Goal: Task Accomplishment & Management: Use online tool/utility

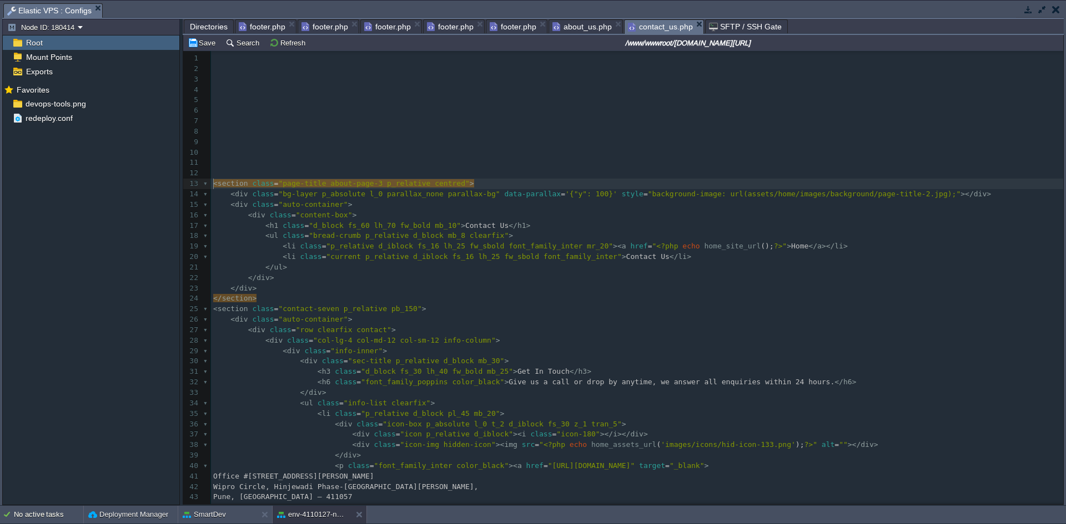
scroll to position [4, 0]
click at [257, 23] on span "footer.php" at bounding box center [262, 26] width 47 height 13
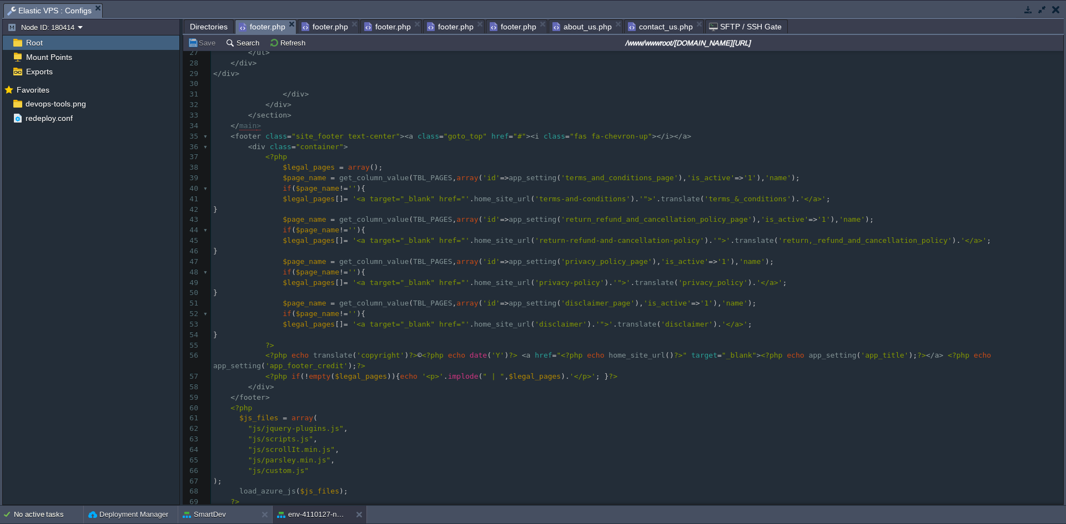
scroll to position [0, 0]
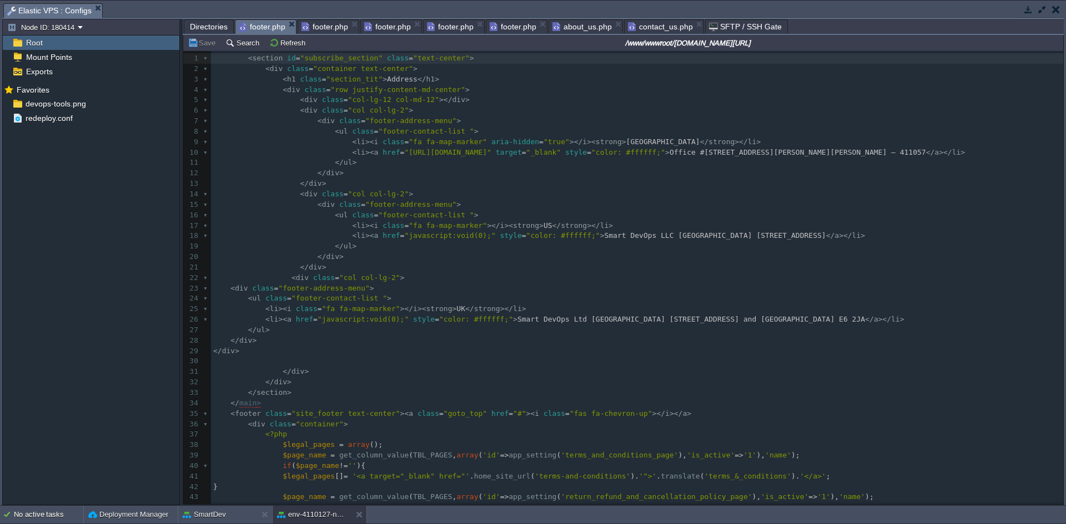
click at [601, 367] on pre "​" at bounding box center [637, 361] width 852 height 11
click at [317, 346] on pre "</ div >" at bounding box center [637, 341] width 852 height 11
click at [460, 357] on pre "</ div >" at bounding box center [637, 351] width 852 height 11
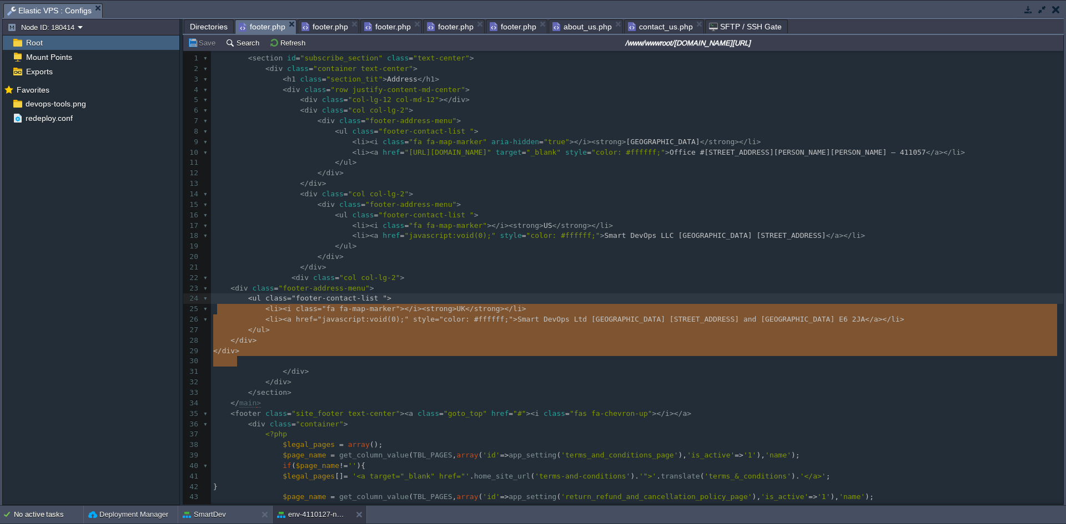
type textarea "<div class="footer-address-menu"> <ul class="footer-contact-list "> <li><i clas…"
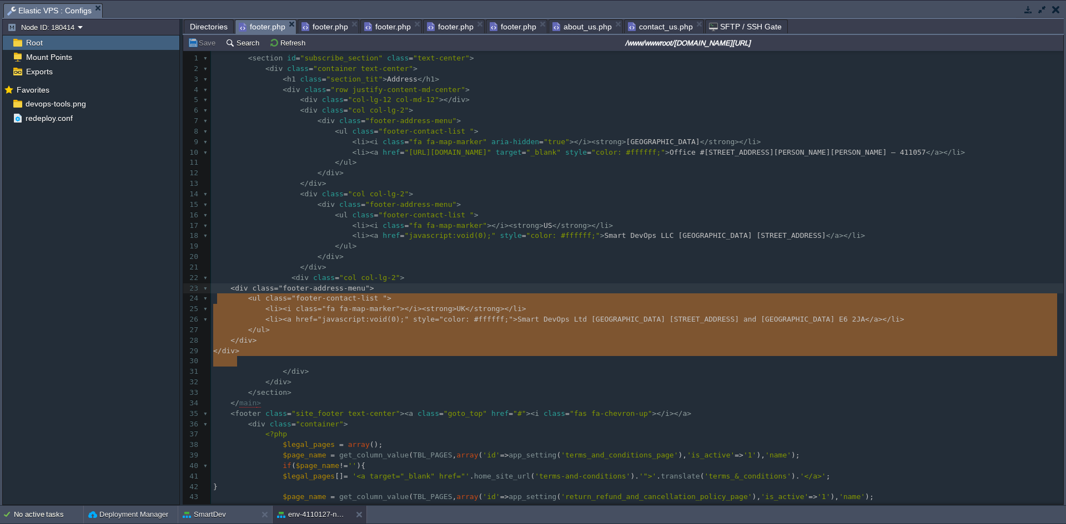
drag, startPoint x: 251, startPoint y: 367, endPoint x: 218, endPoint y: 304, distance: 71.2
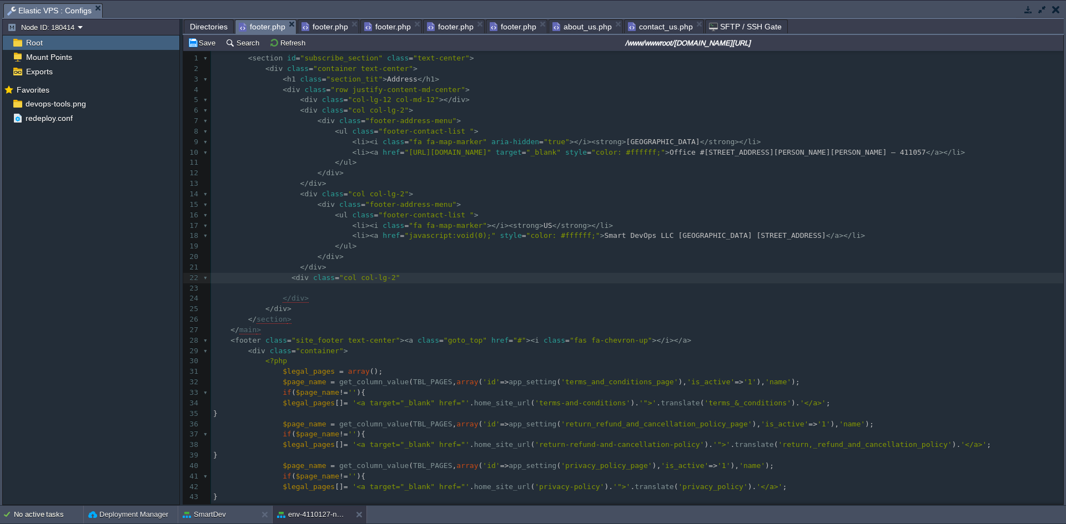
type textarea "<div class="footer-address-menu"> <ul class="footer-contact-list "> <li><i clas…"
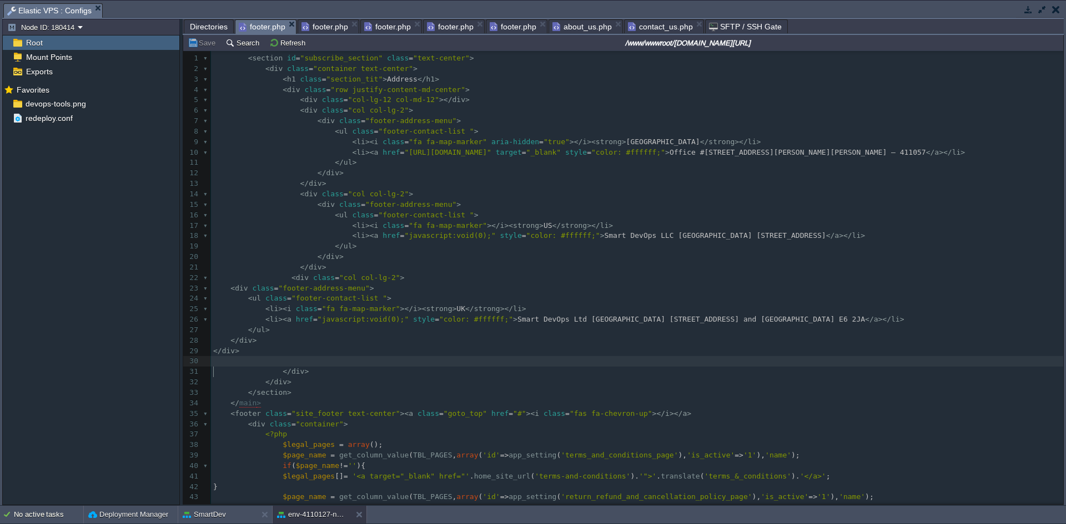
click at [391, 367] on pre "​" at bounding box center [637, 361] width 852 height 11
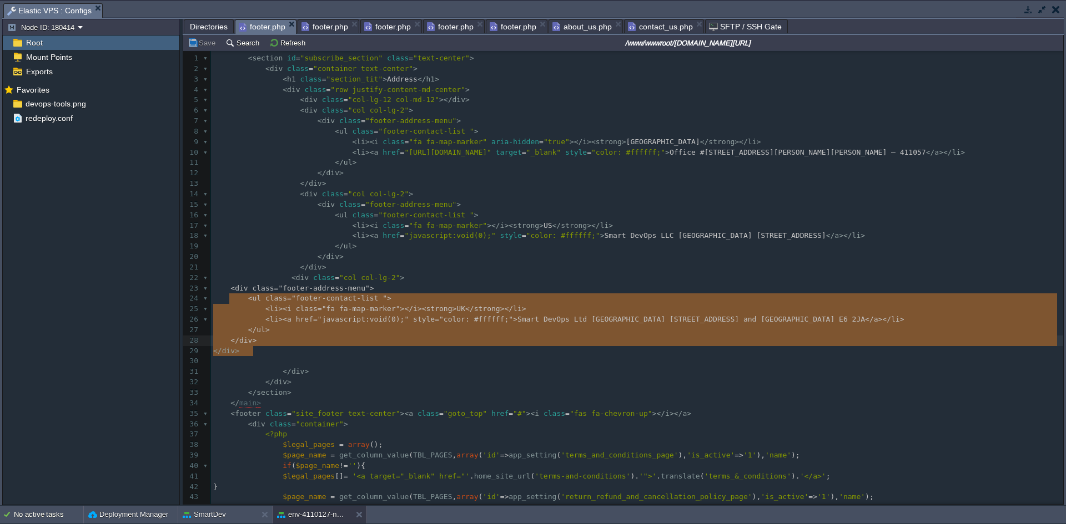
type textarea "<div class="footer-address-menu"> <ul class="footer-contact-list "> <li><i clas…"
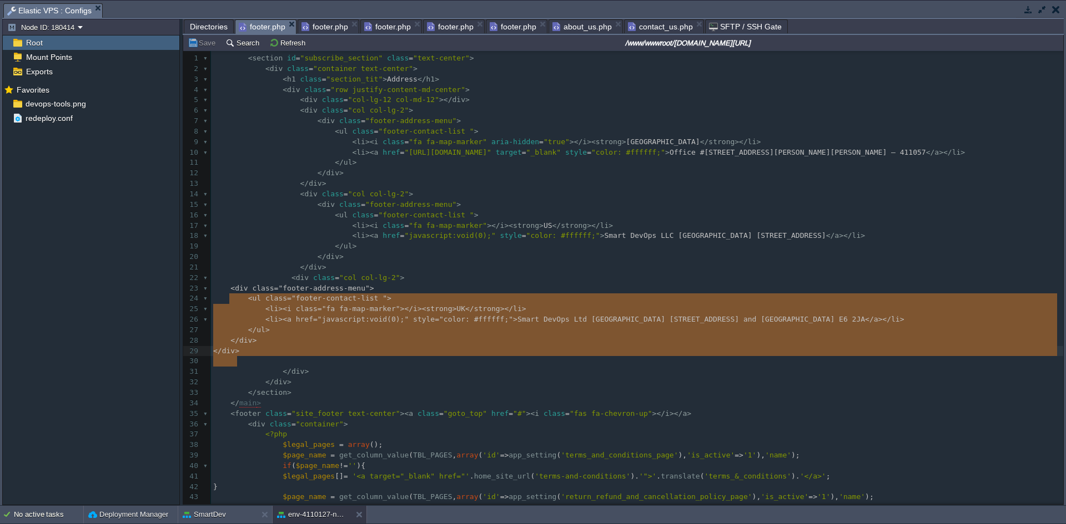
drag, startPoint x: 228, startPoint y: 297, endPoint x: 290, endPoint y: 366, distance: 92.3
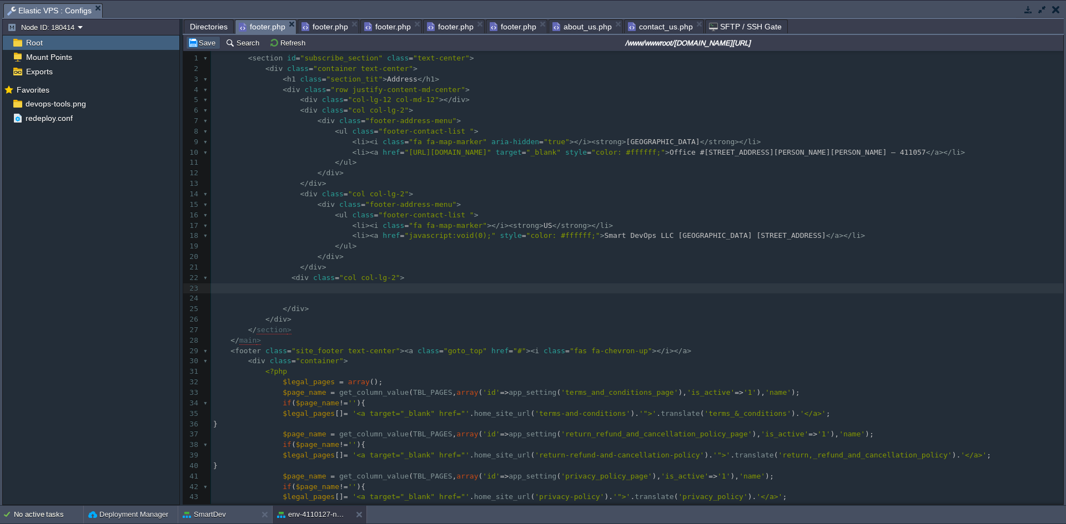
click at [195, 43] on button "Save" at bounding box center [203, 43] width 31 height 10
click at [350, 315] on pre "</ div >" at bounding box center [637, 309] width 852 height 11
click at [390, 294] on pre at bounding box center [637, 289] width 852 height 11
type textarea "<div class="col col-lg-2">"
drag, startPoint x: 400, startPoint y: 291, endPoint x: 282, endPoint y: 290, distance: 117.1
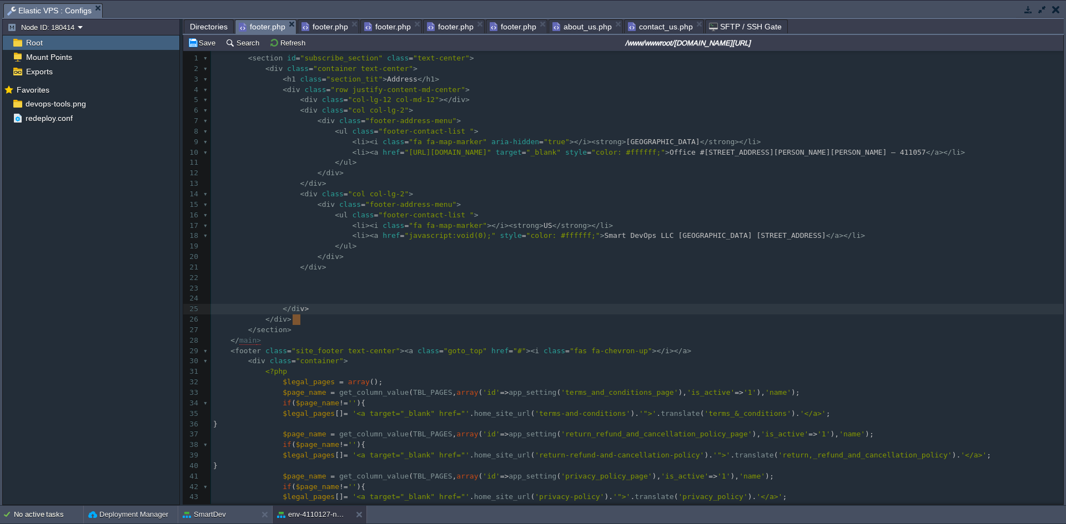
type textarea "</div>"
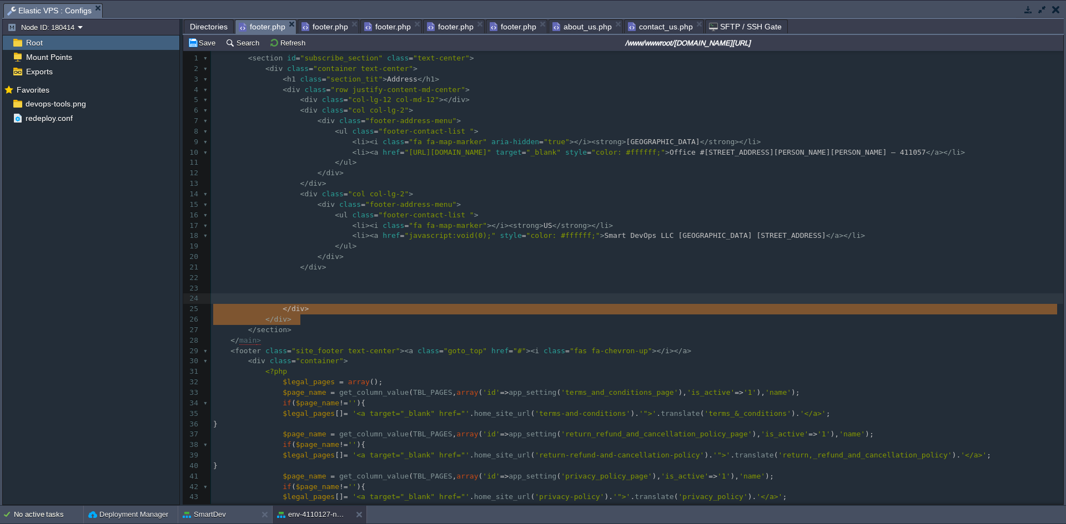
drag, startPoint x: 296, startPoint y: 321, endPoint x: 253, endPoint y: 312, distance: 44.6
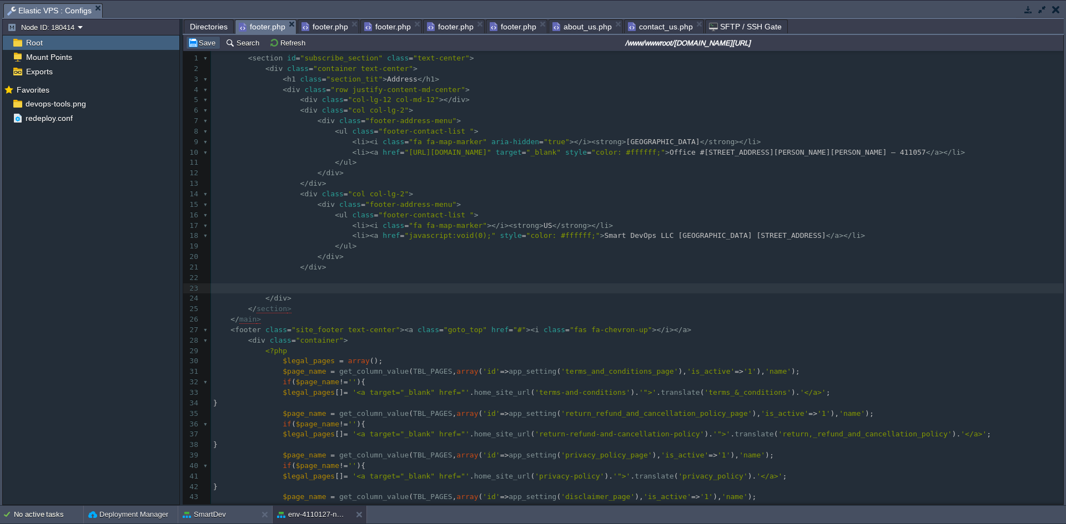
click at [196, 46] on button "Save" at bounding box center [203, 43] width 31 height 10
click at [326, 27] on span "footer.php" at bounding box center [324, 26] width 47 height 13
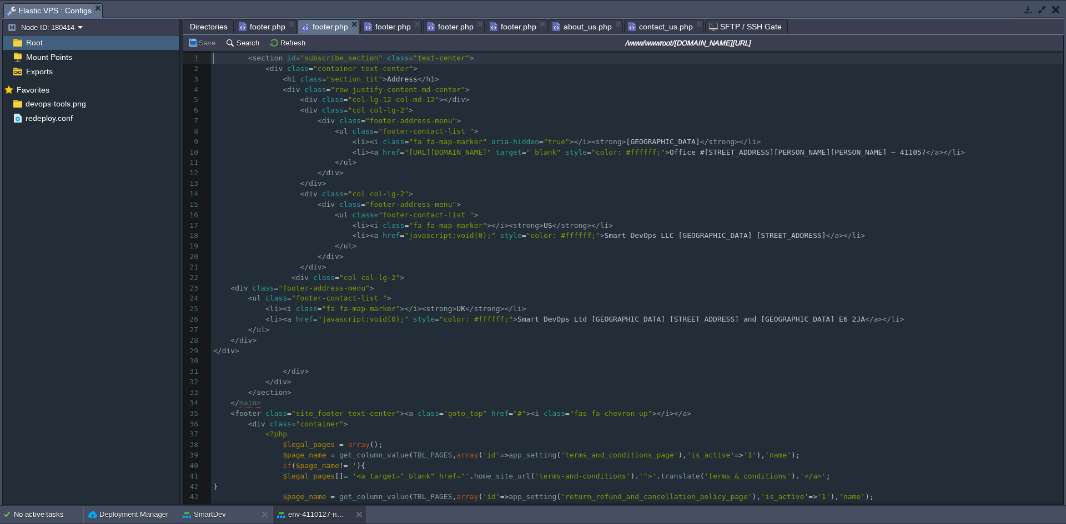
scroll to position [4, 0]
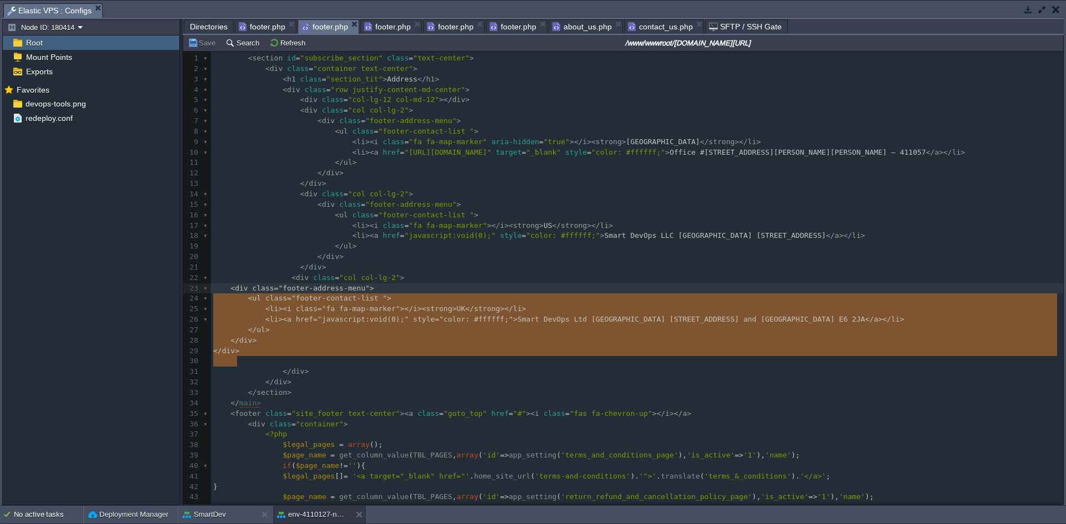
type textarea "<div class="col col-lg-2"> <div class="footer-address-menu"> <ul class="footer-…"
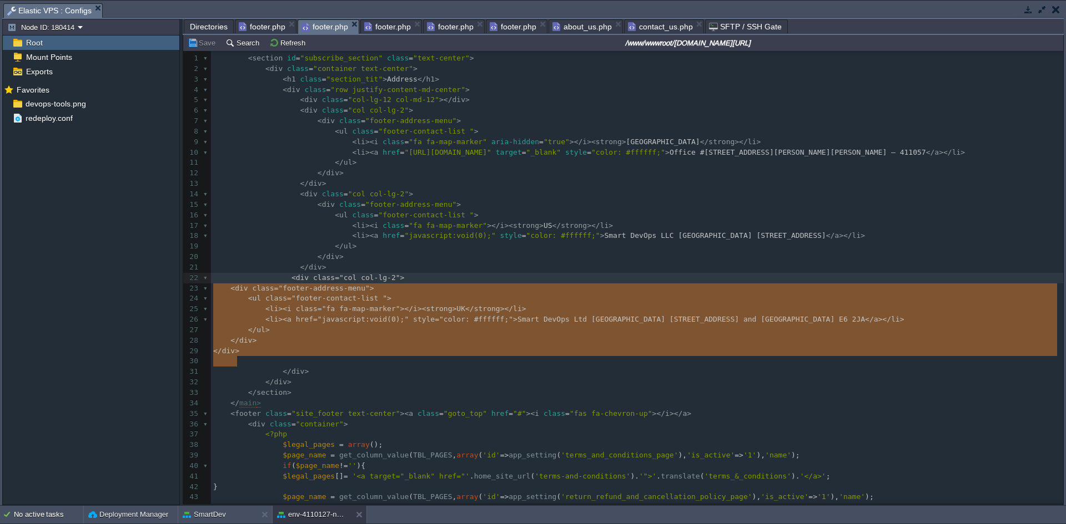
drag, startPoint x: 221, startPoint y: 330, endPoint x: 203, endPoint y: 289, distance: 45.0
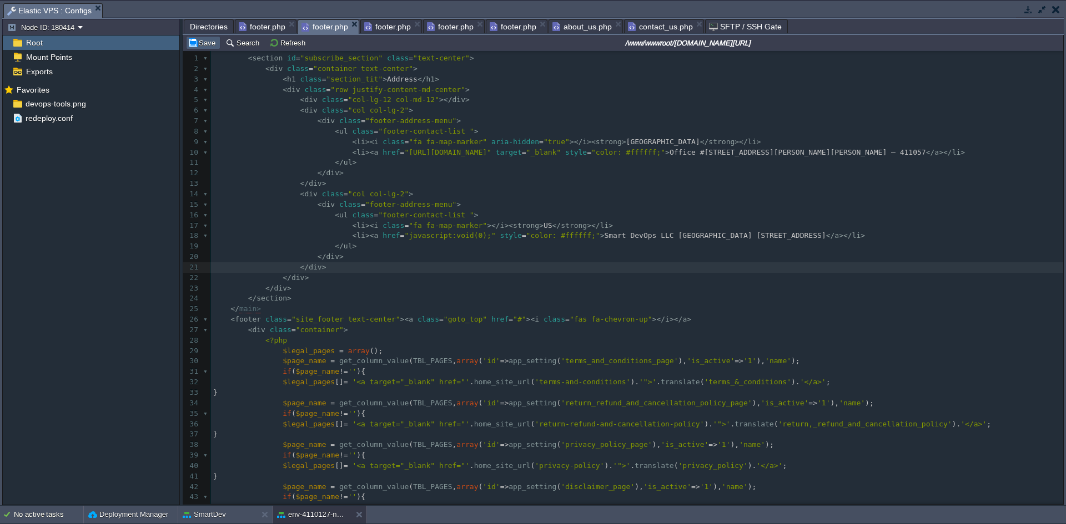
click at [201, 39] on button "Save" at bounding box center [203, 43] width 31 height 10
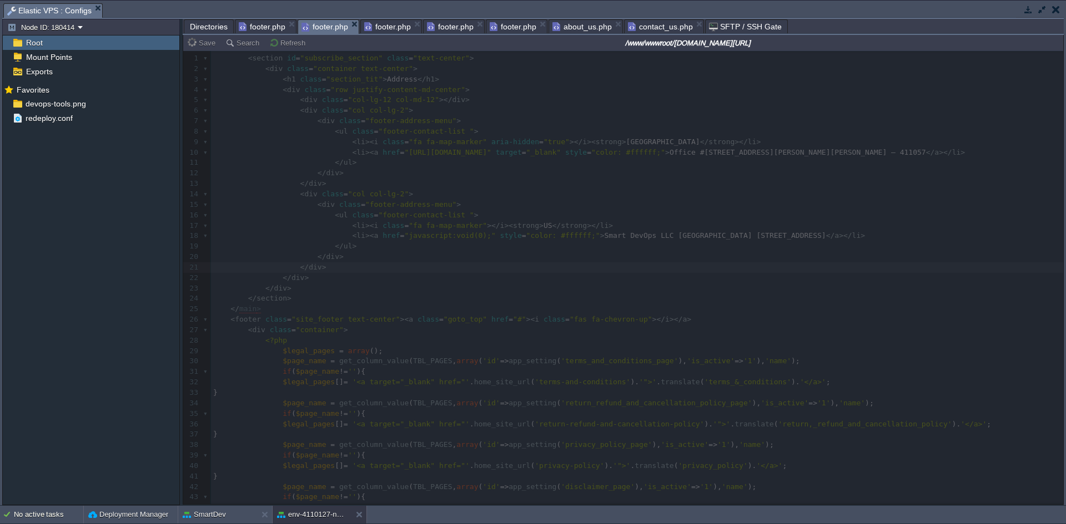
click at [384, 28] on span "footer.php" at bounding box center [387, 26] width 47 height 13
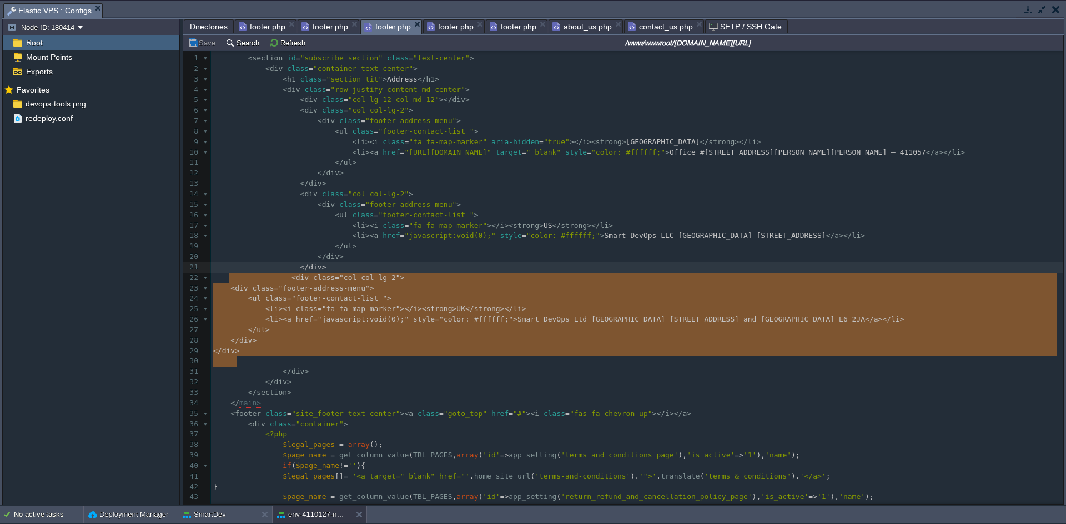
type textarea "<div class="col col-lg-2"> <div class="footer-address-menu"> <ul class="footer-…"
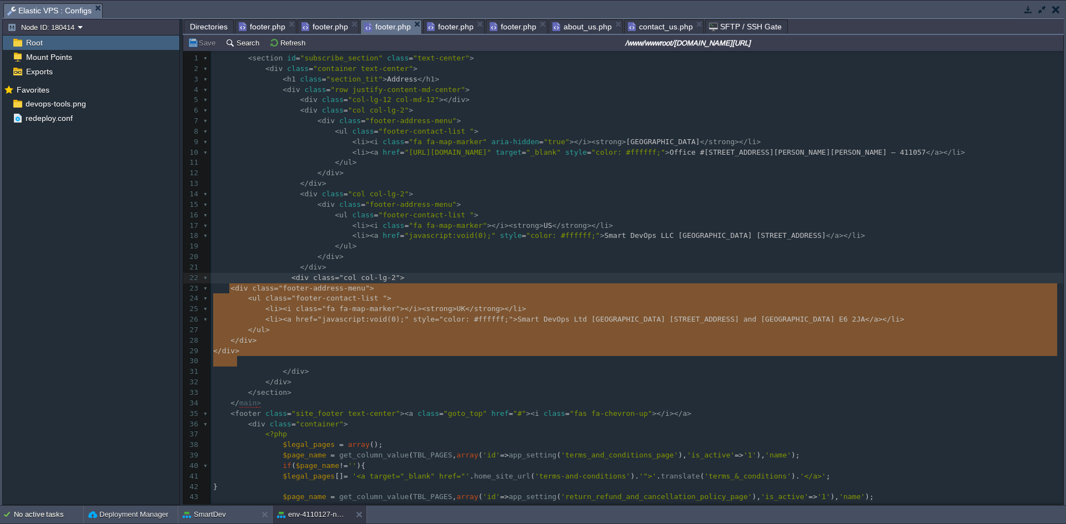
drag, startPoint x: 255, startPoint y: 366, endPoint x: 229, endPoint y: 288, distance: 82.7
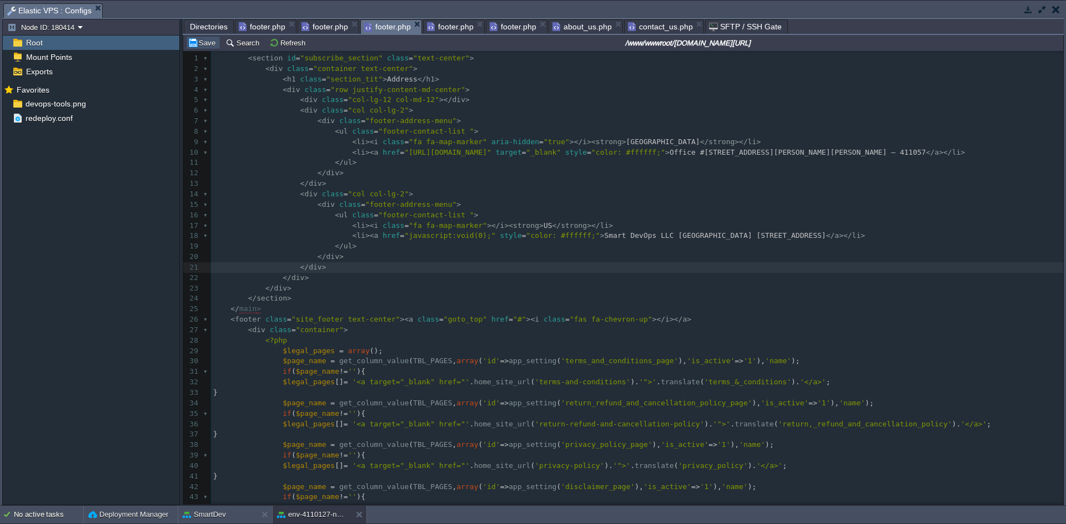
click at [202, 43] on button "Save" at bounding box center [203, 43] width 31 height 10
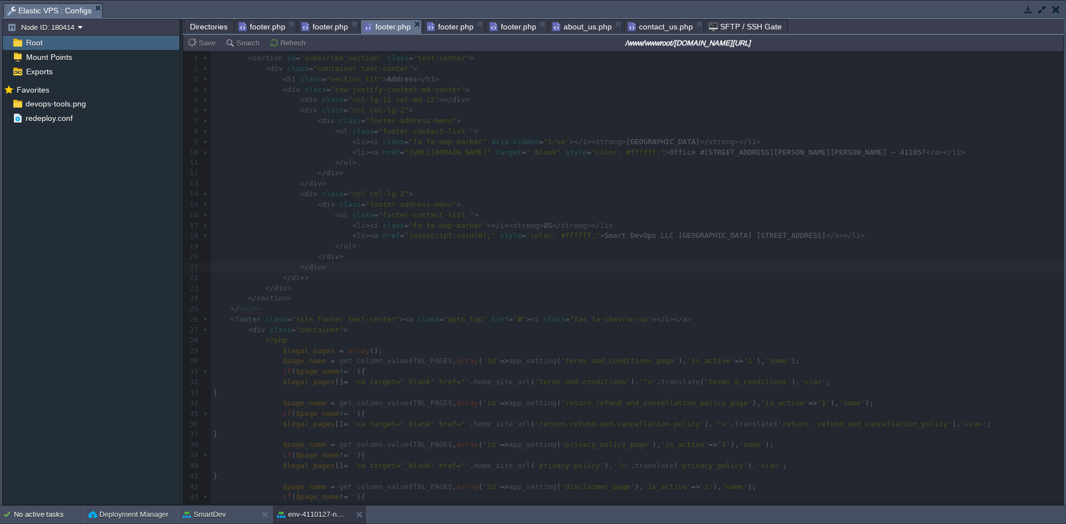
click at [451, 27] on span "footer.php" at bounding box center [450, 26] width 47 height 13
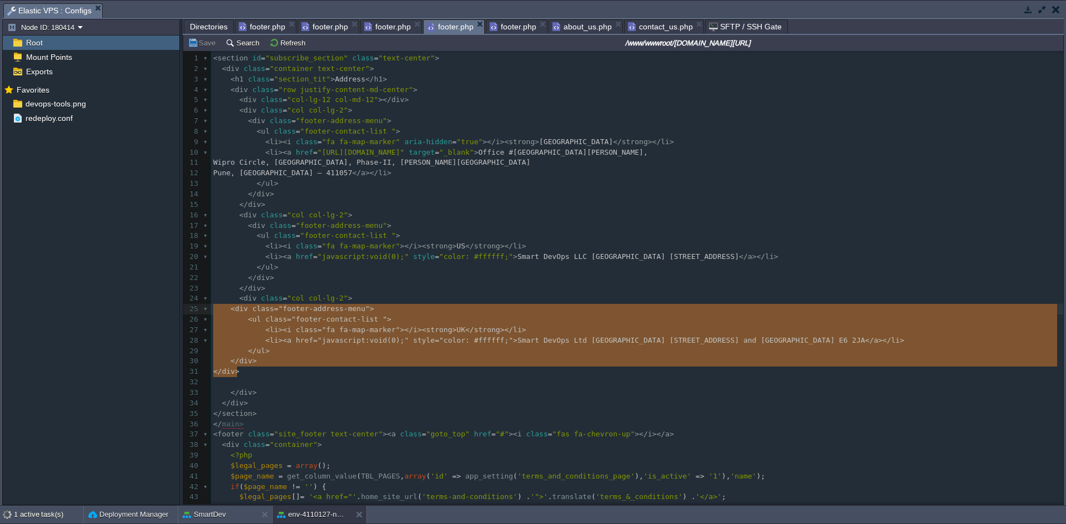
type textarea "<div class="col col-lg-2"> <div class="footer-address-menu"> <ul class="footer-…"
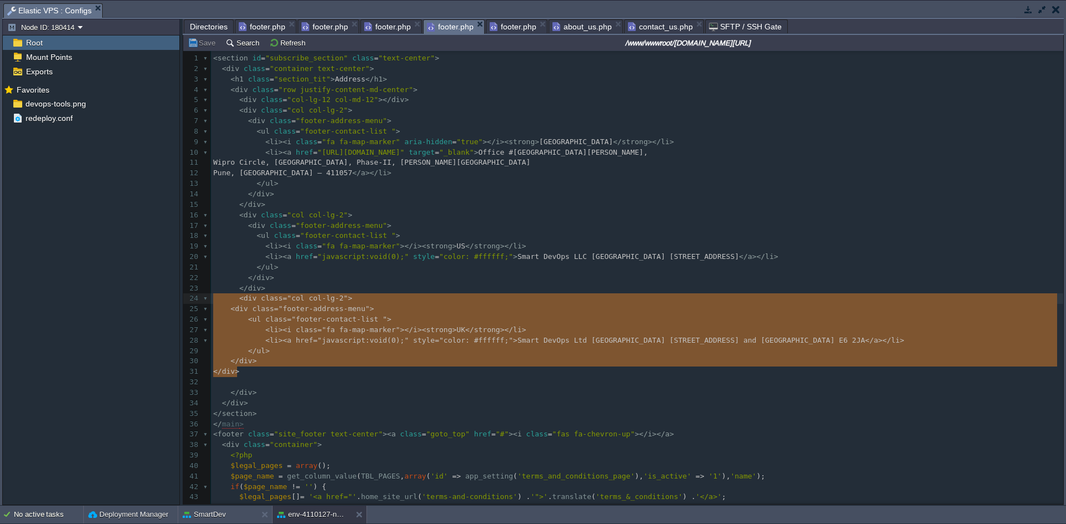
drag, startPoint x: 243, startPoint y: 367, endPoint x: 209, endPoint y: 301, distance: 74.7
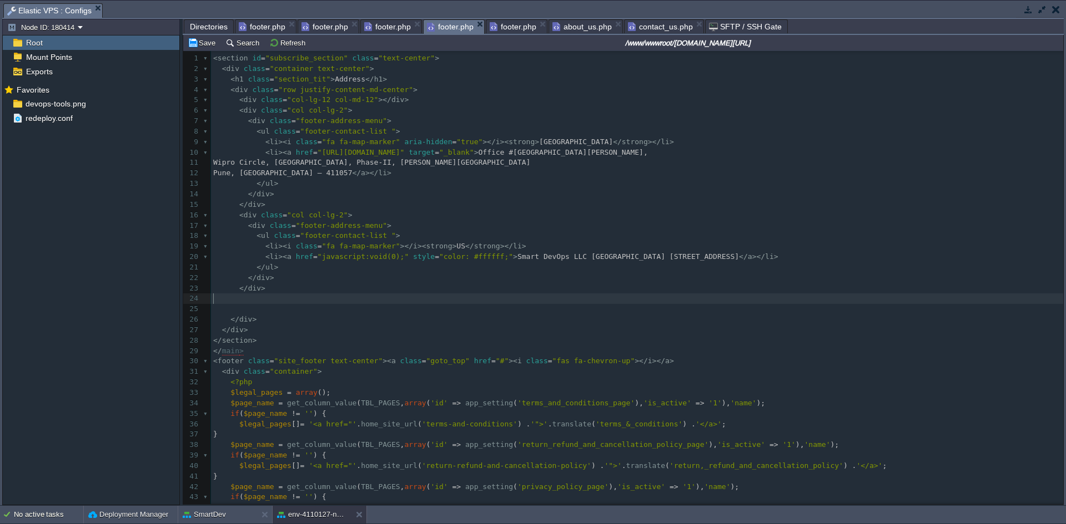
click at [223, 314] on pre "​" at bounding box center [637, 309] width 852 height 11
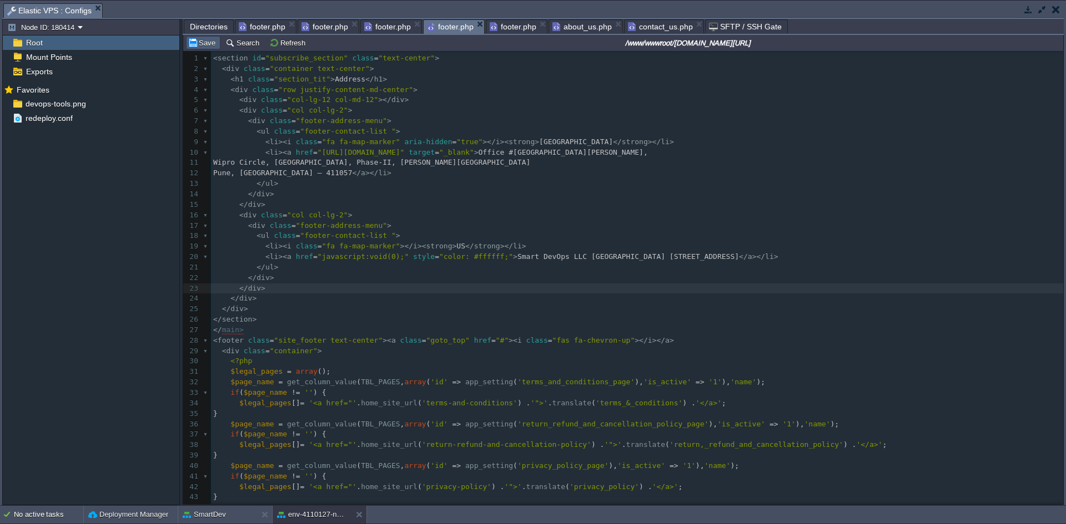
click at [203, 44] on button "Save" at bounding box center [203, 43] width 31 height 10
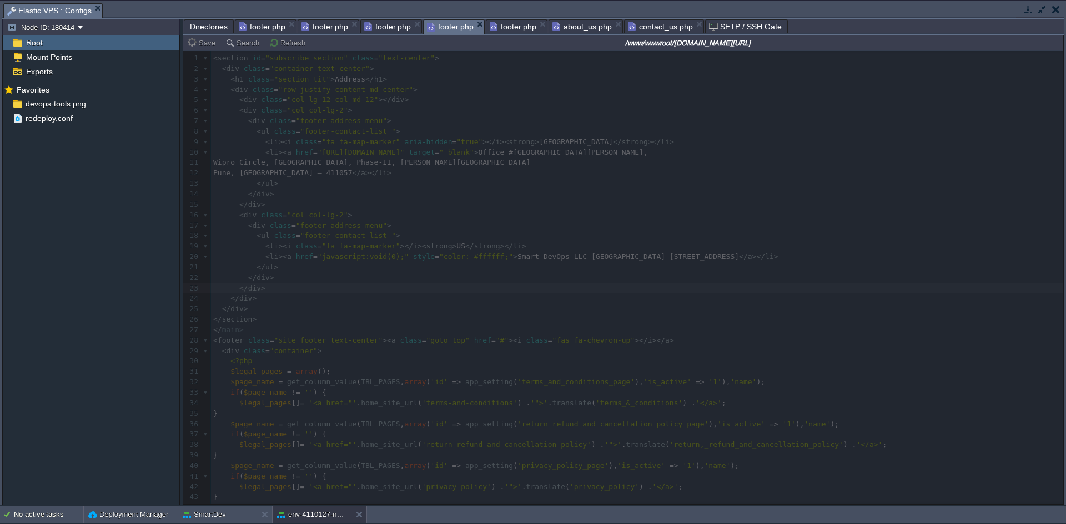
click at [501, 24] on span "footer.php" at bounding box center [513, 26] width 47 height 13
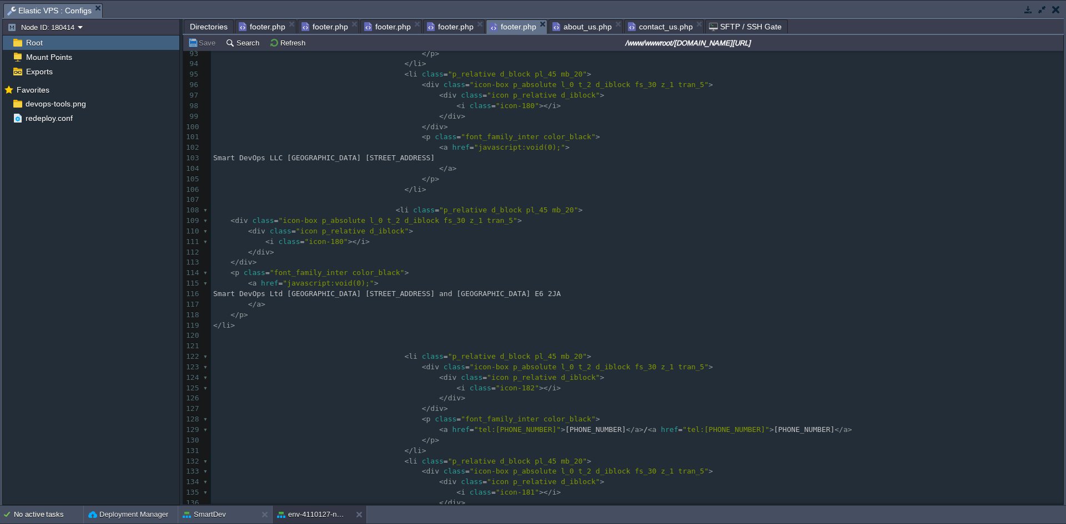
scroll to position [943, 0]
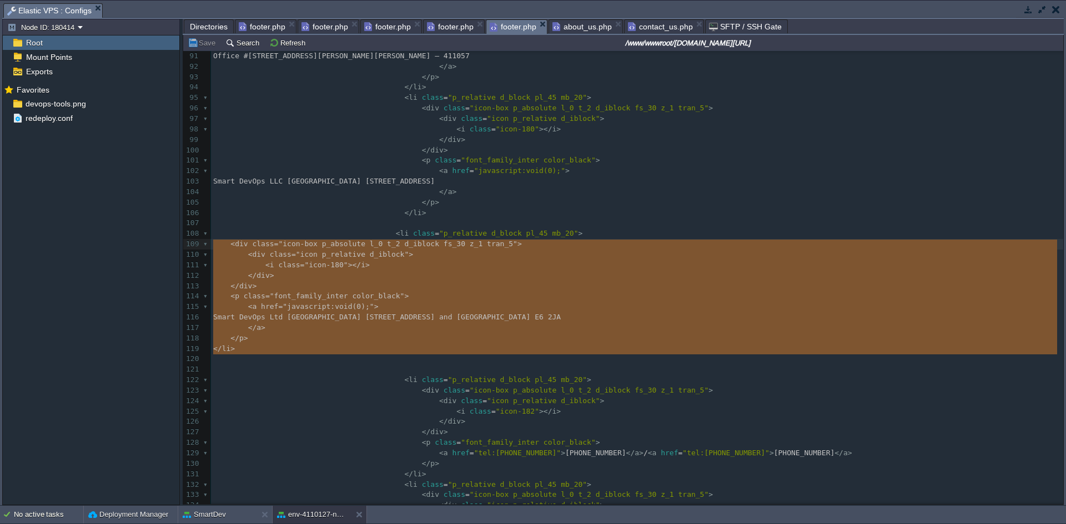
type textarea "<li class="p_relative d_block pl_45 mb_20"> <div class="icon-box p_absolute l_0…"
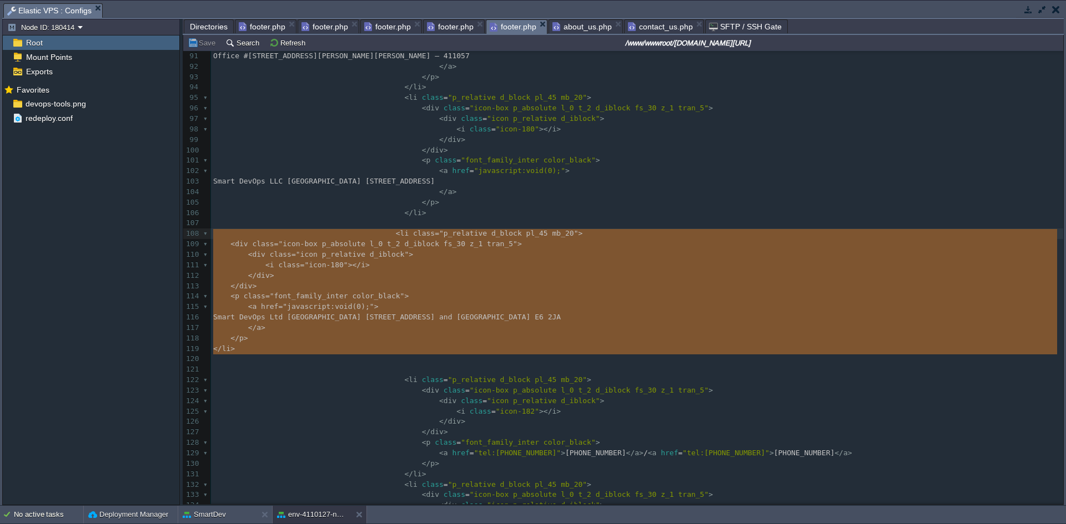
drag, startPoint x: 254, startPoint y: 360, endPoint x: 208, endPoint y: 231, distance: 136.6
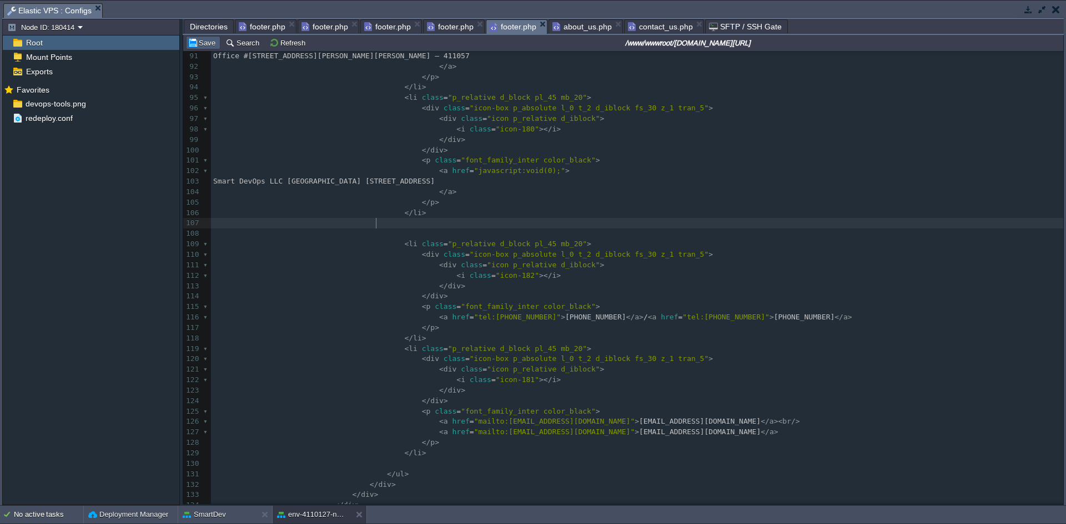
click at [193, 39] on button "Save" at bounding box center [203, 43] width 31 height 10
click at [571, 31] on span "about_us.php" at bounding box center [581, 26] width 59 height 13
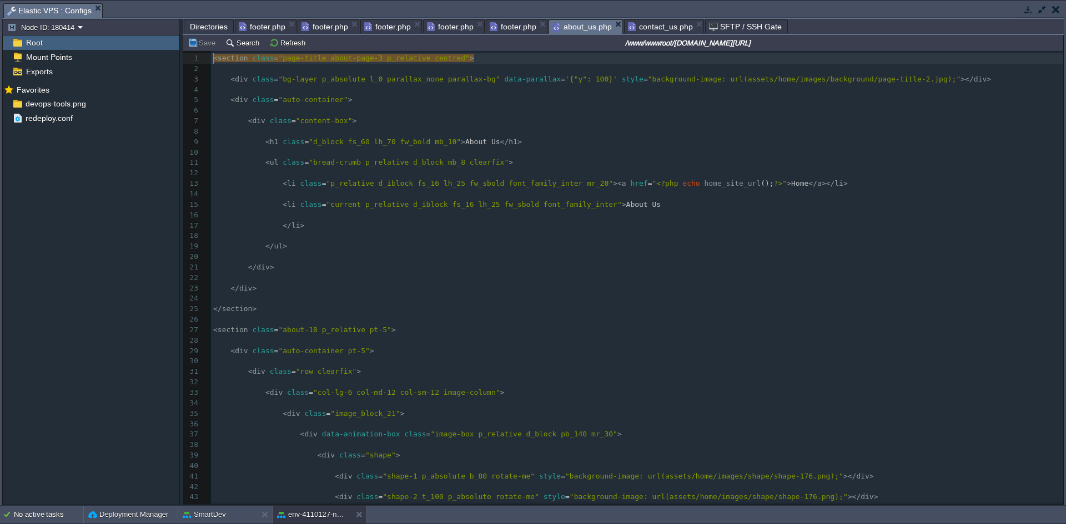
scroll to position [0, 0]
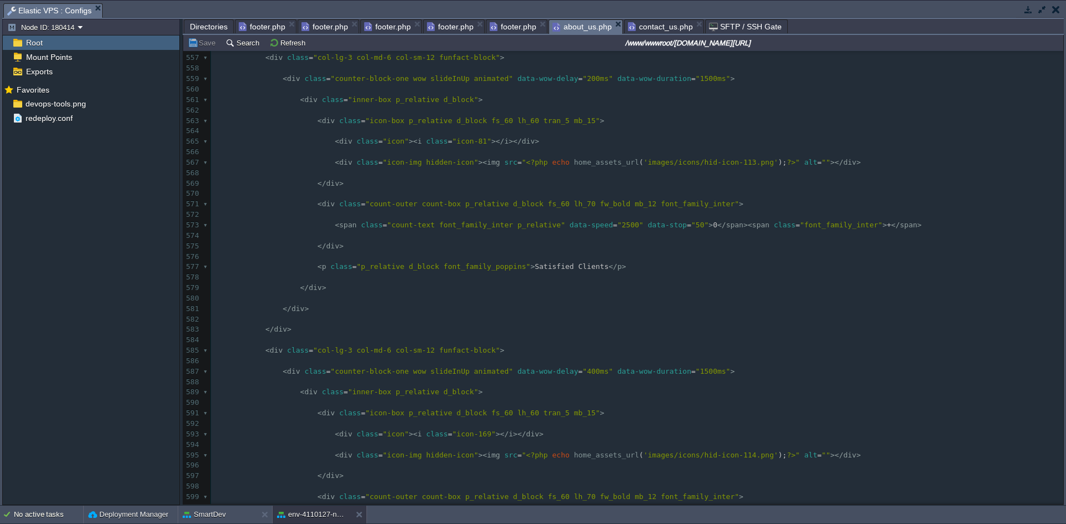
click at [642, 26] on span "contact_us.php" at bounding box center [660, 26] width 65 height 13
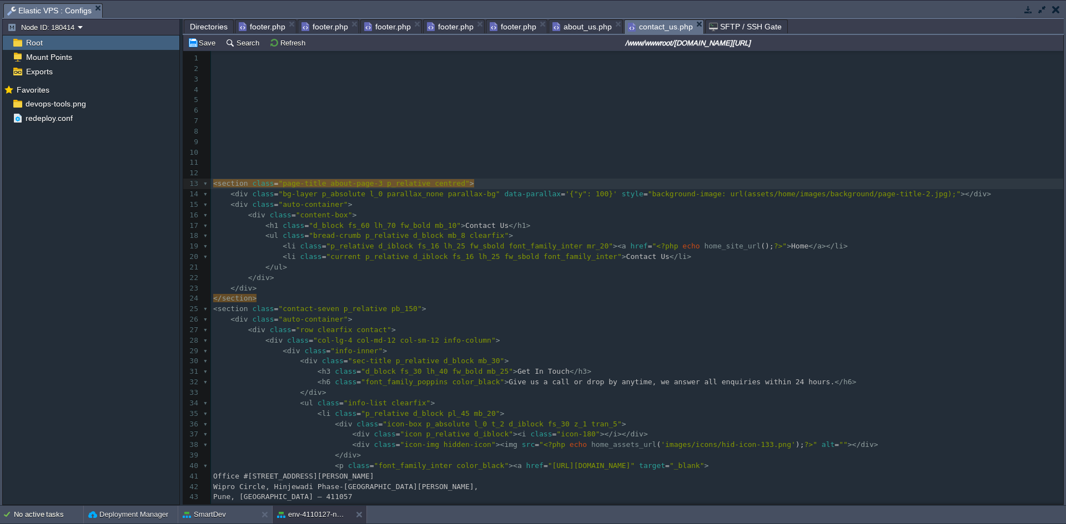
click at [384, 285] on pre "</ div >" at bounding box center [637, 289] width 852 height 11
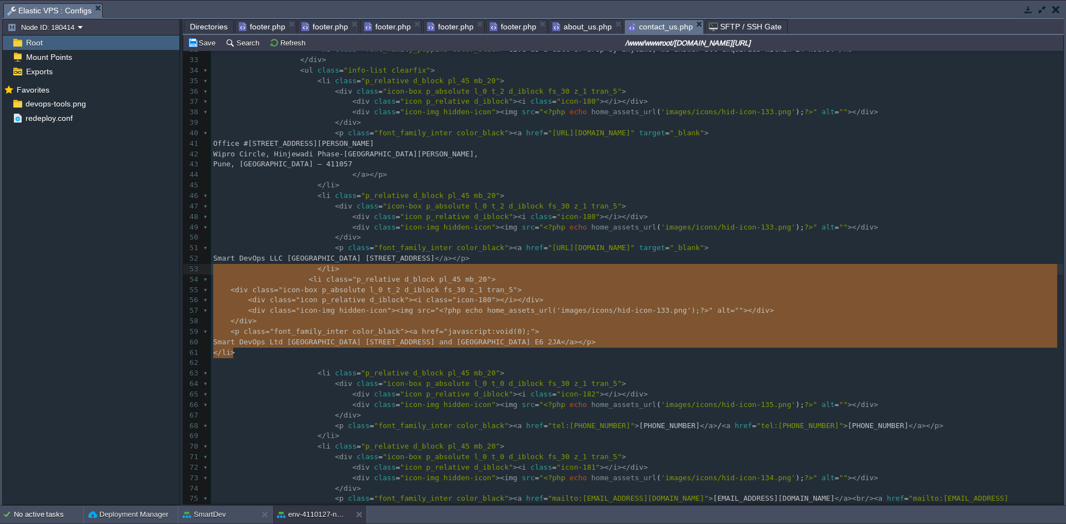
type textarea "<li class="p_relative d_block pl_45 mb_20"> <div class="icon-box p_absolute l_0…"
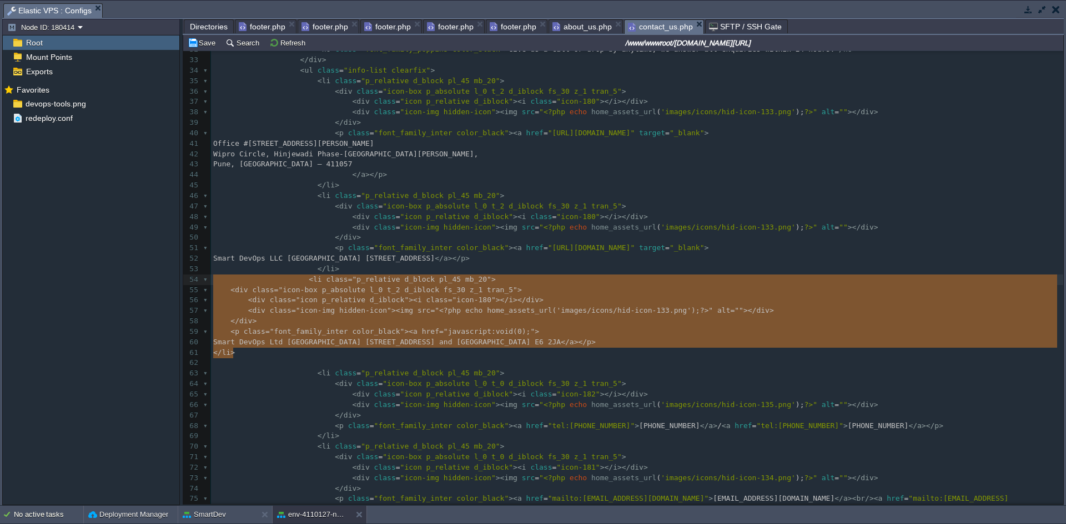
drag, startPoint x: 249, startPoint y: 356, endPoint x: 181, endPoint y: 286, distance: 98.1
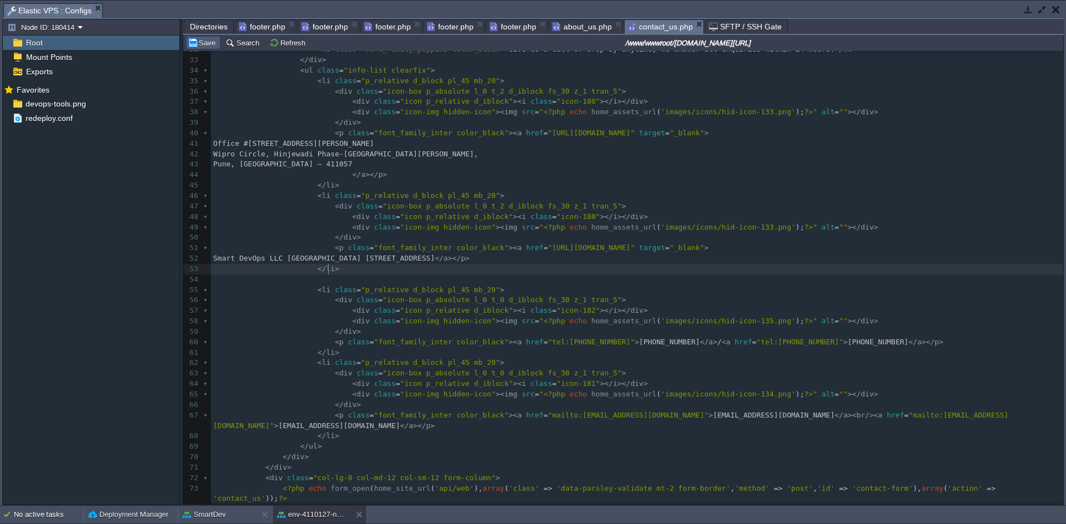
click at [188, 41] on button "Save" at bounding box center [203, 43] width 31 height 10
drag, startPoint x: 260, startPoint y: 24, endPoint x: 274, endPoint y: 27, distance: 13.7
click at [260, 24] on span "footer.php" at bounding box center [262, 26] width 47 height 13
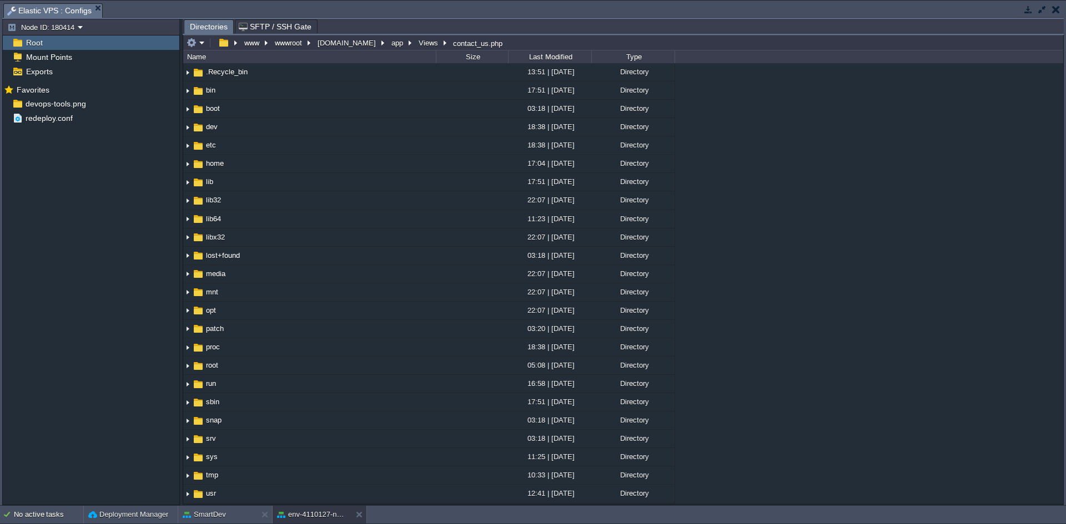
click at [200, 28] on span "Directories" at bounding box center [209, 27] width 38 height 14
drag, startPoint x: 360, startPoint y: 513, endPoint x: 351, endPoint y: 513, distance: 9.4
click at [360, 513] on button at bounding box center [361, 514] width 11 height 11
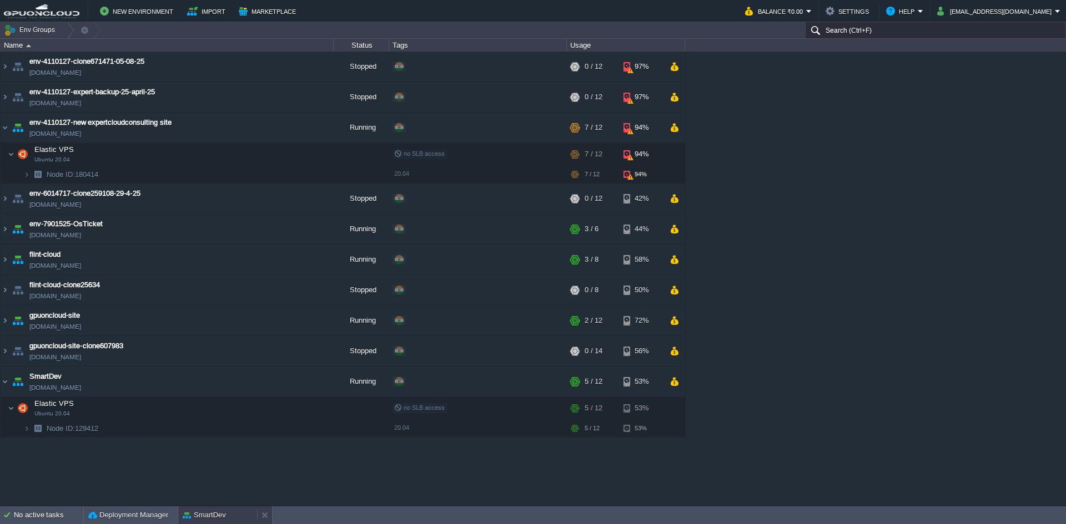
click at [210, 513] on button "SmartDev" at bounding box center [204, 515] width 43 height 11
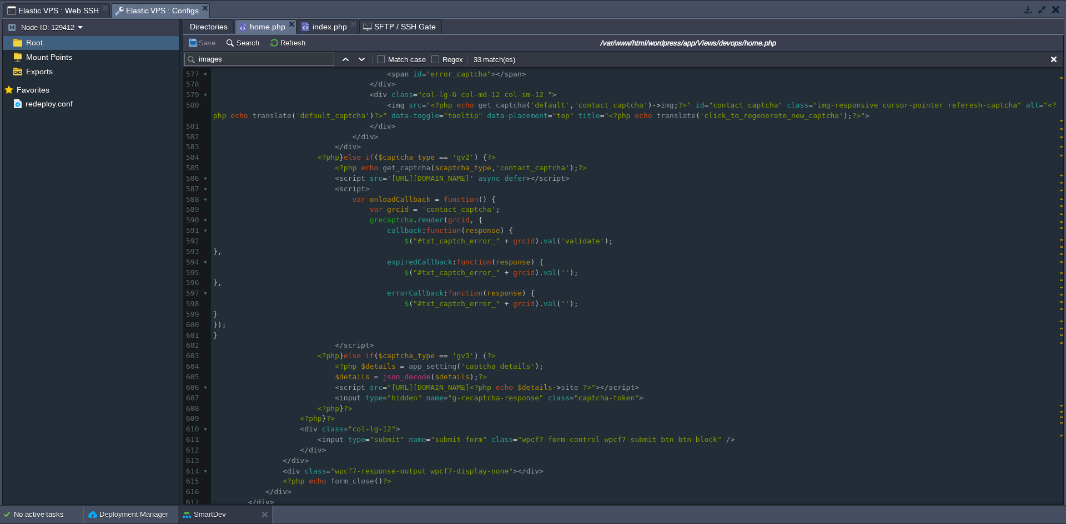
scroll to position [6339, 0]
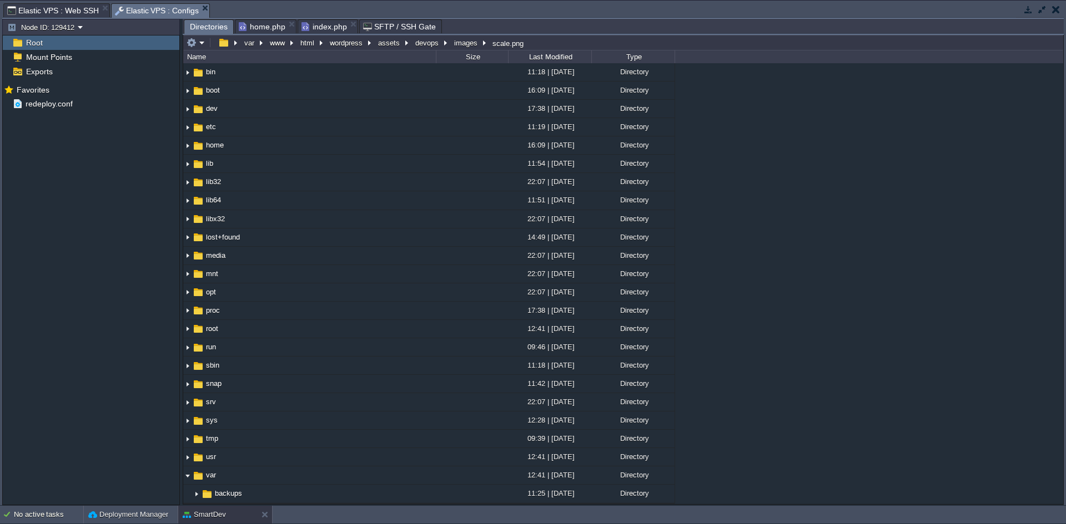
click at [198, 26] on span "Directories" at bounding box center [209, 27] width 38 height 14
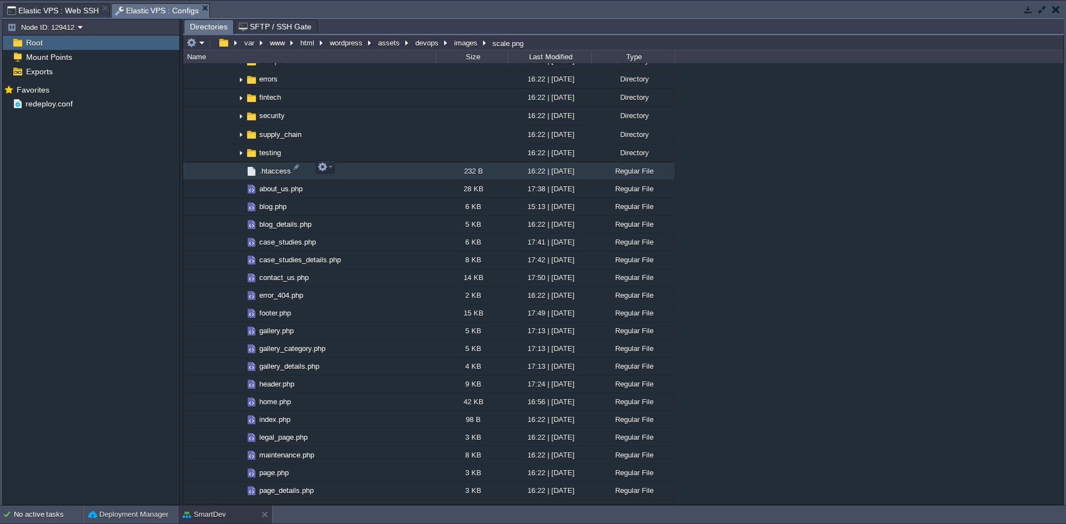
scroll to position [740, 0]
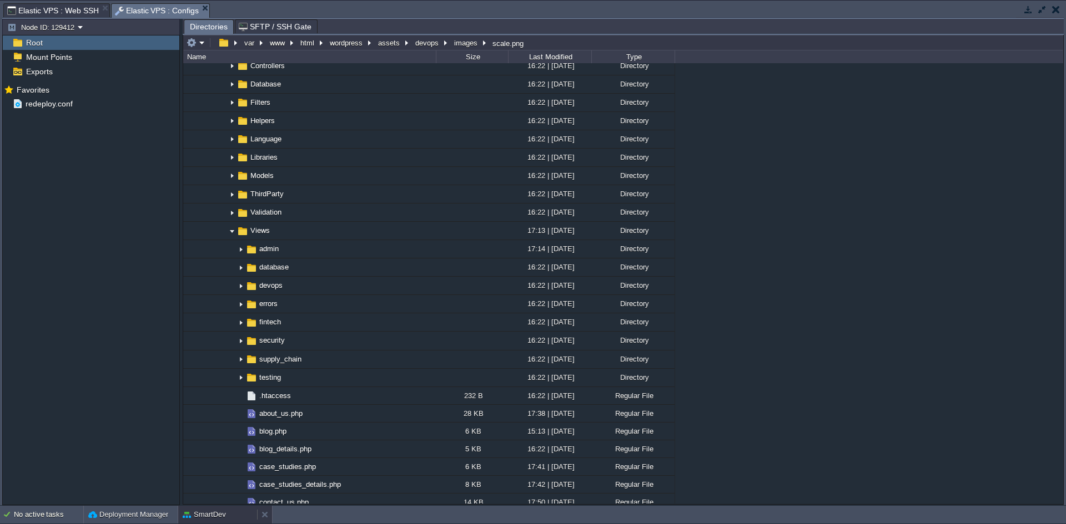
click at [222, 513] on button "SmartDev" at bounding box center [204, 514] width 43 height 11
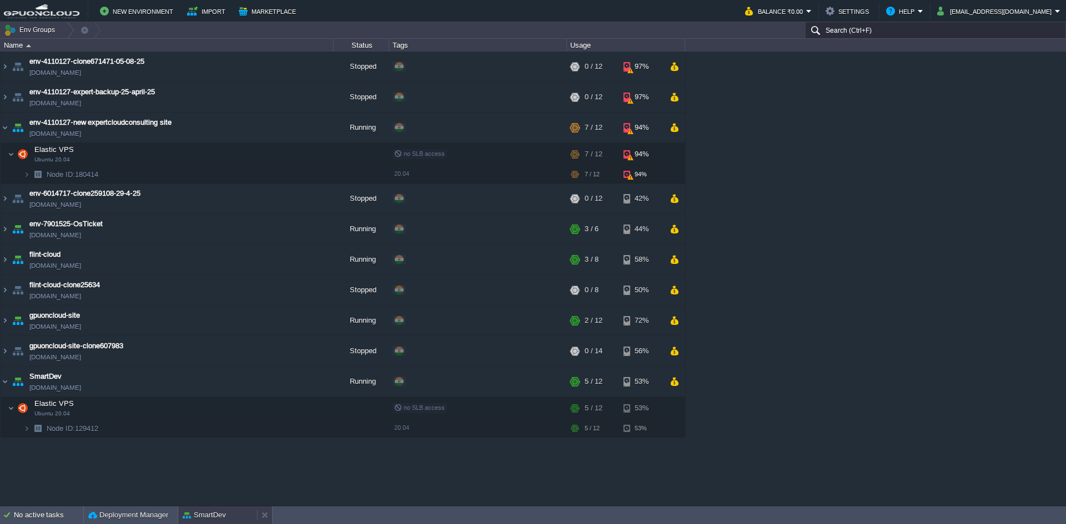
click at [208, 513] on button "SmartDev" at bounding box center [204, 515] width 43 height 11
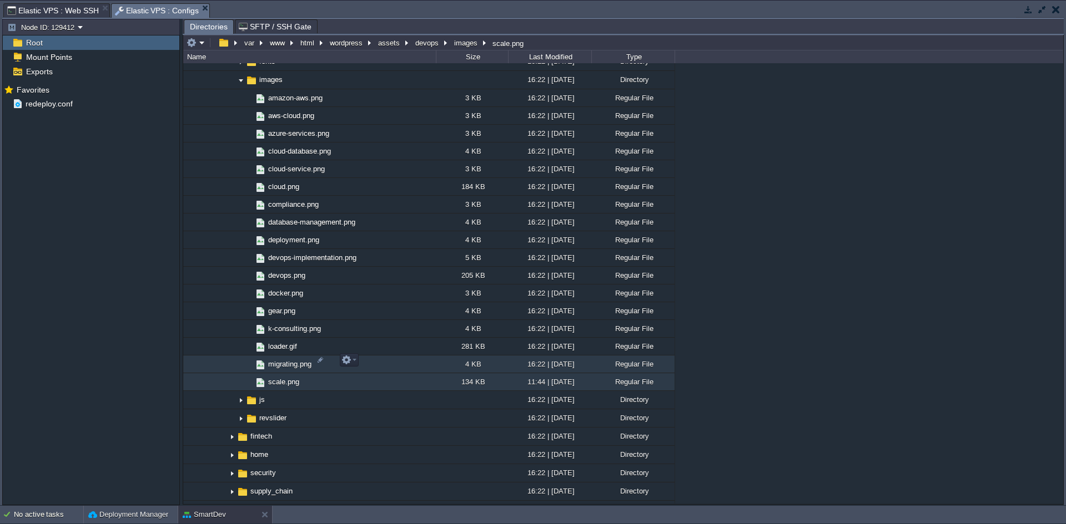
scroll to position [1573, 0]
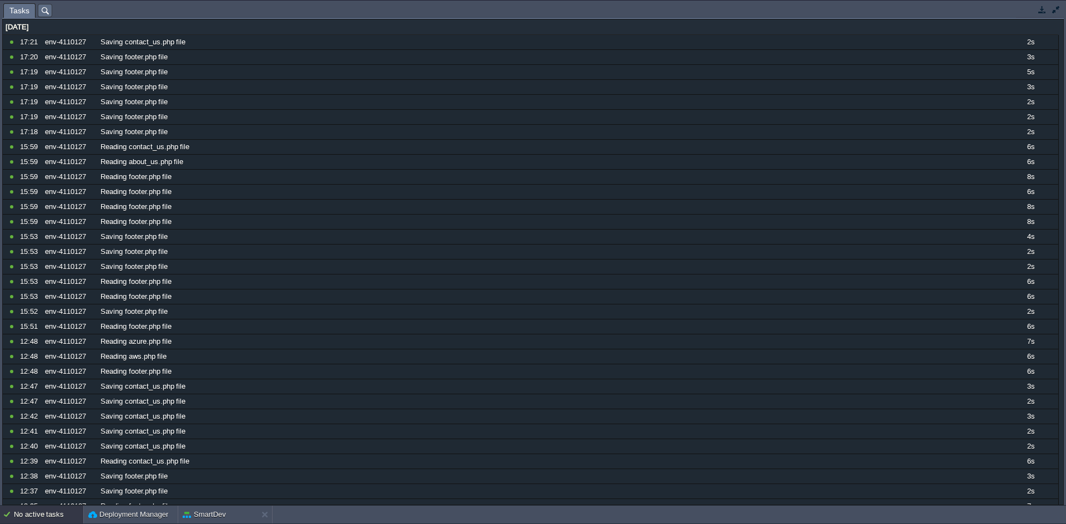
click at [1053, 7] on button "button" at bounding box center [1056, 9] width 10 height 10
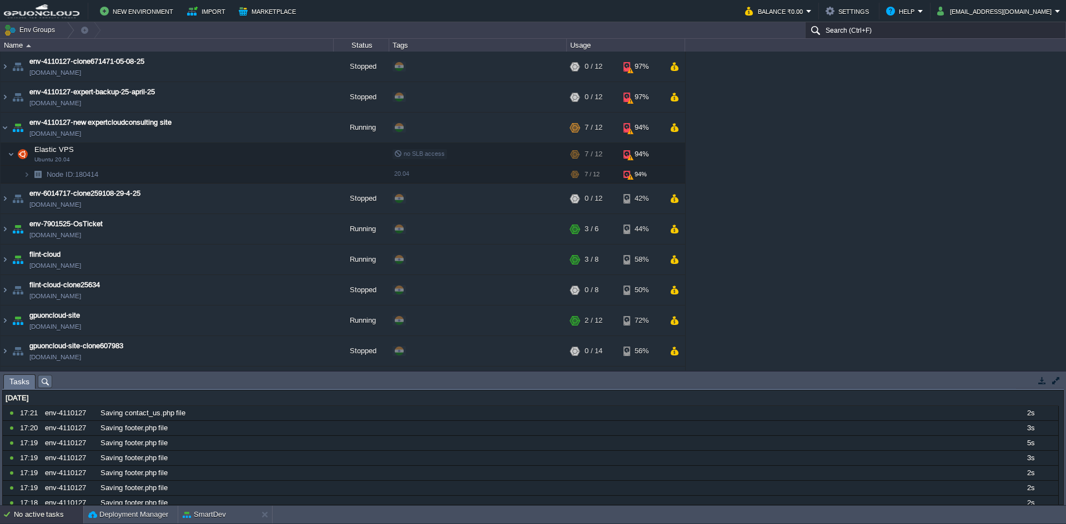
click at [1042, 383] on button "button" at bounding box center [1042, 381] width 10 height 10
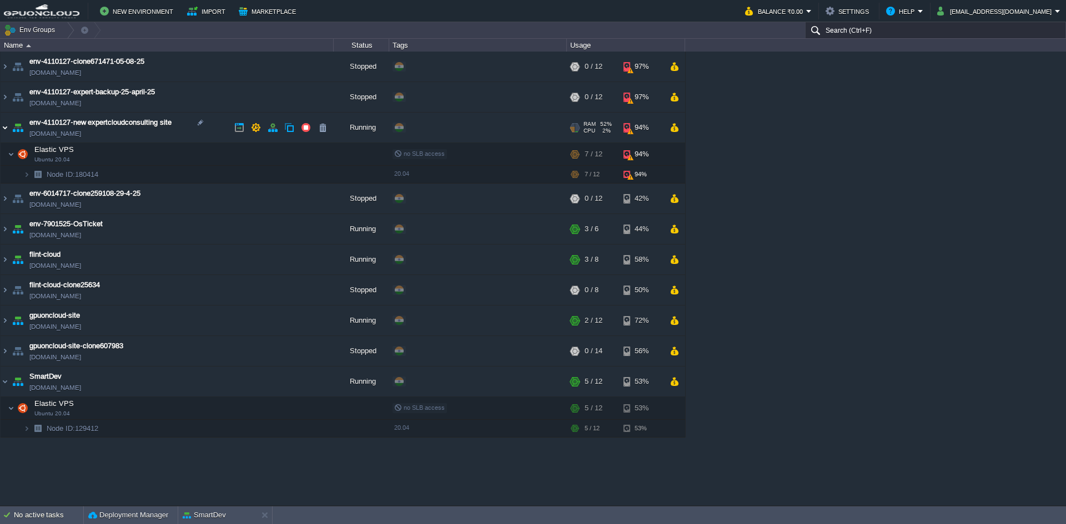
click at [1, 127] on img at bounding box center [5, 128] width 9 height 30
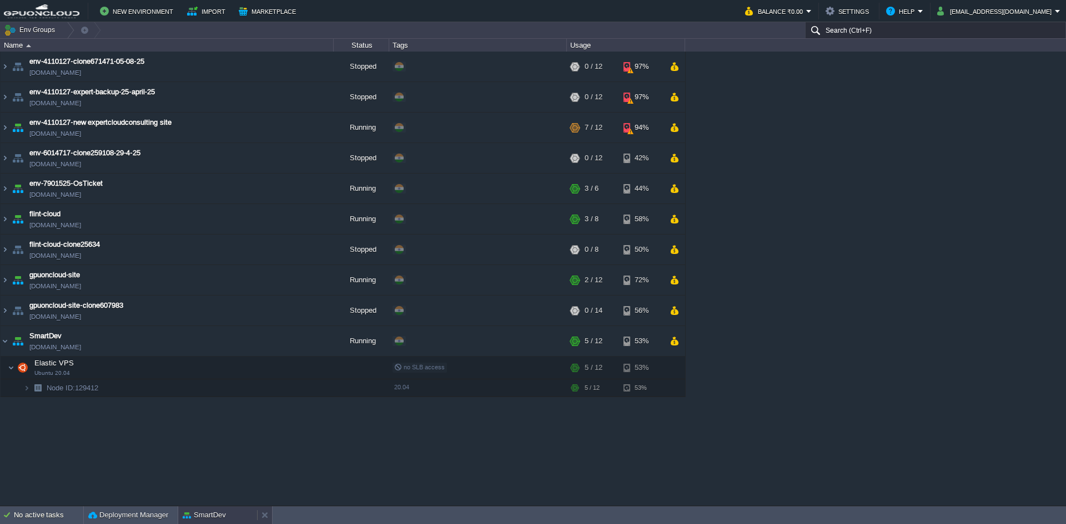
click at [234, 513] on div "SmartDev" at bounding box center [217, 516] width 79 height 18
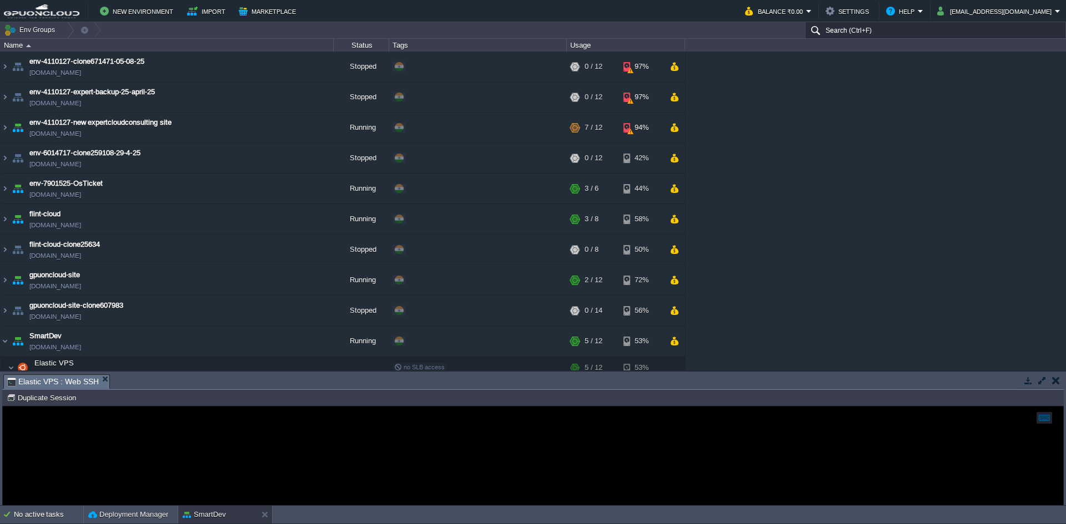
click at [1058, 381] on button "button" at bounding box center [1056, 381] width 8 height 10
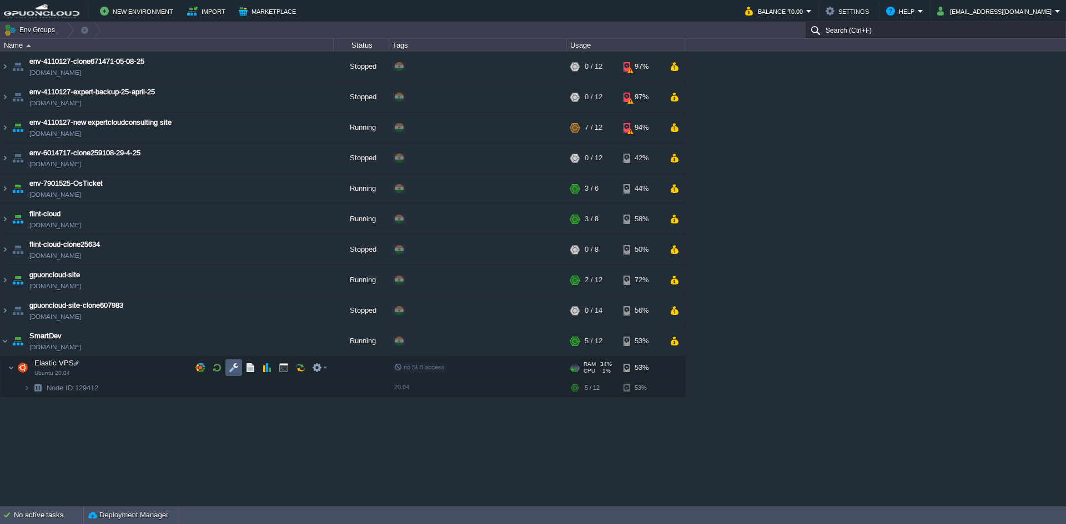
click at [240, 369] on td at bounding box center [233, 368] width 17 height 17
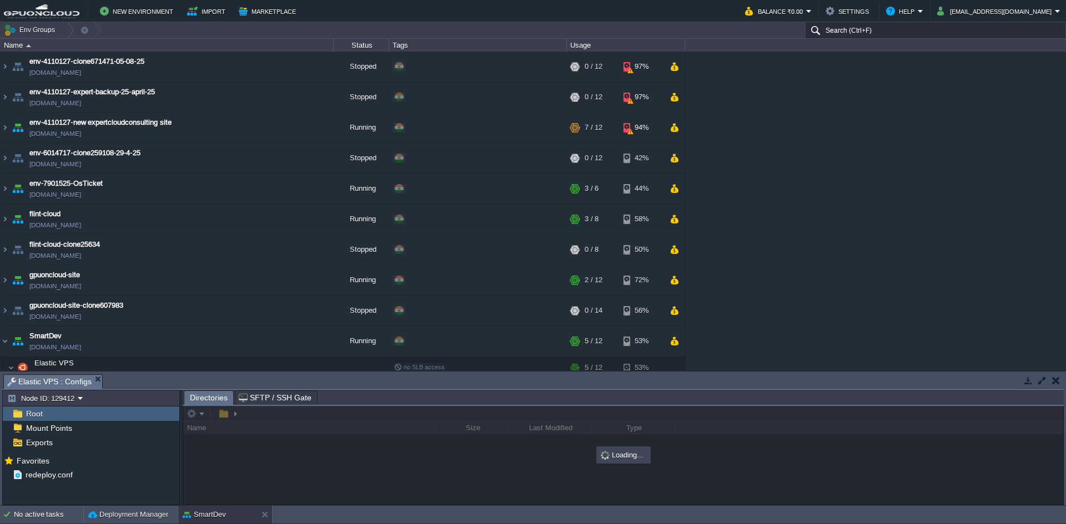
click at [1038, 379] on button "button" at bounding box center [1042, 381] width 10 height 10
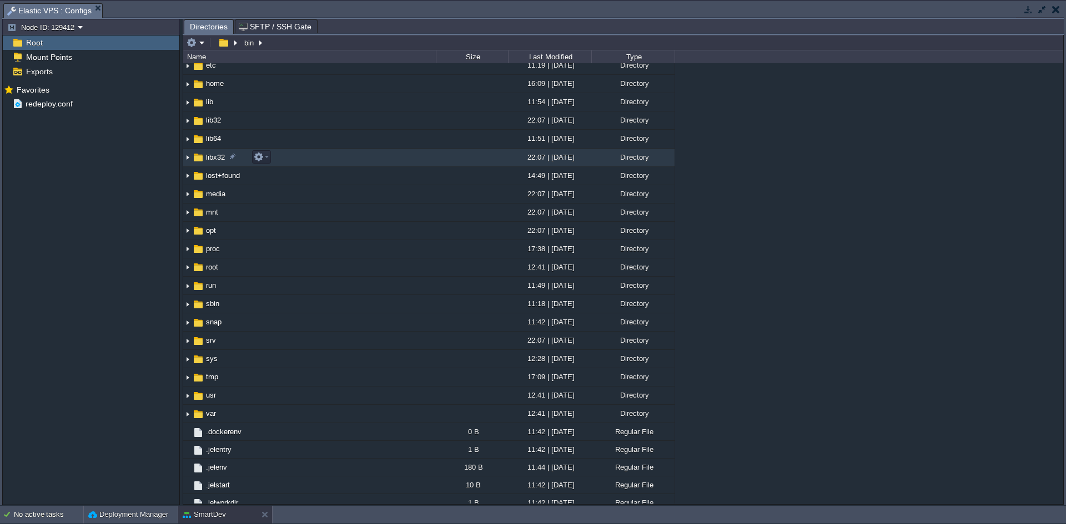
scroll to position [122, 0]
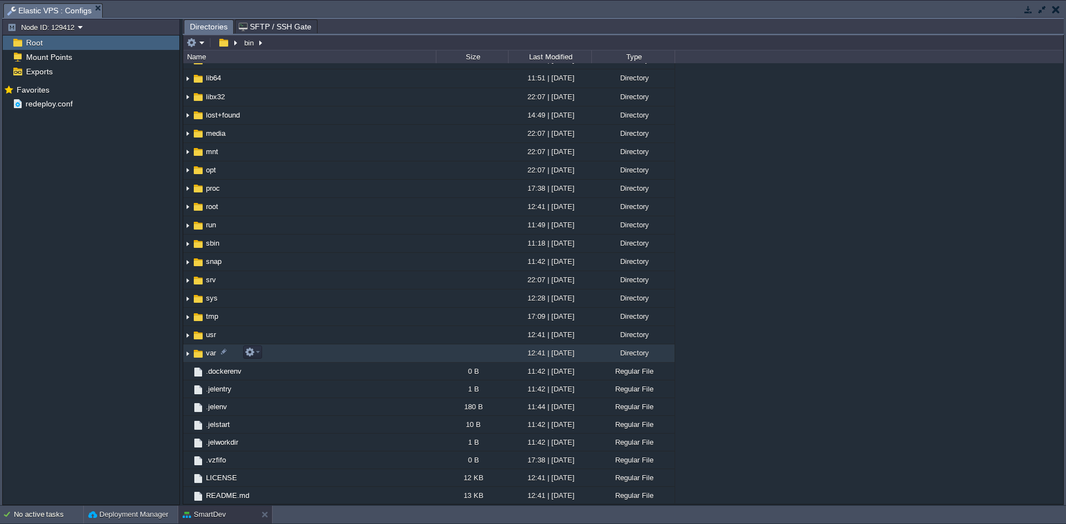
click at [188, 353] on img at bounding box center [187, 353] width 9 height 17
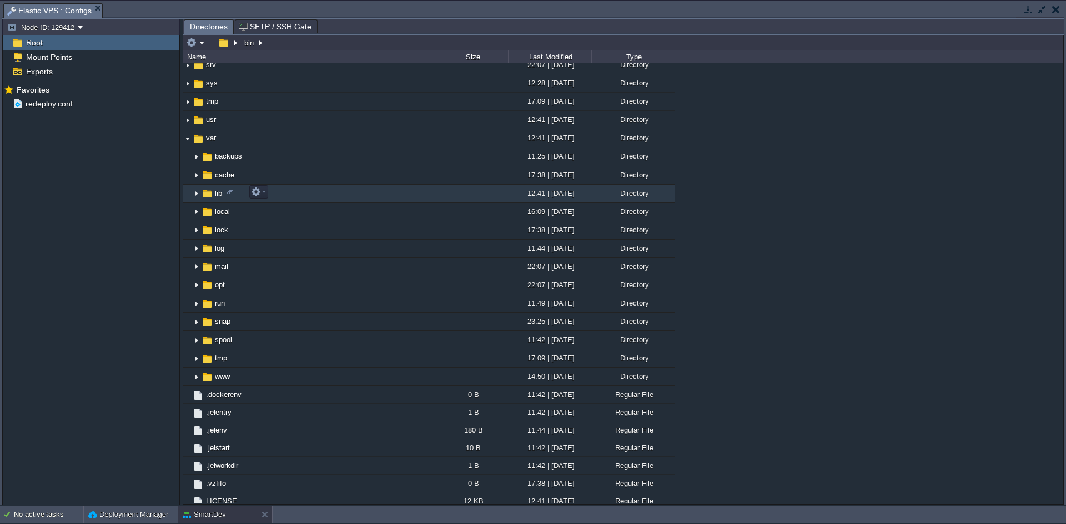
scroll to position [360, 0]
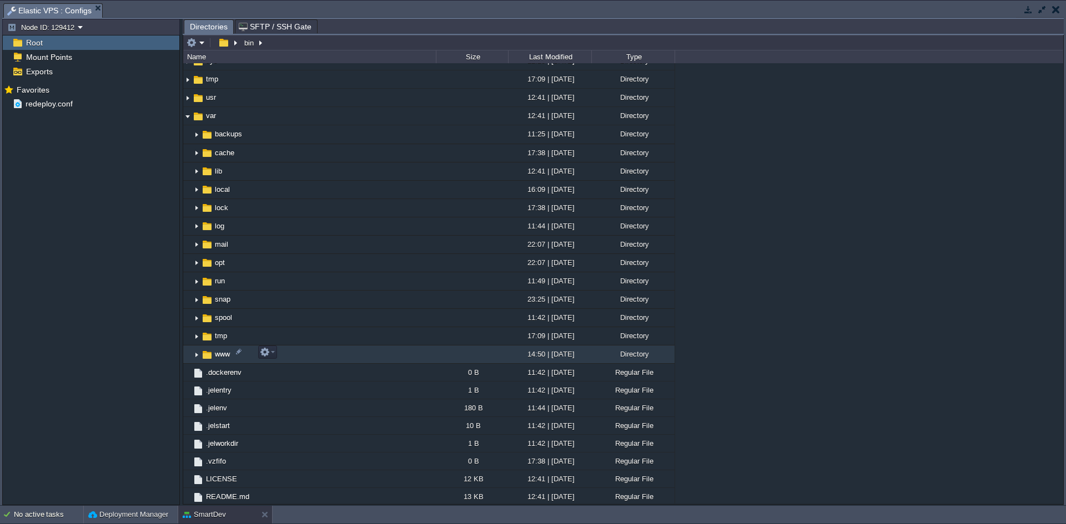
click at [196, 356] on img at bounding box center [196, 354] width 9 height 17
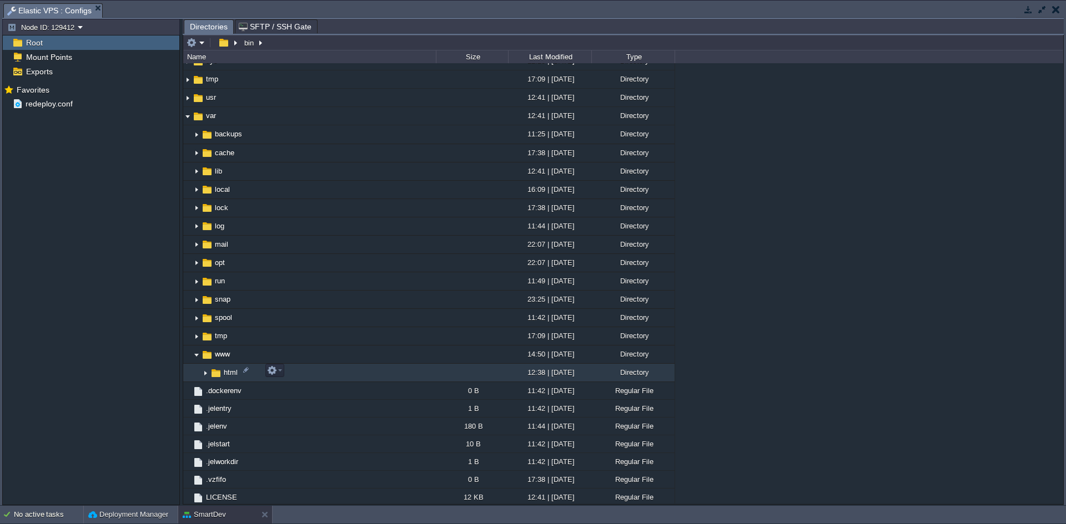
click at [206, 371] on img at bounding box center [205, 373] width 9 height 17
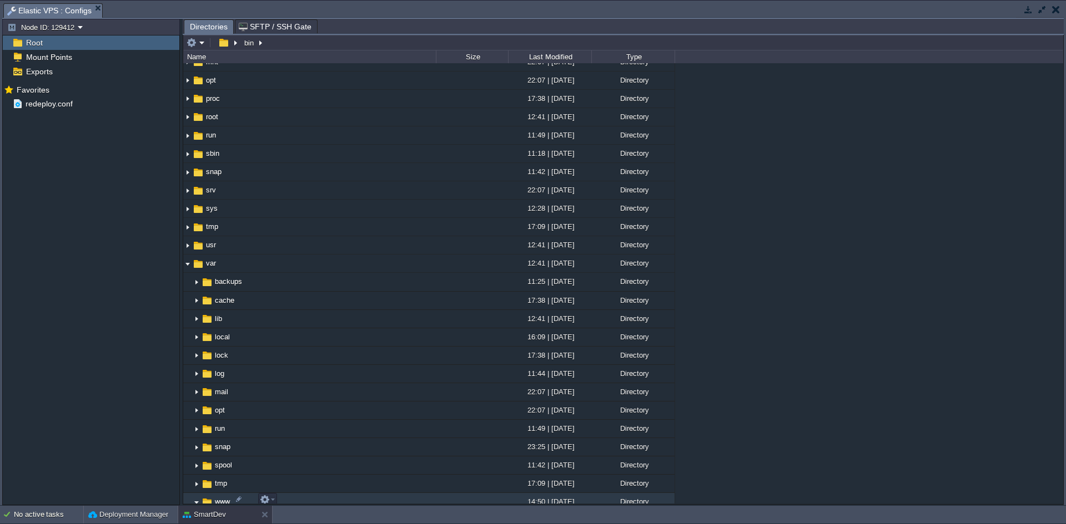
scroll to position [378, 0]
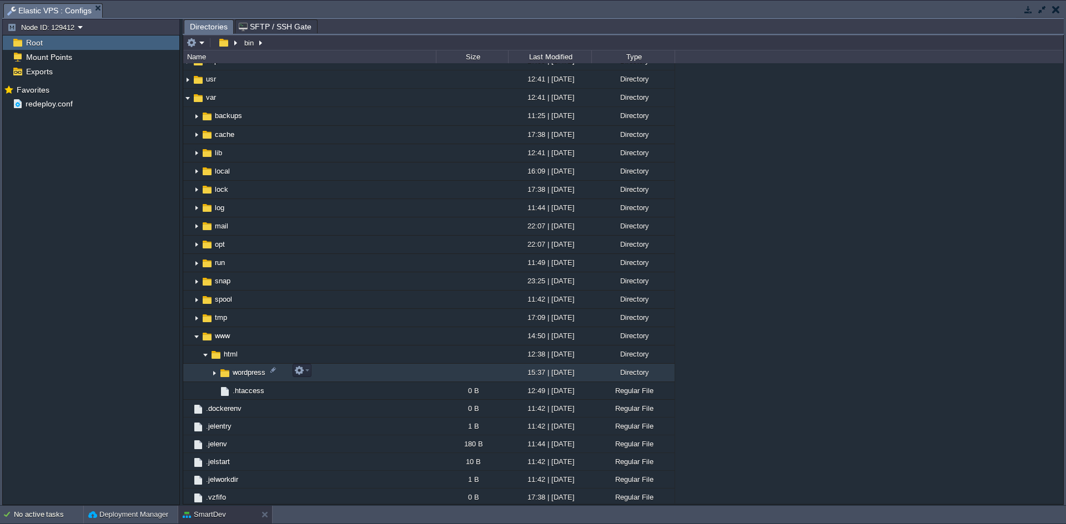
click at [212, 370] on img at bounding box center [214, 373] width 9 height 17
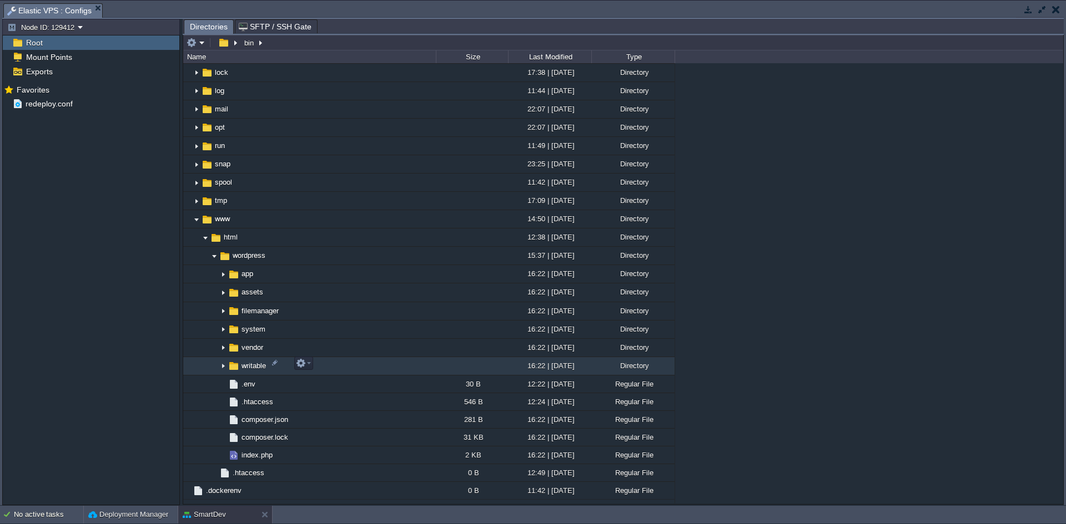
scroll to position [544, 0]
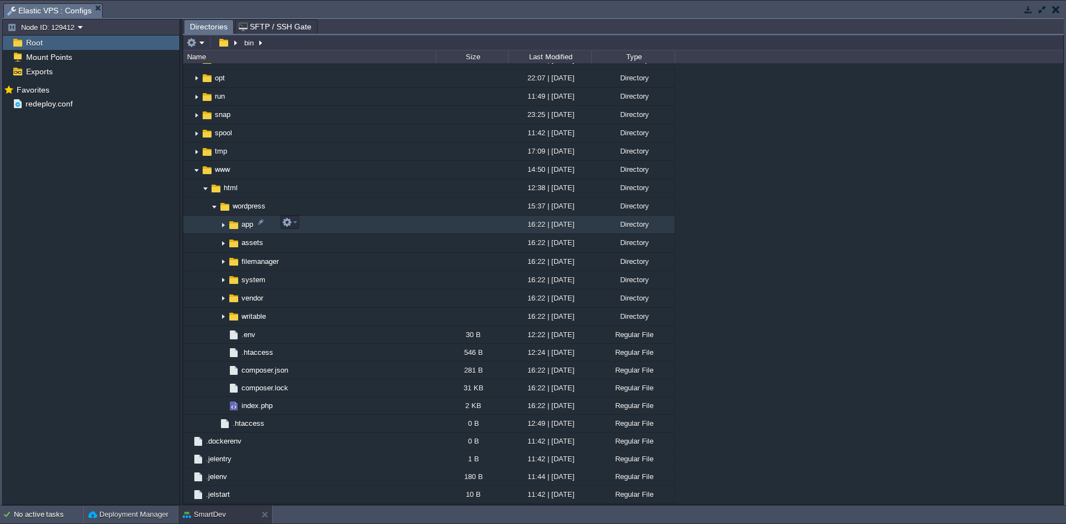
click at [222, 223] on img at bounding box center [223, 224] width 9 height 17
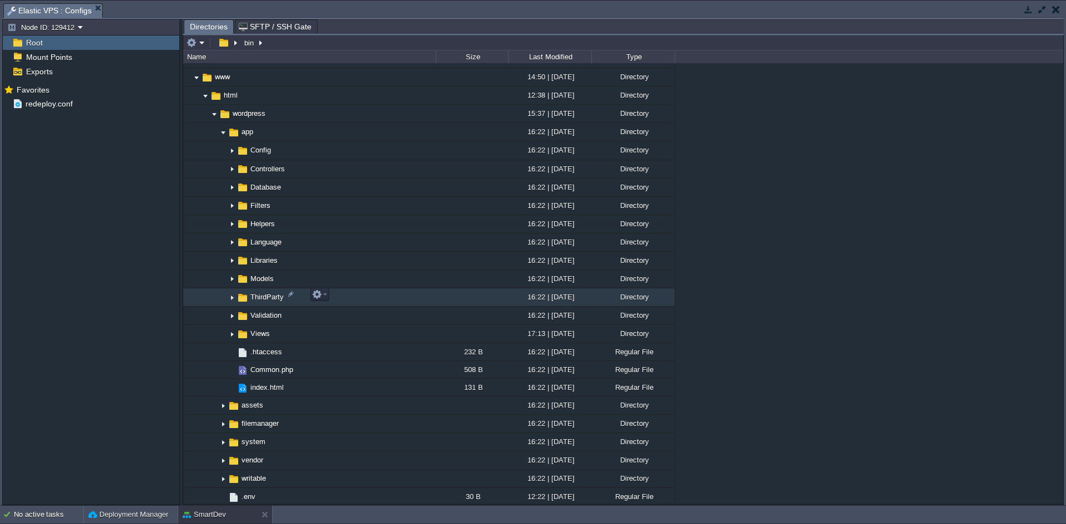
scroll to position [655, 0]
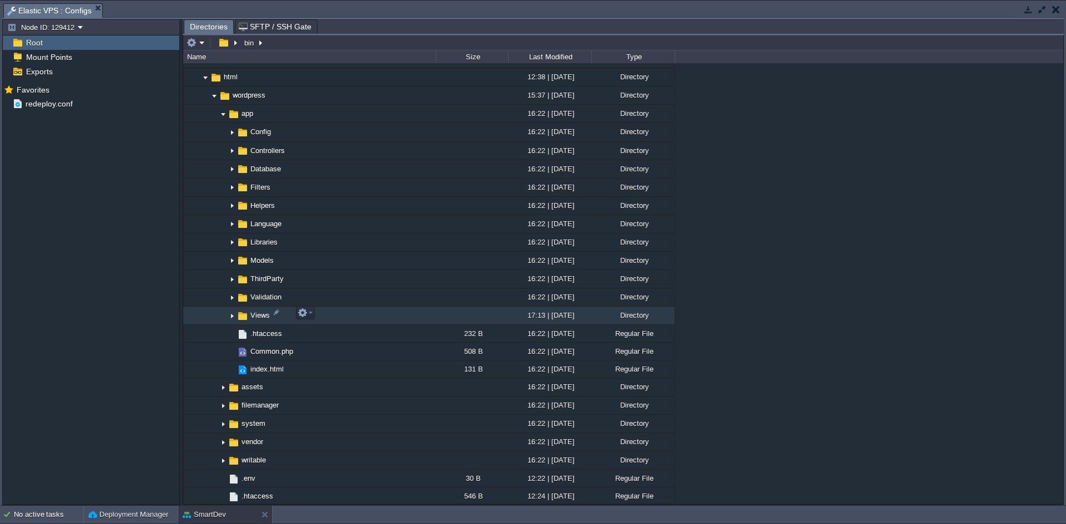
click at [232, 312] on img at bounding box center [232, 315] width 9 height 17
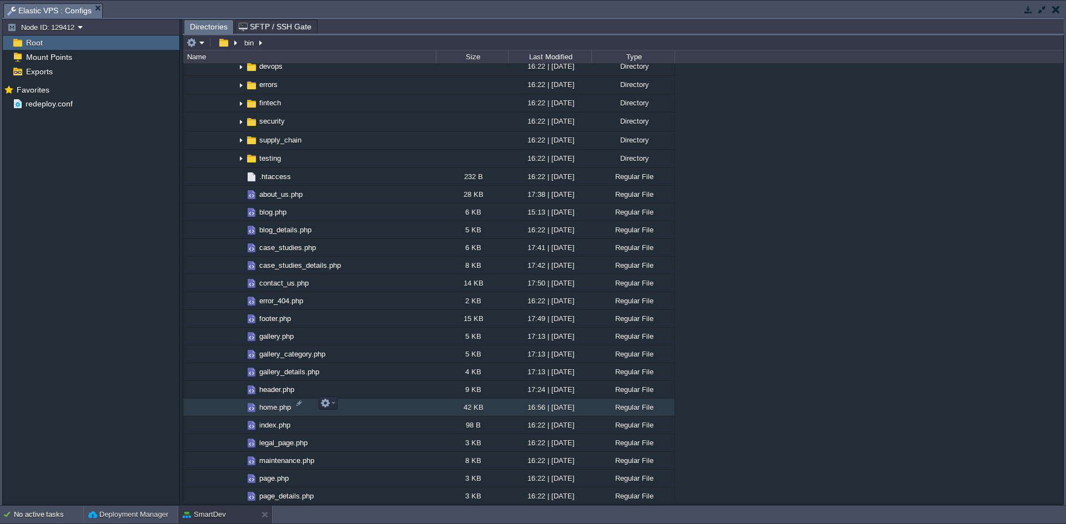
scroll to position [988, 0]
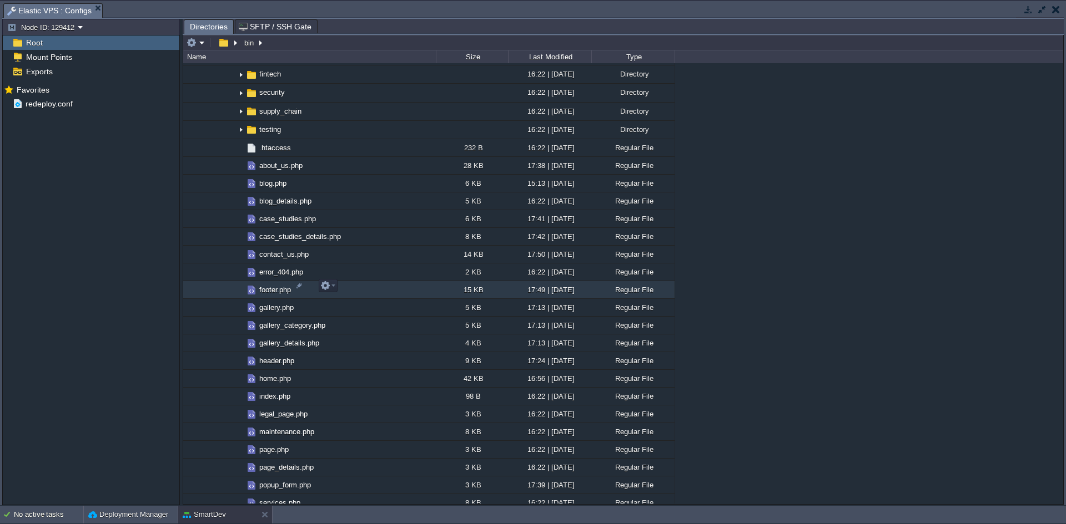
click at [273, 290] on span "footer.php" at bounding box center [275, 289] width 35 height 9
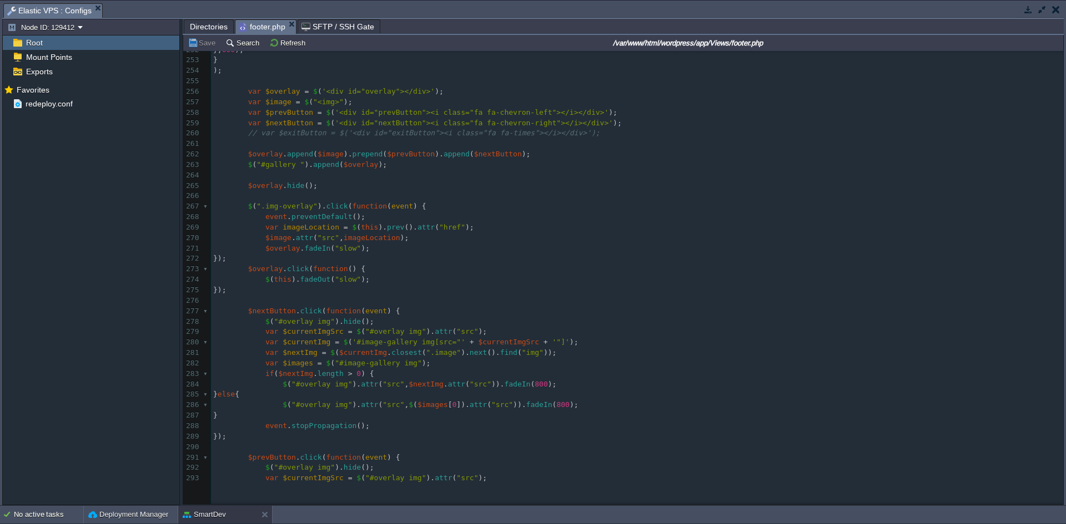
scroll to position [2454, 0]
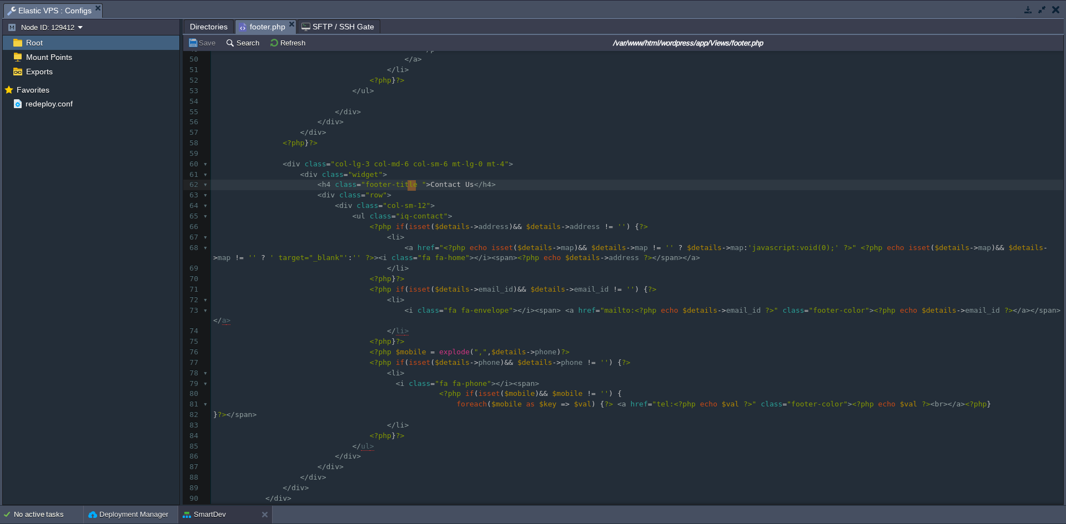
type textarea ">Contact Us</h4>"
drag, startPoint x: 406, startPoint y: 186, endPoint x: 428, endPoint y: 187, distance: 22.2
click at [603, 238] on pre "< li >" at bounding box center [637, 238] width 852 height 11
click at [522, 298] on pre "< li >" at bounding box center [637, 300] width 852 height 11
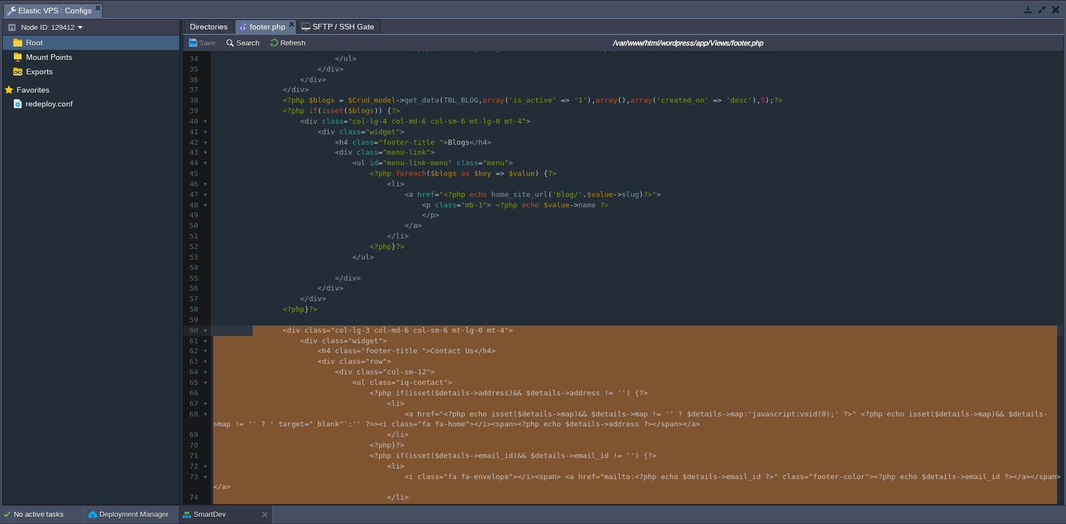
drag, startPoint x: 276, startPoint y: 393, endPoint x: 253, endPoint y: 337, distance: 61.2
type textarea "-"
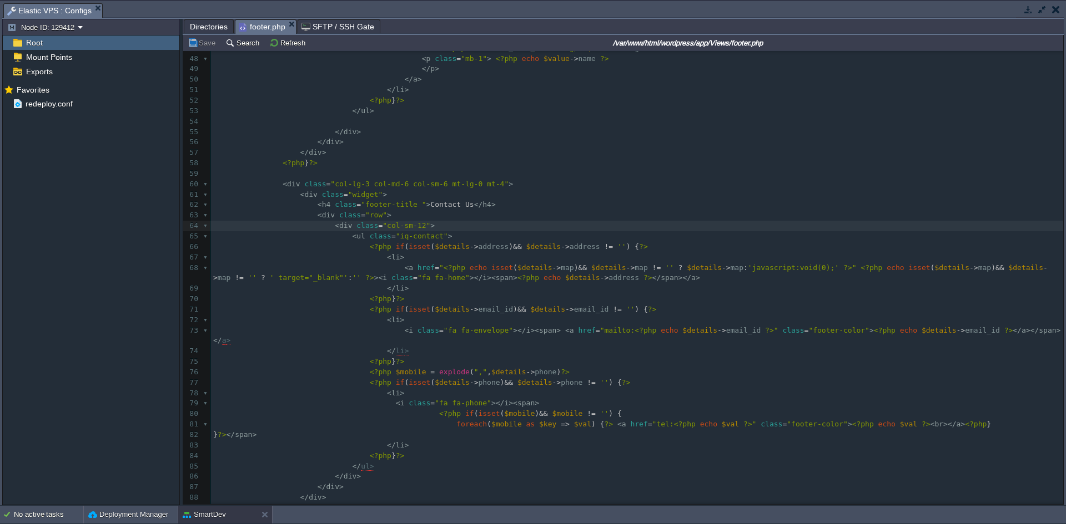
scroll to position [511, 0]
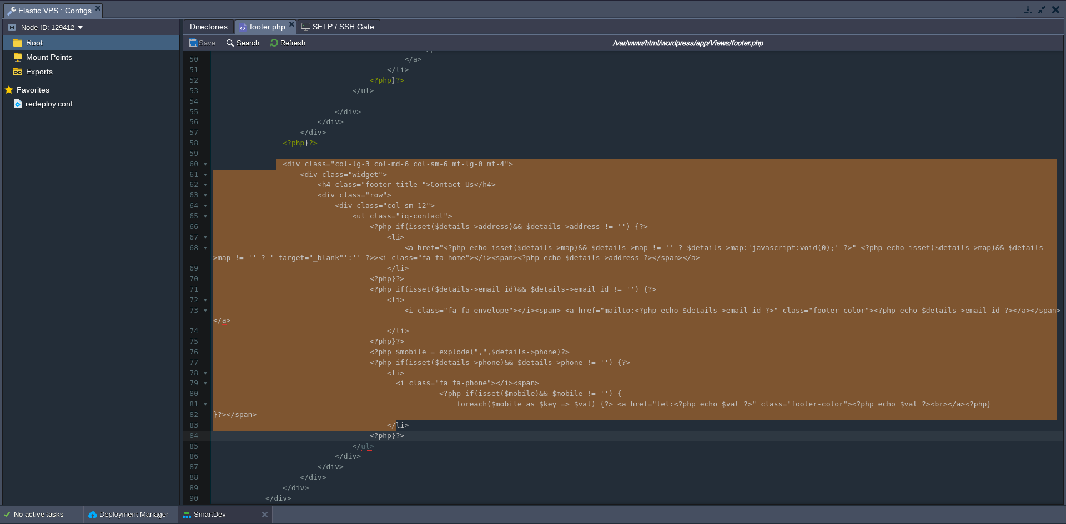
drag, startPoint x: 277, startPoint y: 163, endPoint x: 497, endPoint y: 428, distance: 344.4
type textarea "-"
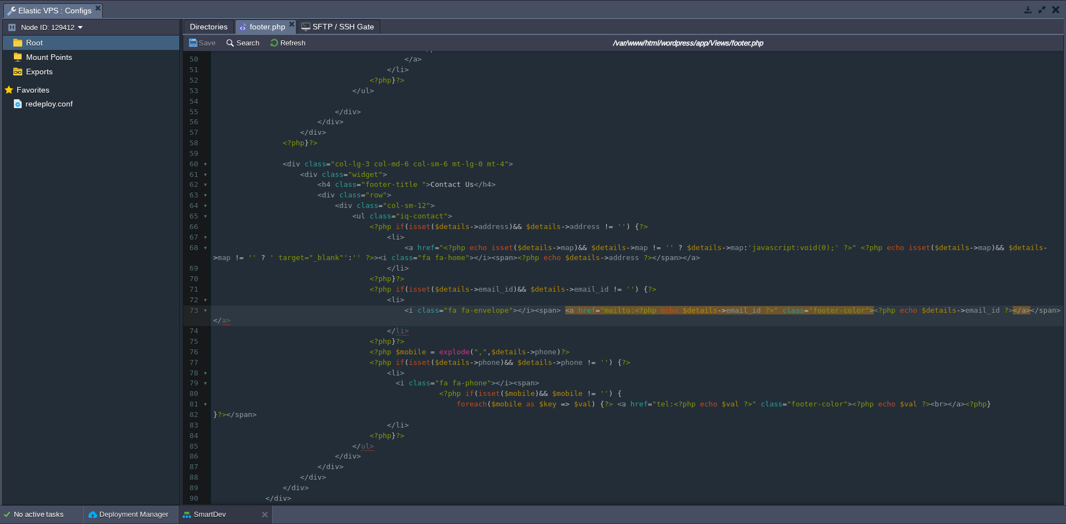
click at [214, 27] on span "Directories" at bounding box center [209, 26] width 38 height 13
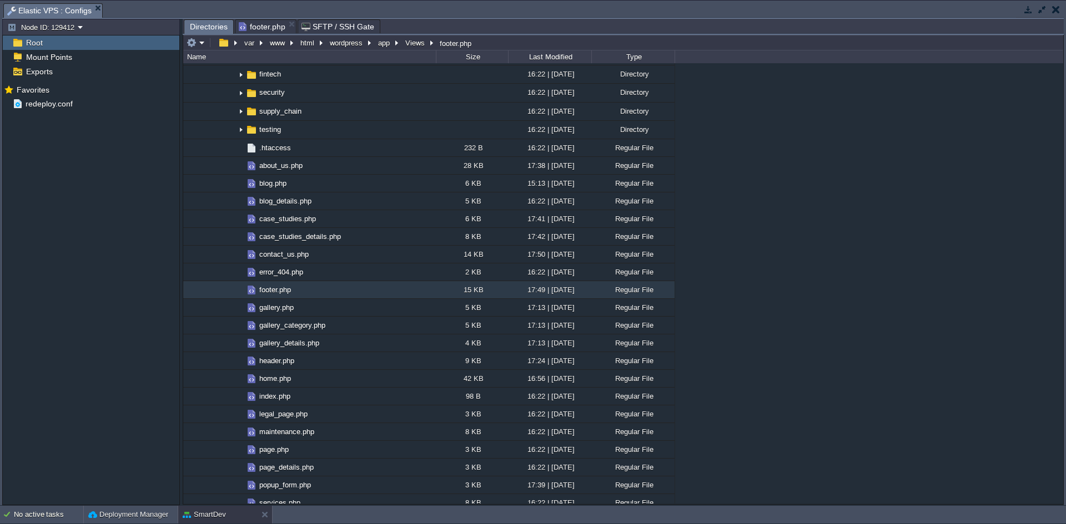
click at [261, 24] on span "footer.php" at bounding box center [262, 26] width 47 height 13
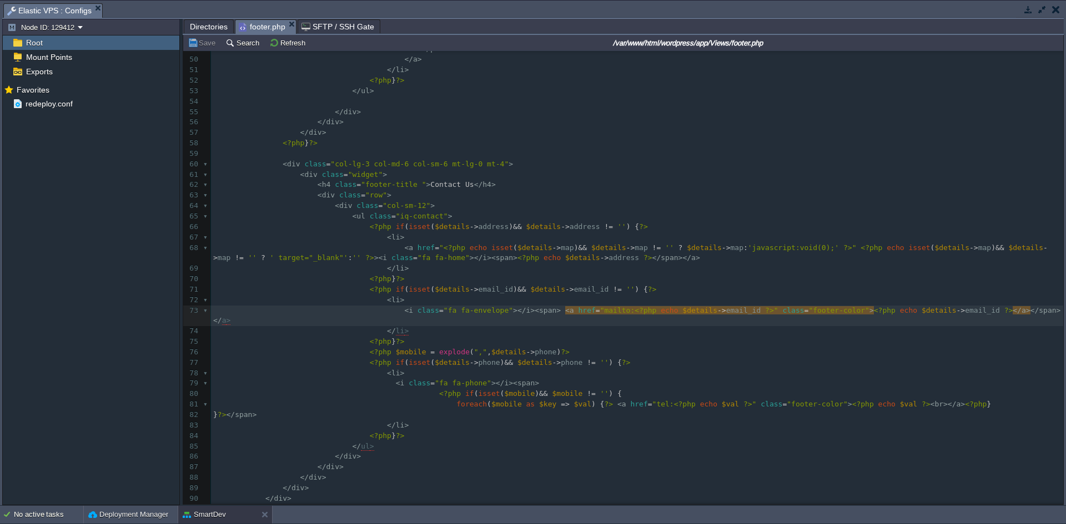
click at [324, 28] on span "SFTP / SSH Gate" at bounding box center [337, 26] width 73 height 13
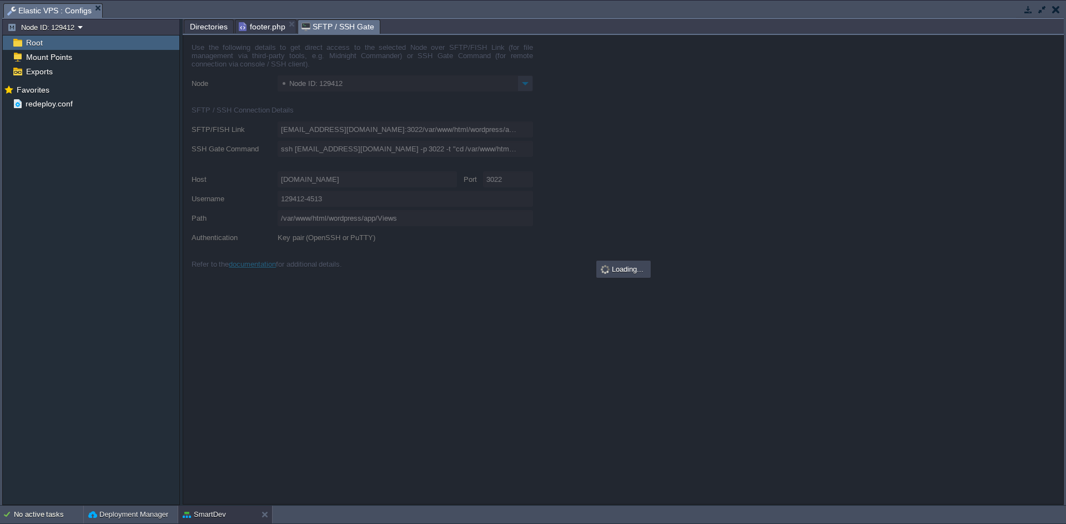
click at [259, 27] on span "footer.php" at bounding box center [262, 26] width 47 height 13
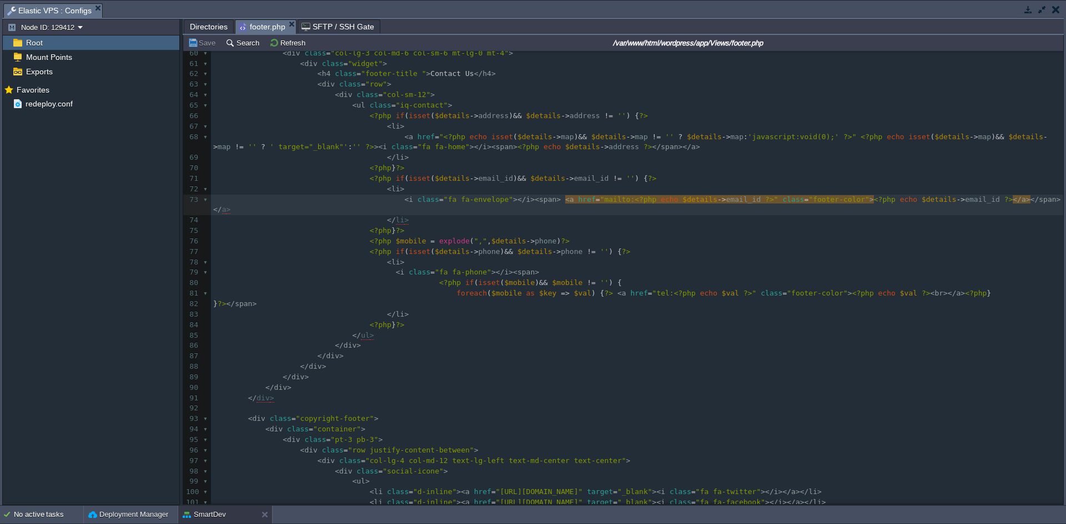
scroll to position [567, 0]
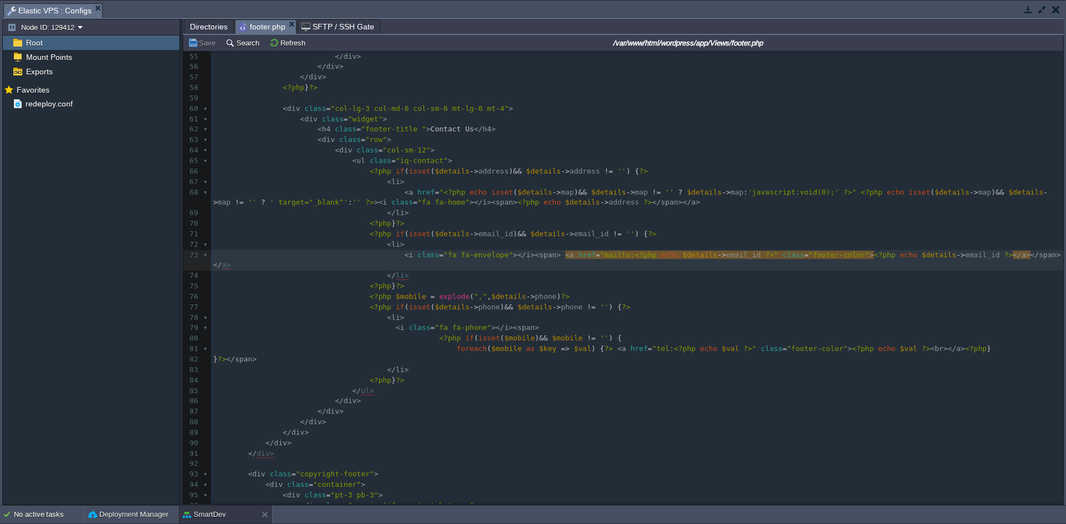
click at [574, 396] on pre "</ div >" at bounding box center [637, 401] width 852 height 11
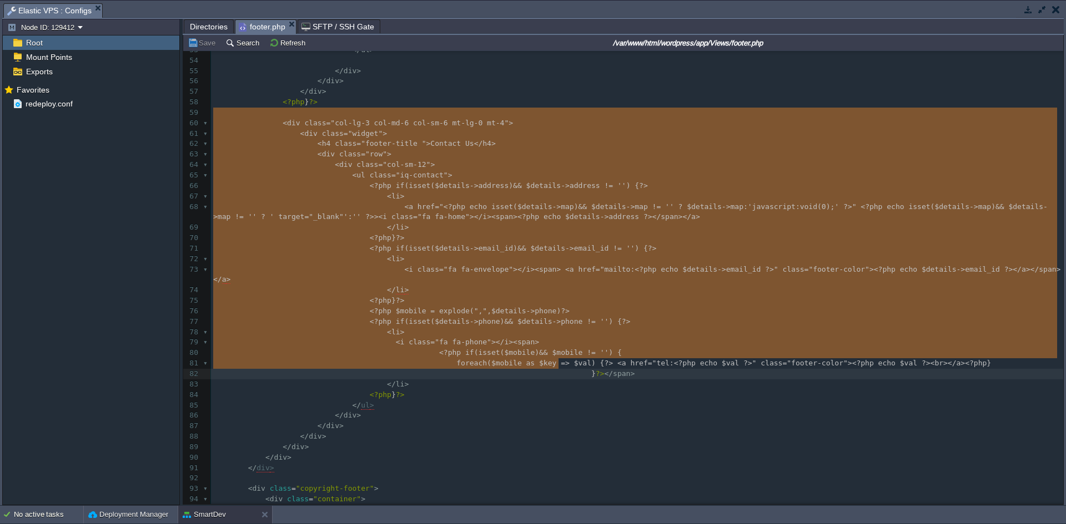
scroll to position [566, 0]
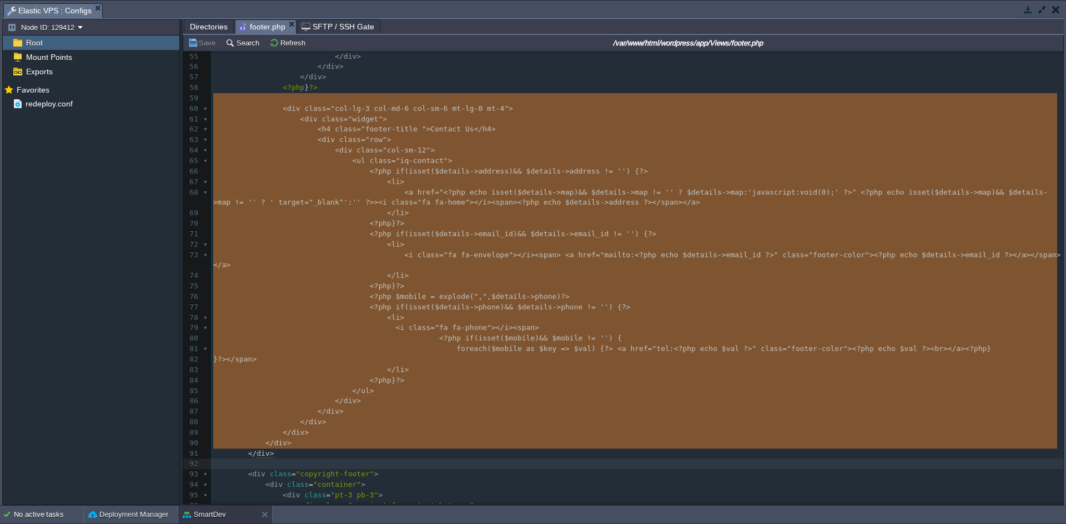
drag, startPoint x: 269, startPoint y: 159, endPoint x: 548, endPoint y: 451, distance: 403.5
type textarea "-"
click at [208, 28] on span "Directories" at bounding box center [209, 26] width 38 height 13
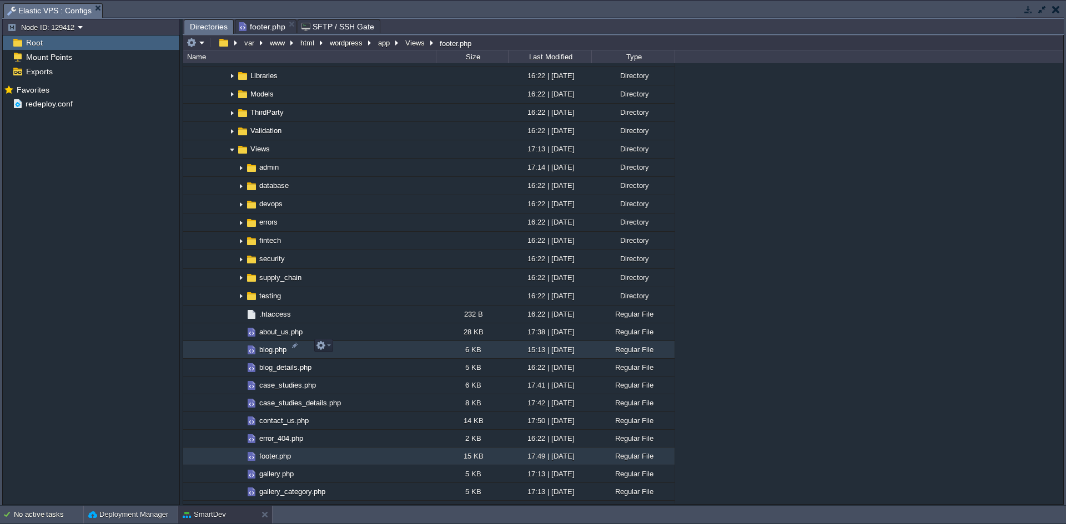
scroll to position [600, 0]
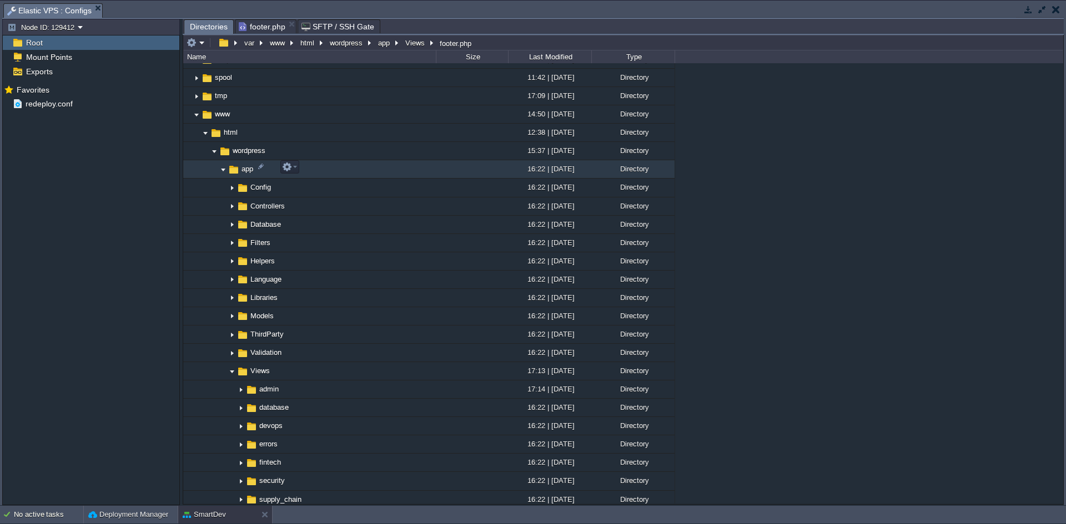
click at [222, 168] on img at bounding box center [223, 169] width 9 height 17
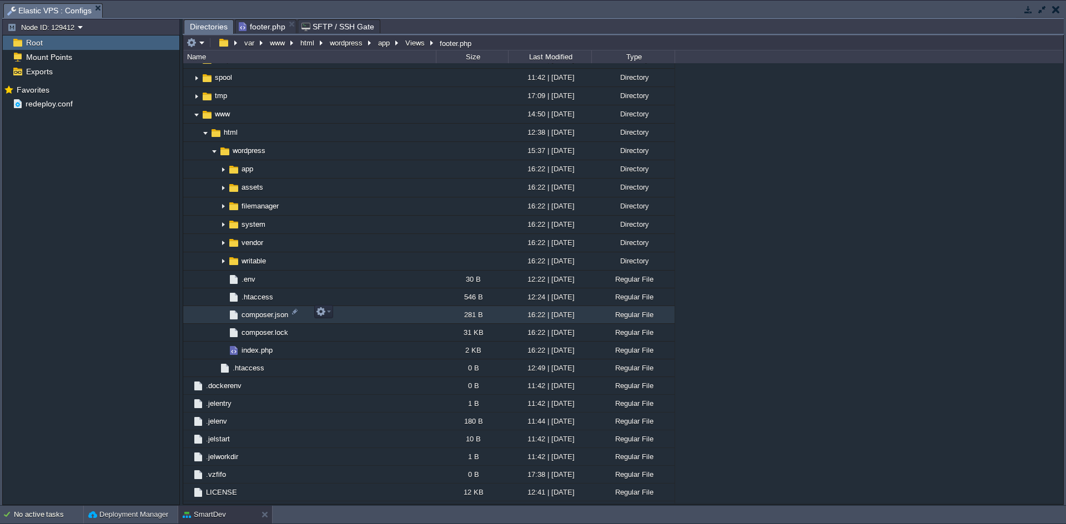
scroll to position [613, 0]
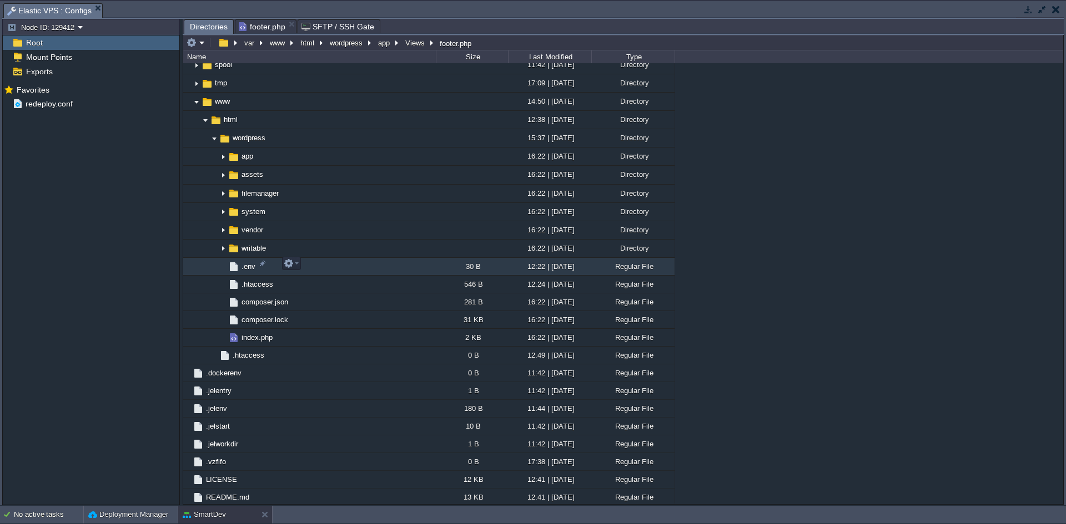
click at [248, 267] on span ".env" at bounding box center [248, 266] width 17 height 9
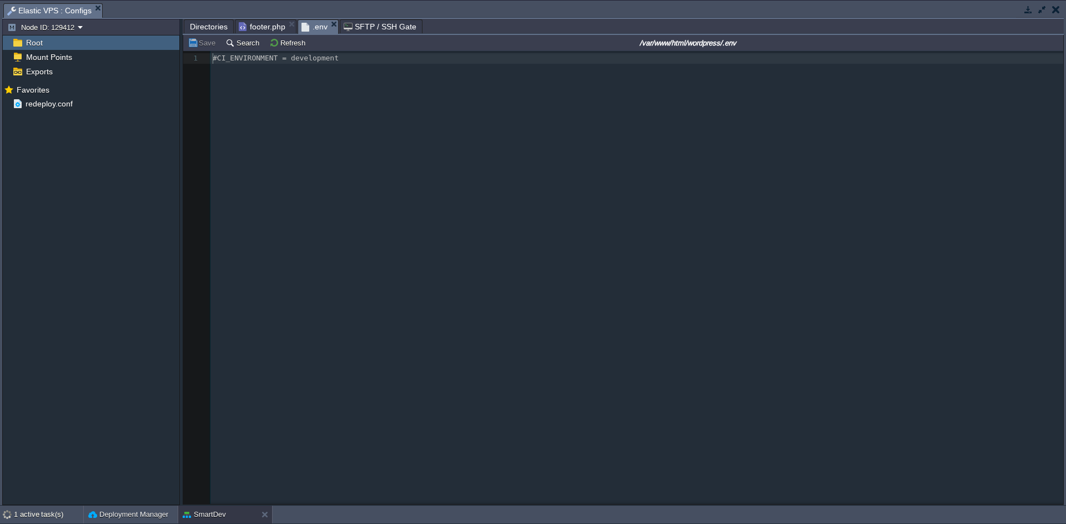
scroll to position [4, 0]
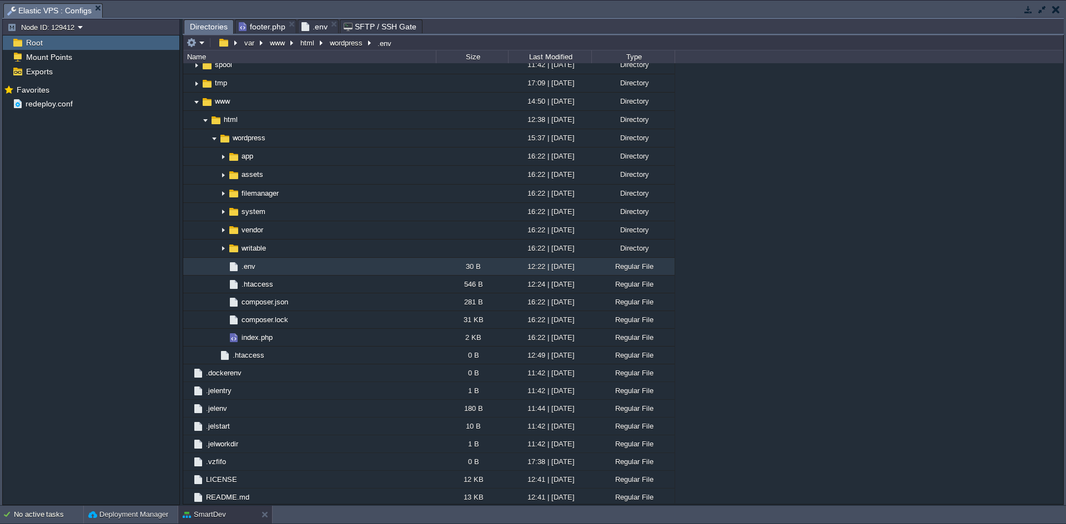
click at [210, 27] on span "Directories" at bounding box center [209, 27] width 38 height 14
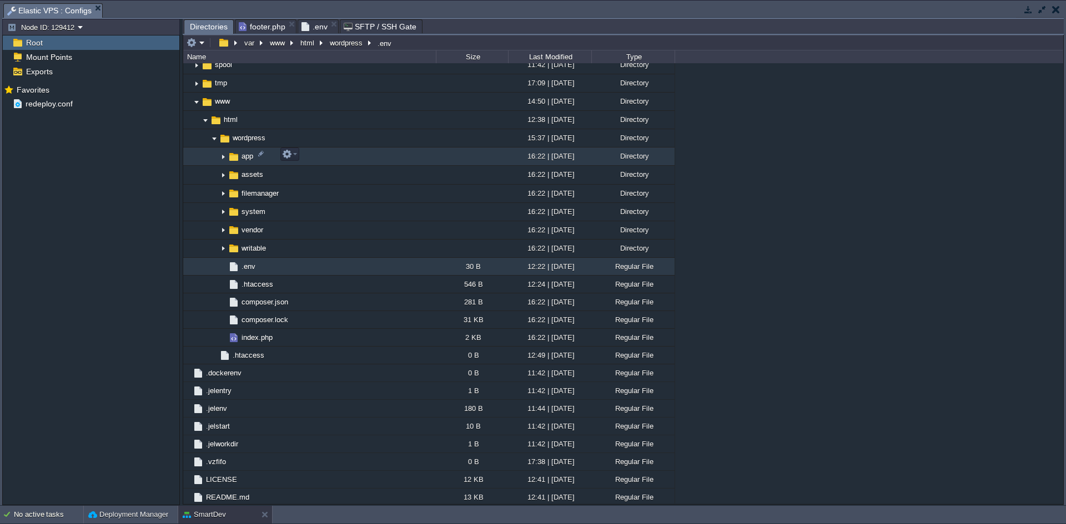
click at [223, 156] on img at bounding box center [223, 156] width 9 height 17
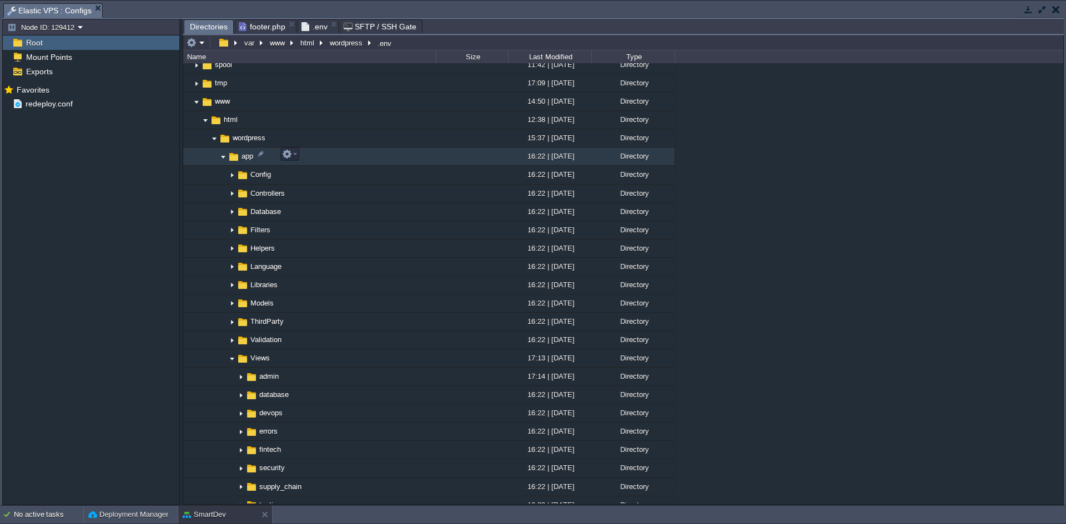
click at [223, 156] on img at bounding box center [223, 156] width 9 height 17
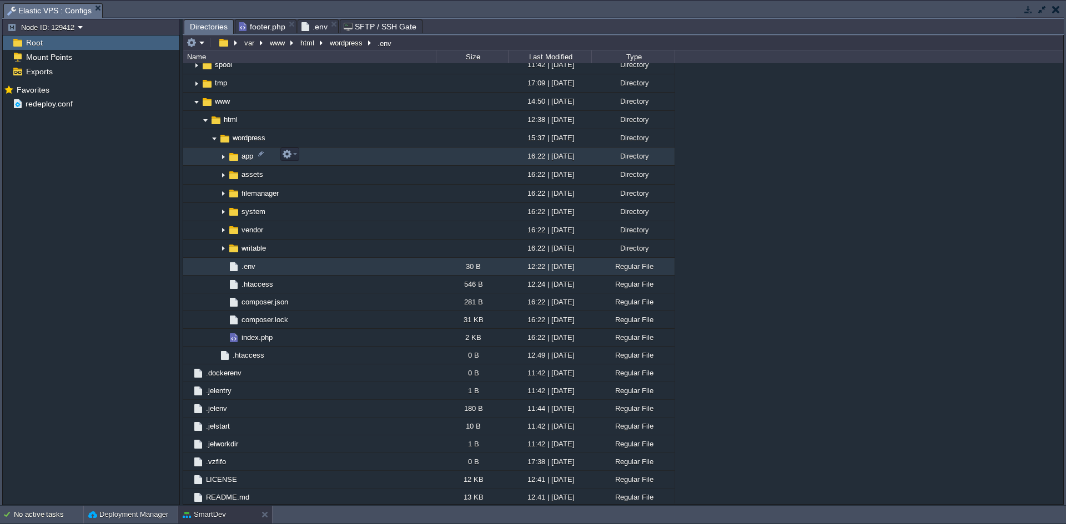
click at [223, 156] on img at bounding box center [223, 156] width 9 height 17
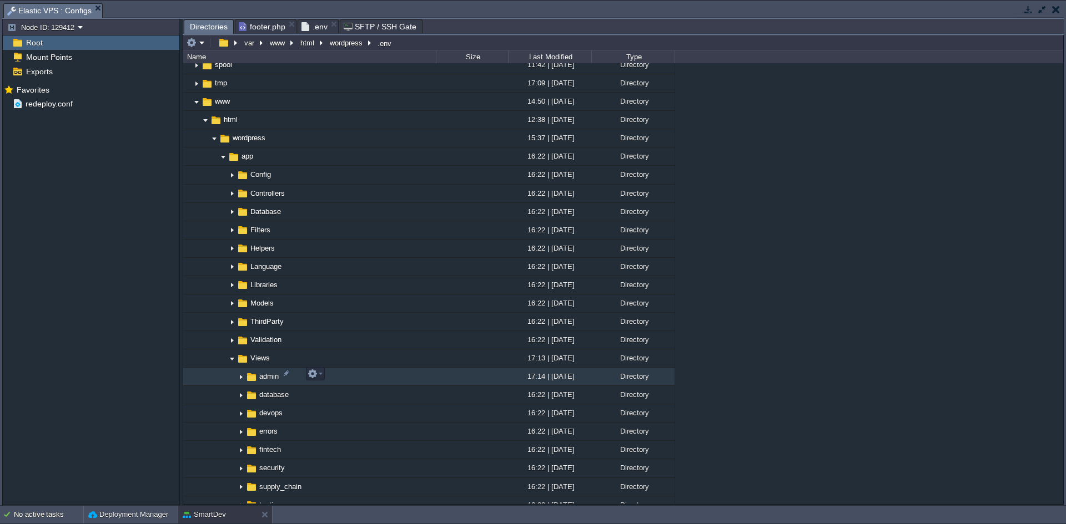
click at [238, 377] on img at bounding box center [240, 377] width 9 height 17
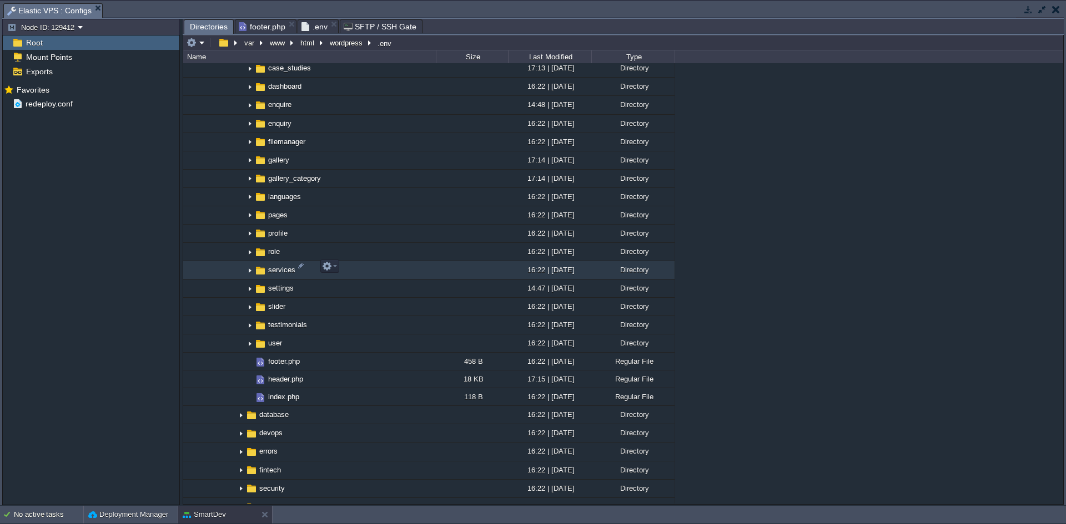
scroll to position [1001, 0]
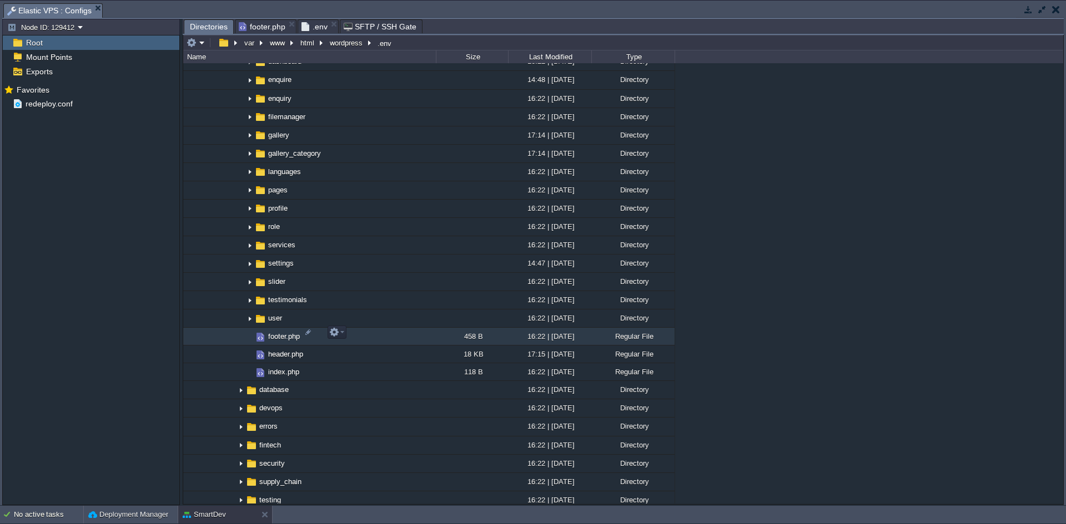
click at [278, 337] on span "footer.php" at bounding box center [283, 336] width 35 height 9
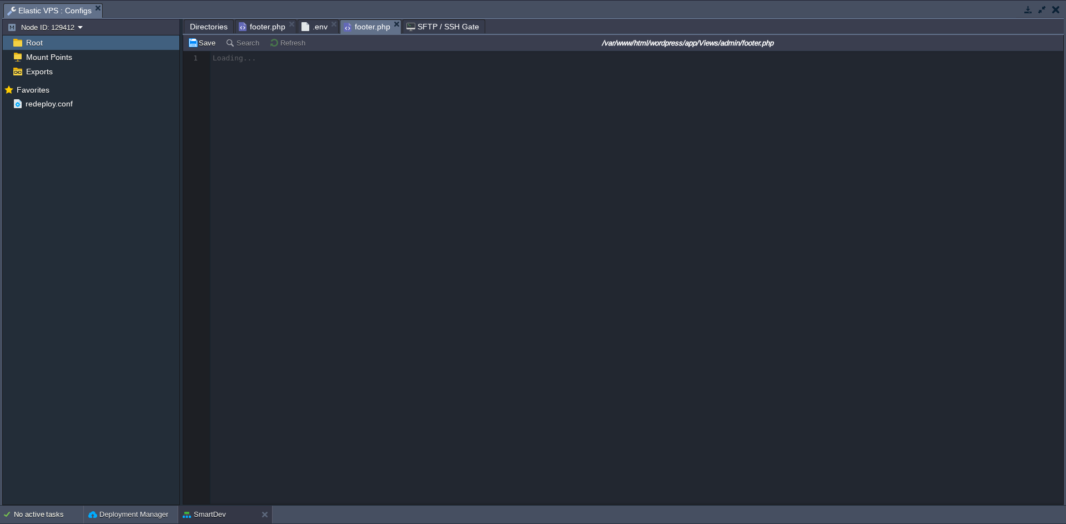
click at [203, 24] on span "Directories" at bounding box center [209, 26] width 38 height 13
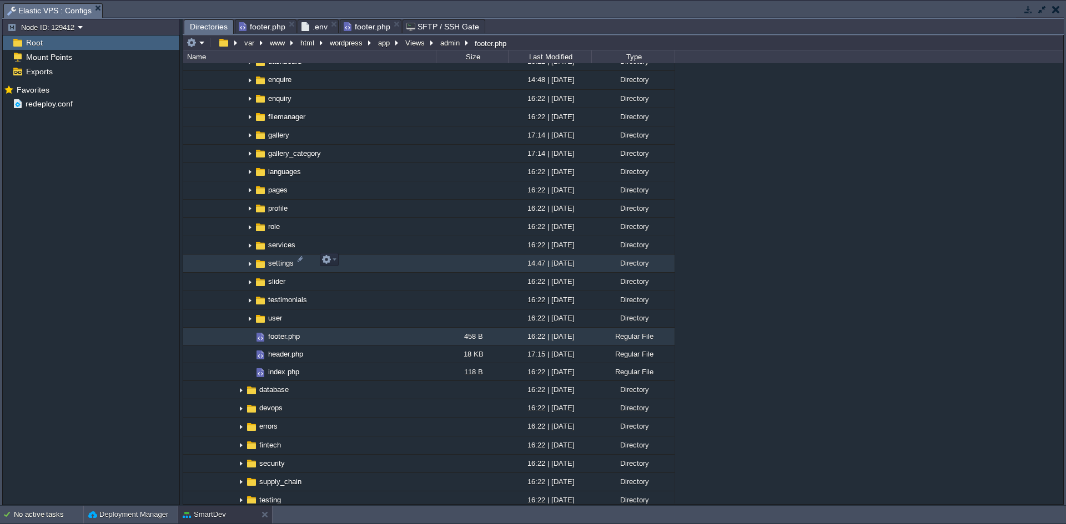
click at [251, 263] on img at bounding box center [249, 263] width 9 height 17
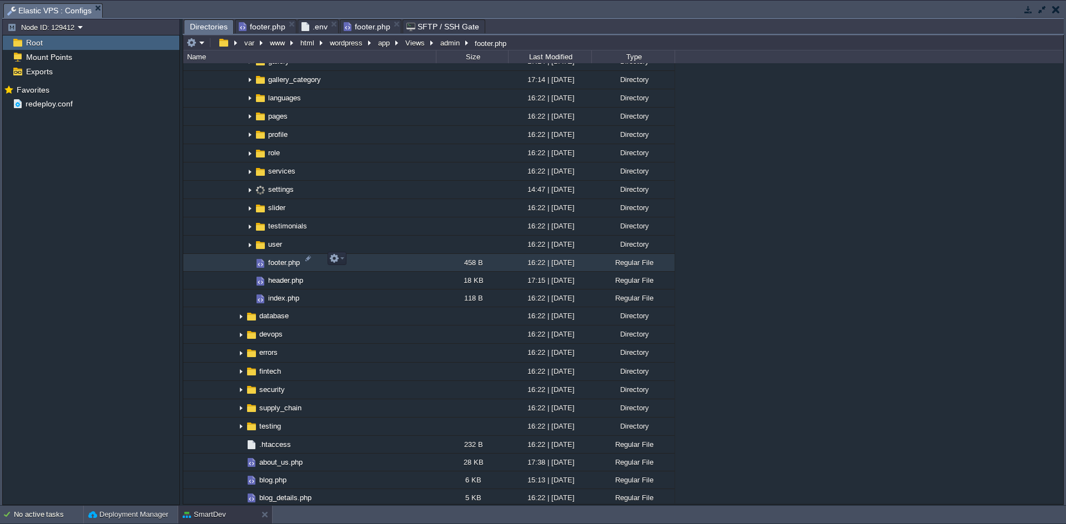
scroll to position [1057, 0]
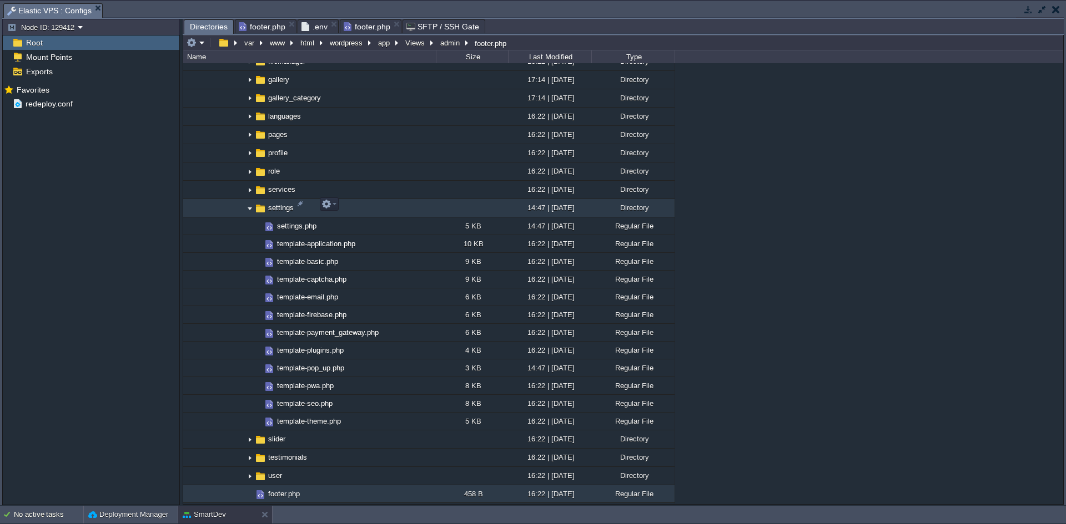
click at [250, 206] on img at bounding box center [249, 208] width 9 height 17
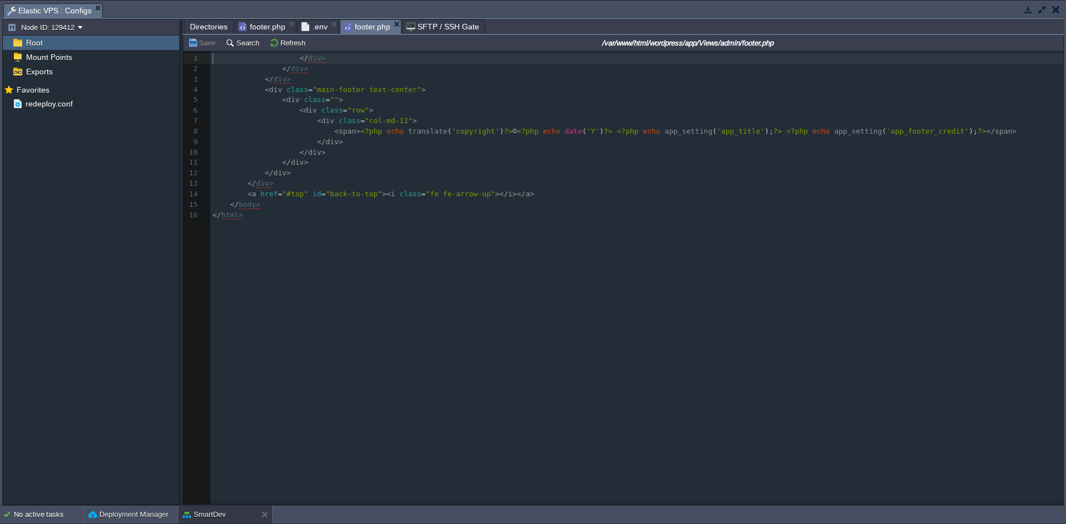
click at [359, 27] on span "footer.php" at bounding box center [367, 27] width 47 height 14
click at [209, 25] on span "Directories" at bounding box center [209, 26] width 38 height 13
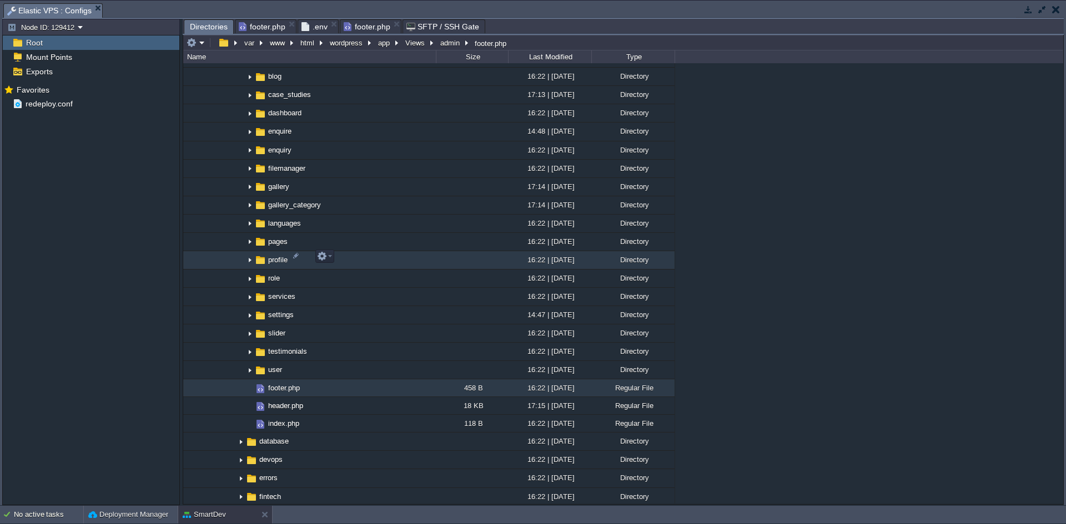
scroll to position [946, 0]
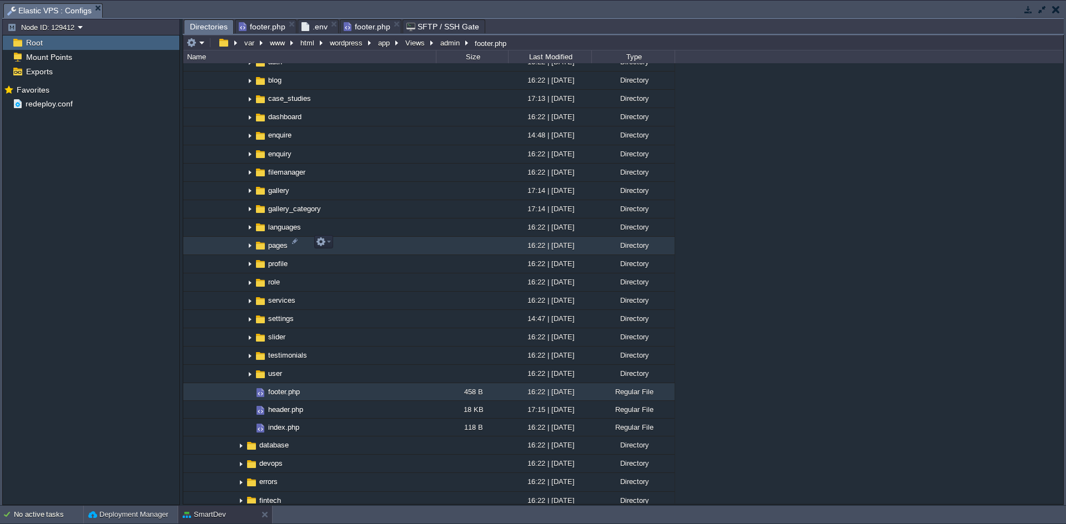
click at [251, 244] on img at bounding box center [249, 246] width 9 height 17
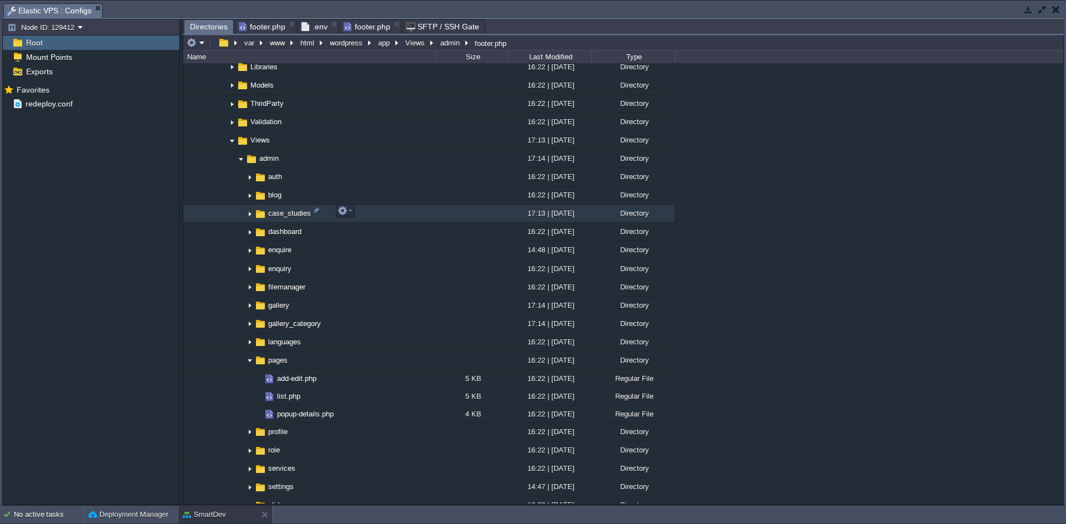
scroll to position [803, 0]
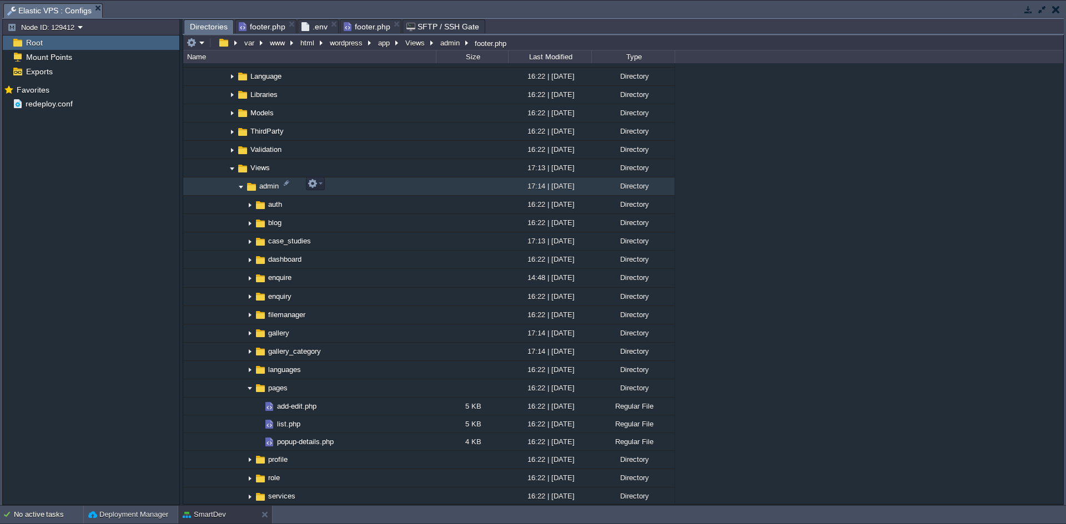
click at [242, 185] on img at bounding box center [240, 186] width 9 height 17
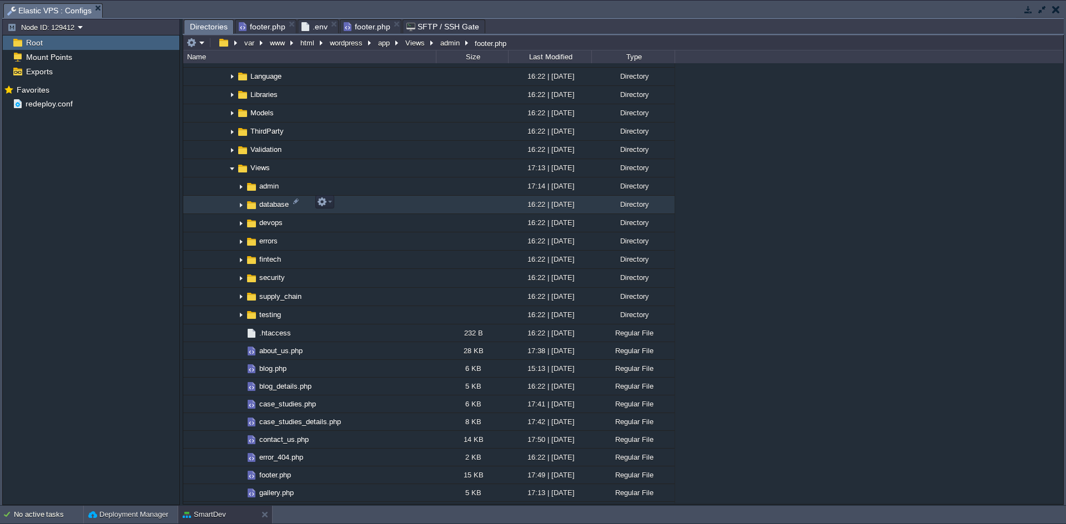
click at [241, 203] on img at bounding box center [240, 204] width 9 height 17
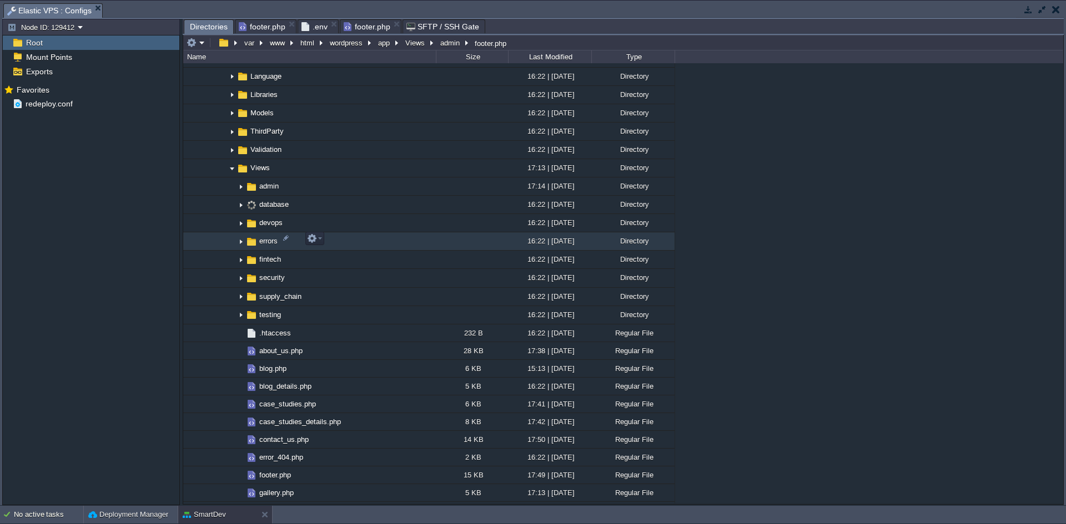
scroll to position [859, 0]
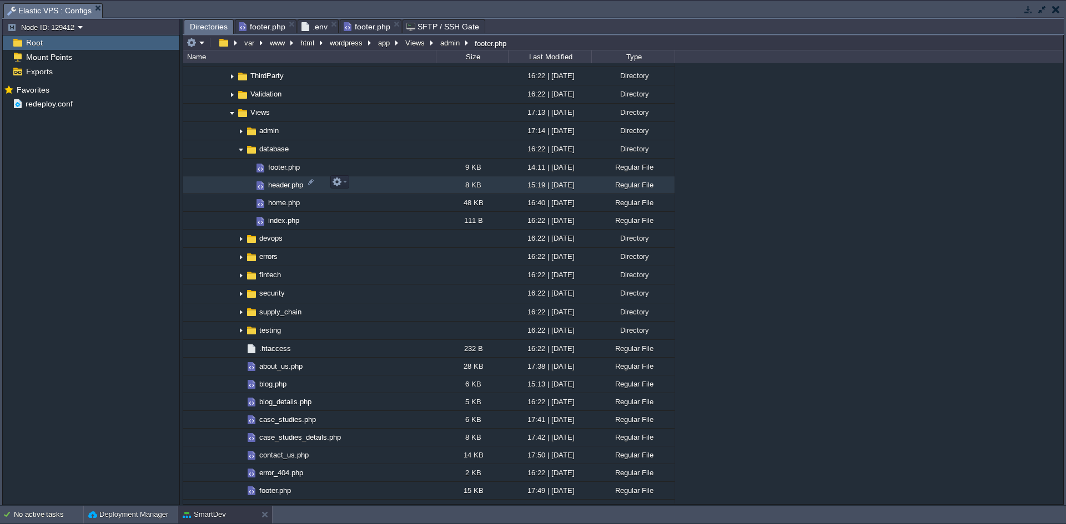
click at [280, 182] on span "header.php" at bounding box center [285, 184] width 38 height 9
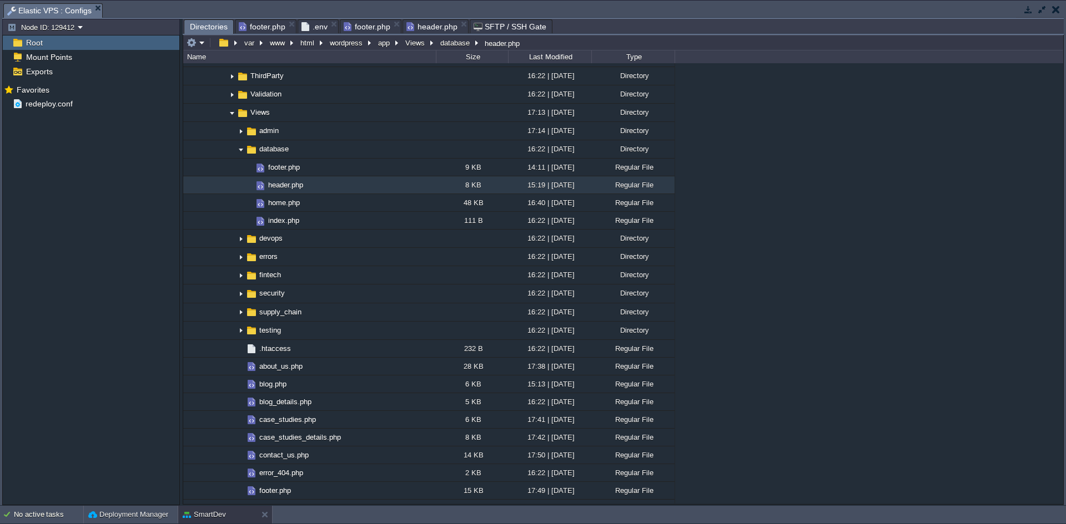
click at [200, 22] on span "Directories" at bounding box center [209, 27] width 38 height 14
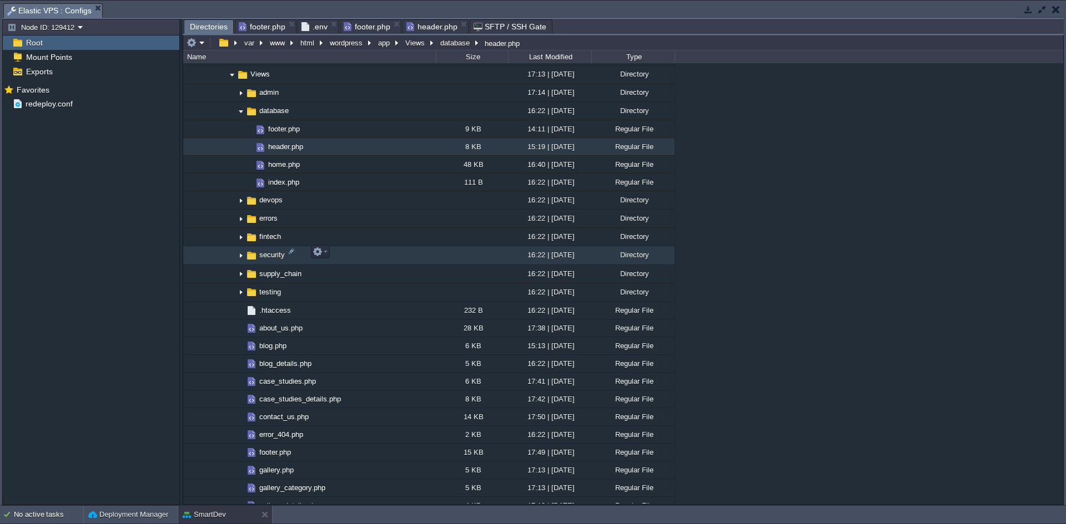
scroll to position [914, 0]
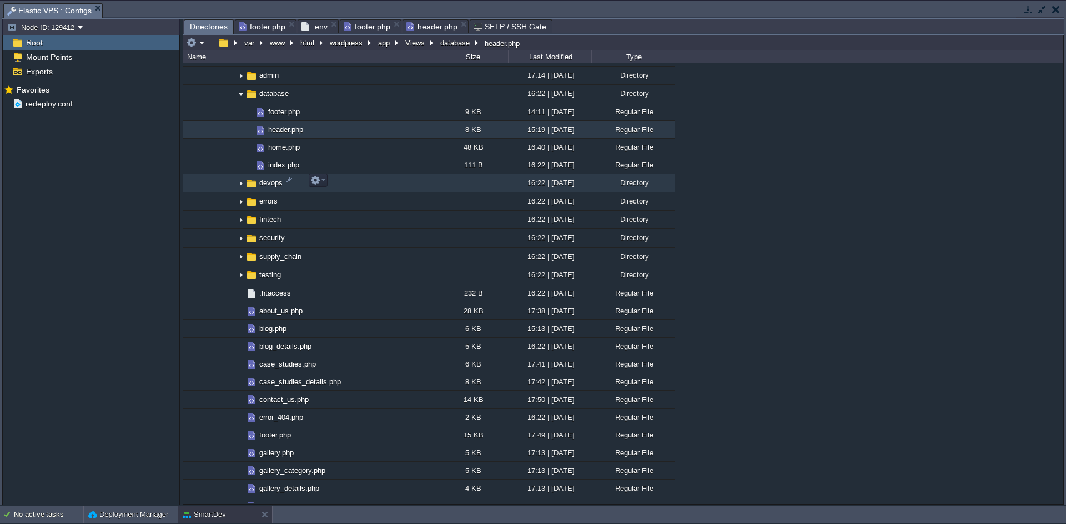
click at [241, 183] on img at bounding box center [240, 183] width 9 height 17
click at [434, 25] on span "header.php" at bounding box center [431, 26] width 51 height 13
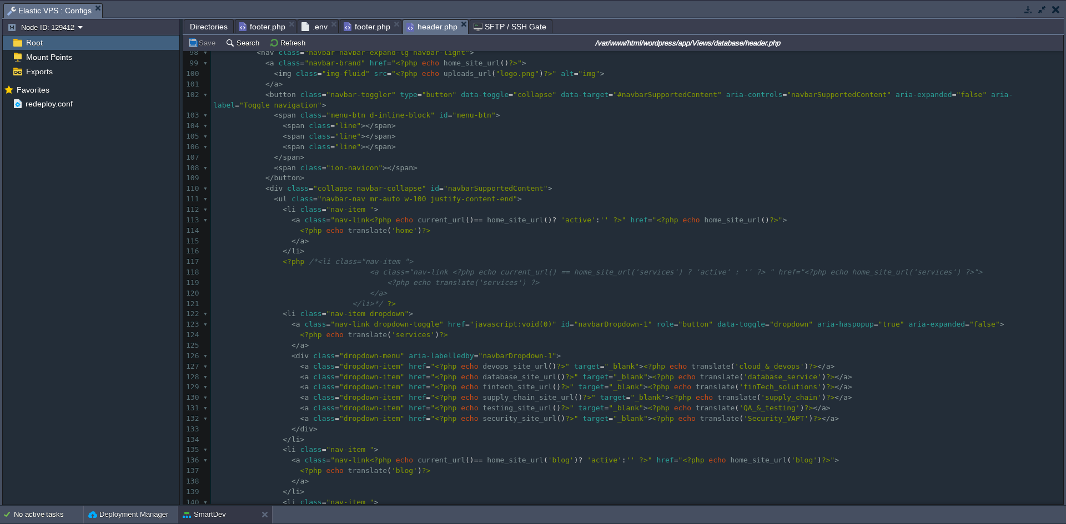
scroll to position [1048, 0]
click at [201, 27] on span "Directories" at bounding box center [209, 26] width 38 height 13
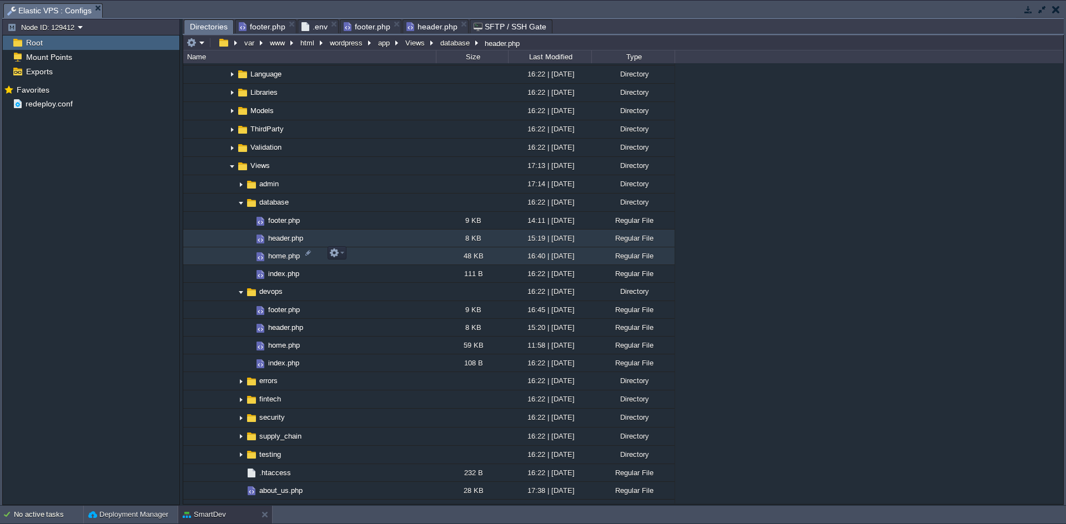
scroll to position [803, 0]
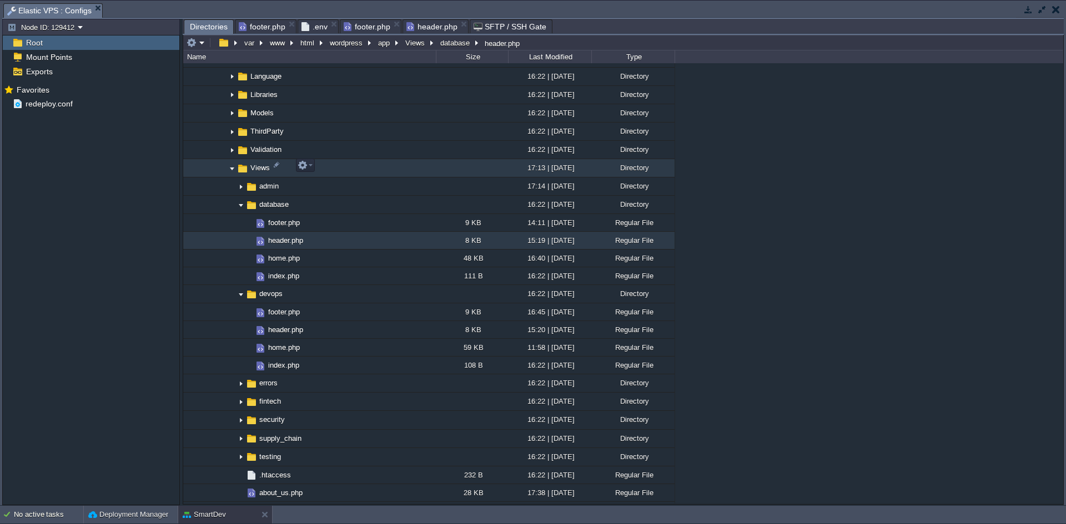
click at [230, 166] on img at bounding box center [232, 168] width 9 height 17
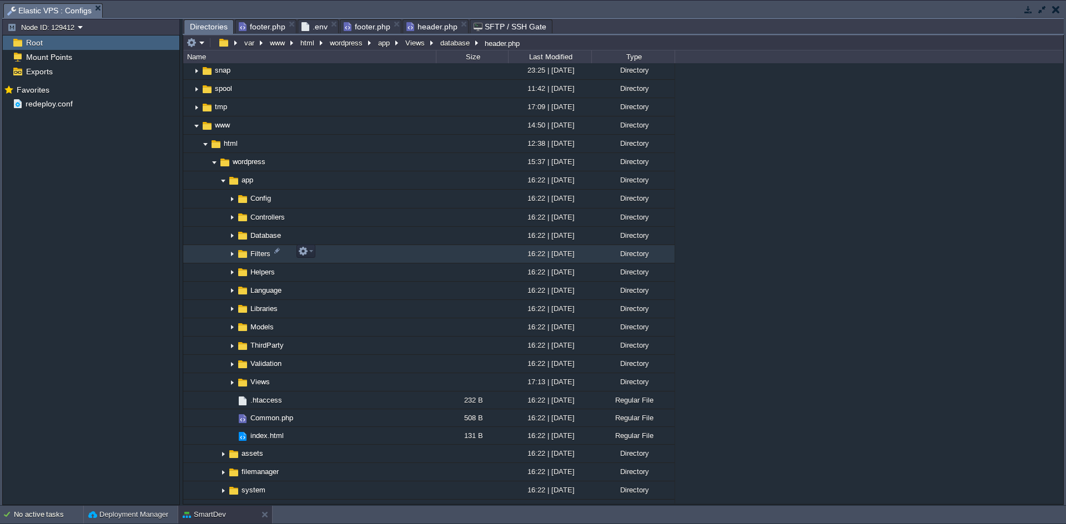
scroll to position [581, 0]
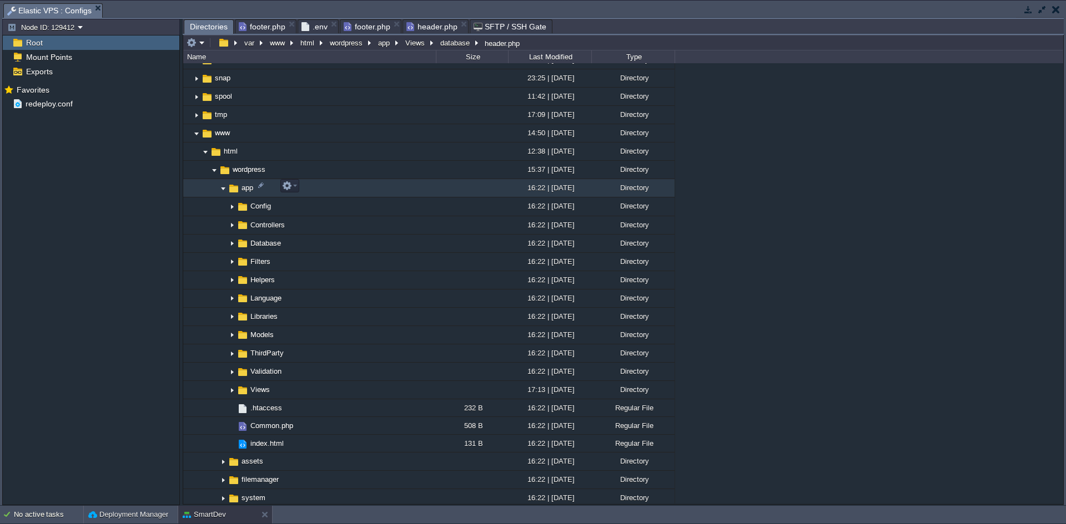
click at [225, 190] on img at bounding box center [223, 188] width 9 height 17
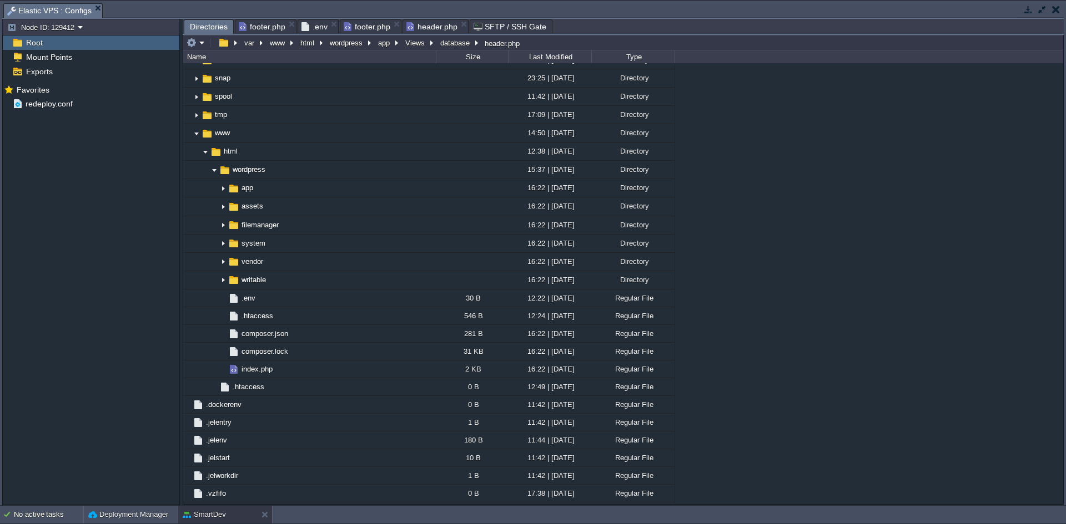
click at [1025, 17] on div at bounding box center [1040, 10] width 48 height 15
click at [1026, 13] on button "button" at bounding box center [1028, 9] width 10 height 10
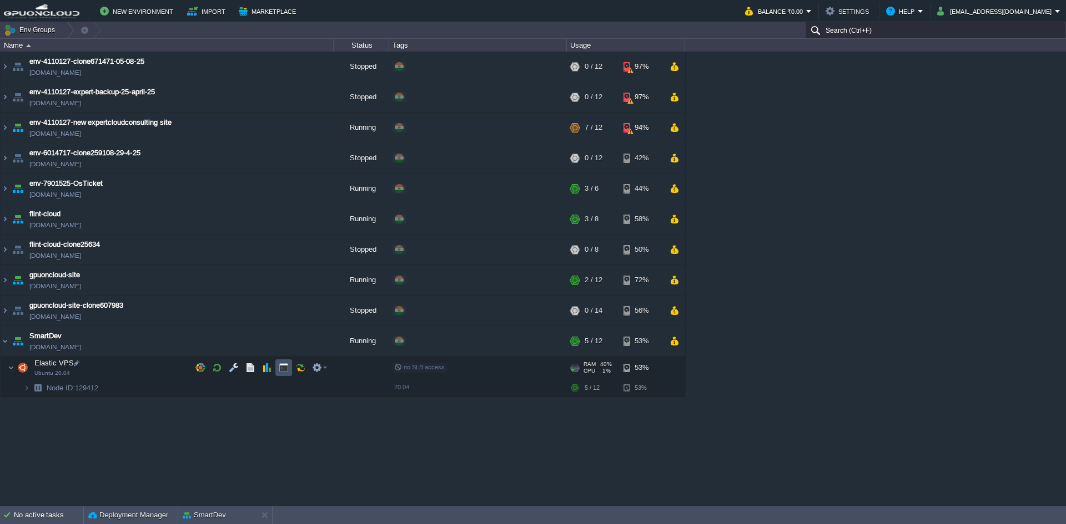
click at [284, 372] on button "button" at bounding box center [284, 368] width 10 height 10
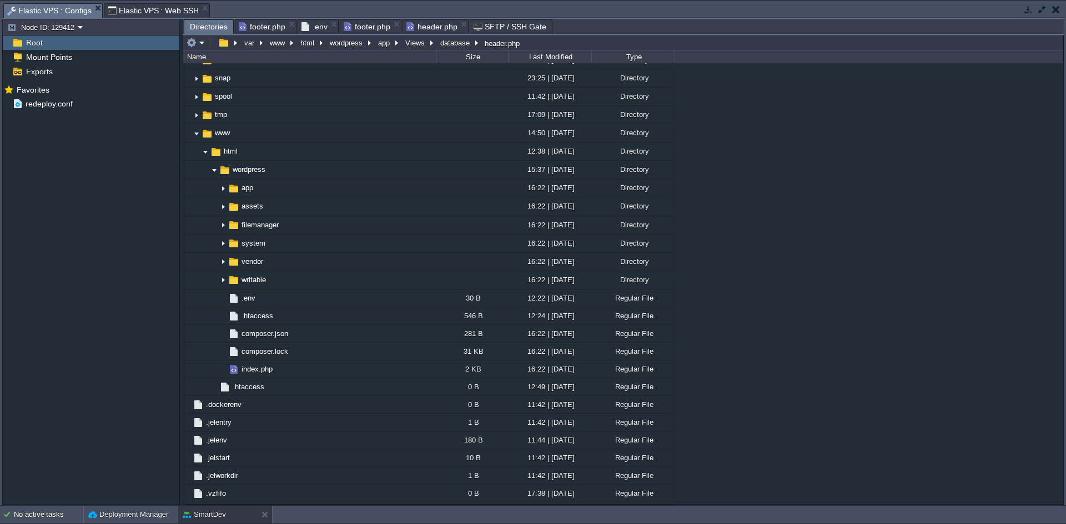
click at [48, 6] on span "Elastic VPS : Configs" at bounding box center [49, 11] width 84 height 14
click at [1028, 13] on button "button" at bounding box center [1028, 9] width 10 height 10
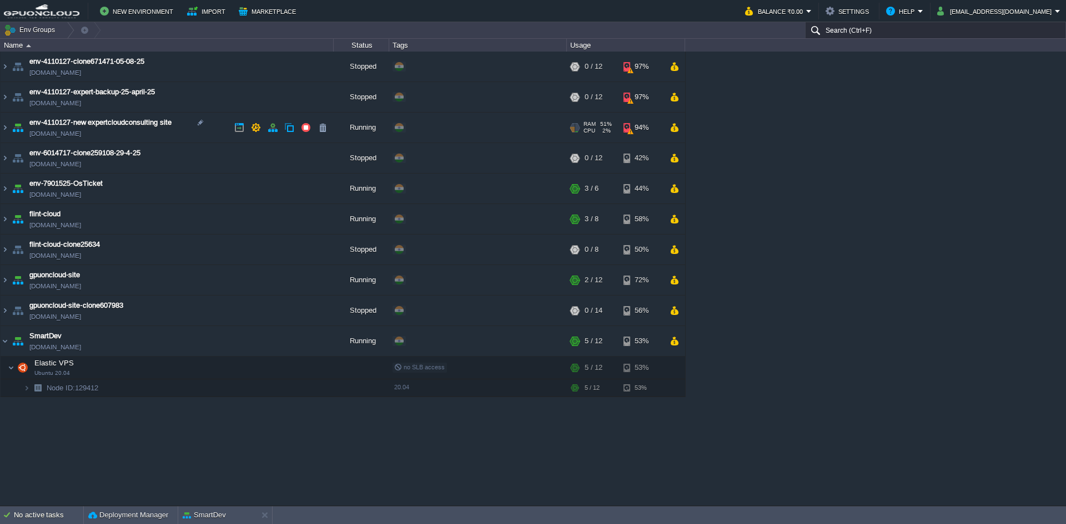
scroll to position [0, 0]
click at [277, 371] on td at bounding box center [283, 368] width 17 height 17
type input "#000000"
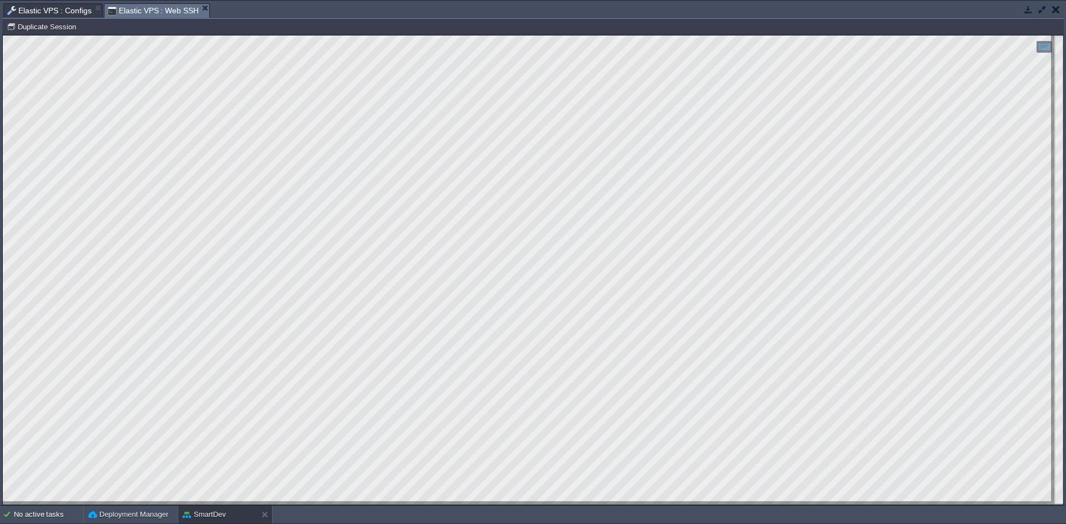
click at [3, 36] on html "Copy: Ctrl + Shift + C Paste: Ctrl + V Settings: Ctrl + Shift + Alt 0" at bounding box center [533, 36] width 1060 height 0
click at [136, 9] on span "Elastic VPS : Web SSH" at bounding box center [154, 11] width 92 height 14
click at [34, 9] on span "Elastic VPS : Configs" at bounding box center [49, 10] width 84 height 13
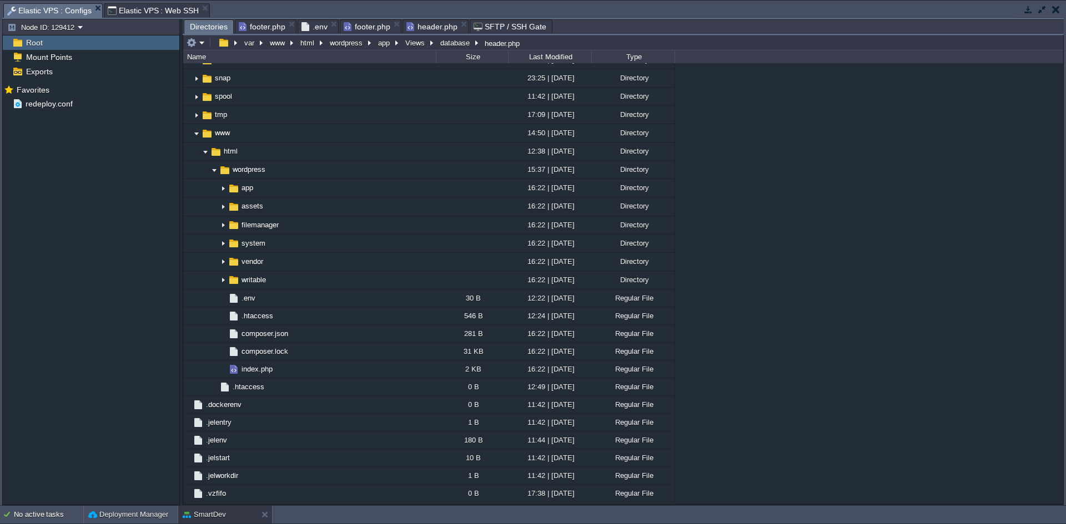
click at [251, 28] on span "footer.php" at bounding box center [262, 26] width 47 height 13
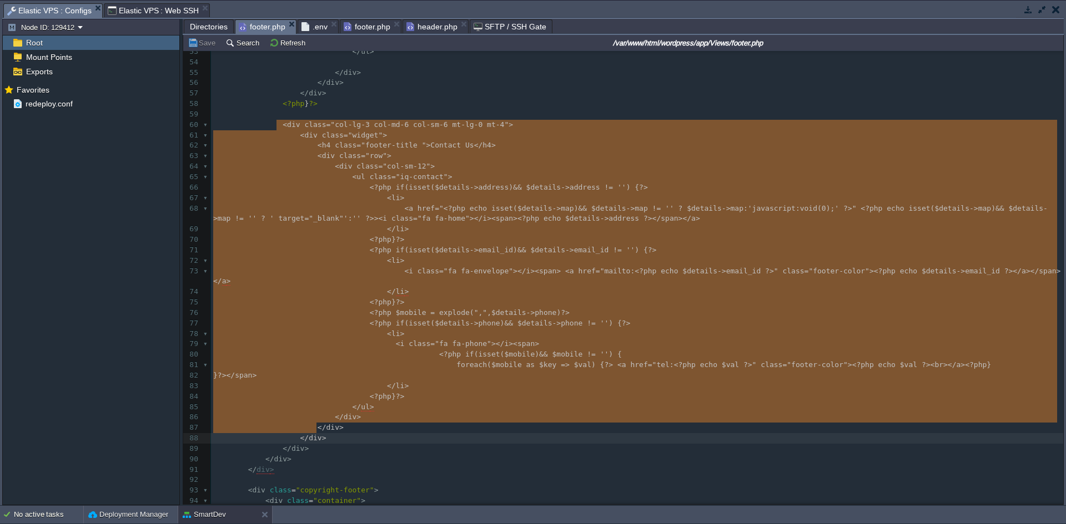
scroll to position [567, 0]
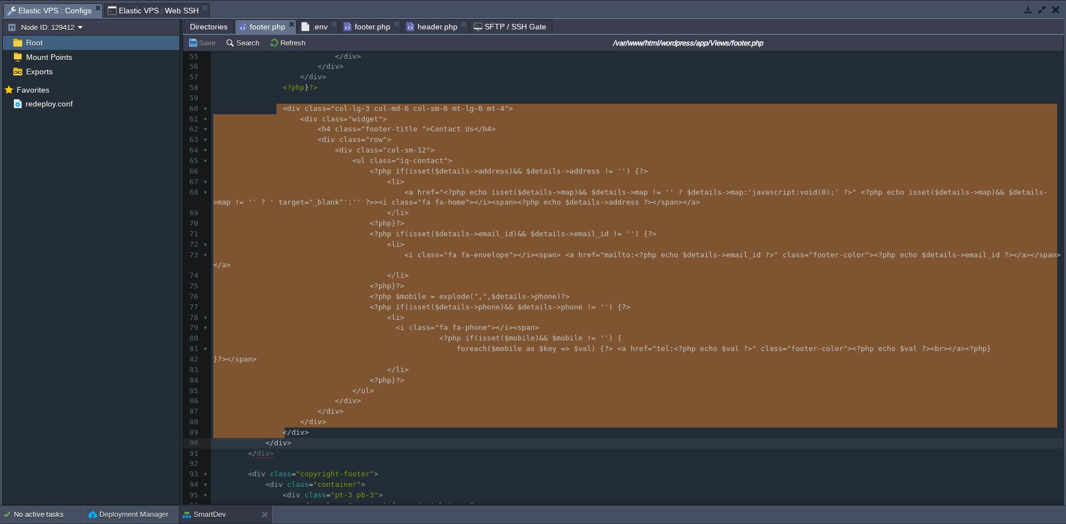
drag, startPoint x: 276, startPoint y: 165, endPoint x: 475, endPoint y: 429, distance: 330.2
type textarea "-"
drag, startPoint x: 274, startPoint y: 108, endPoint x: 425, endPoint y: 430, distance: 355.3
type textarea "-"
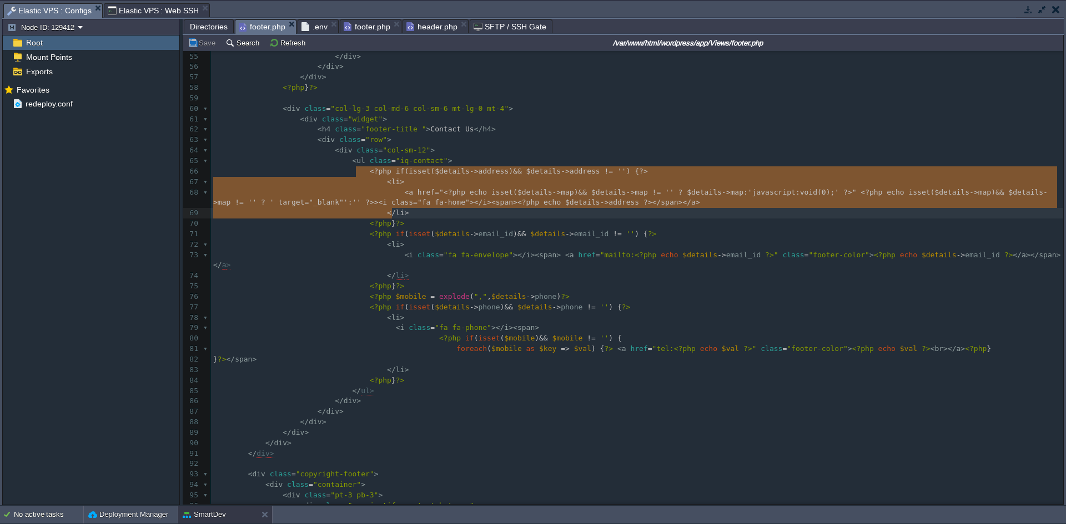
type textarea "<?php if (isset($details->address) && $details->address != '') { ?> <li> <a hre…"
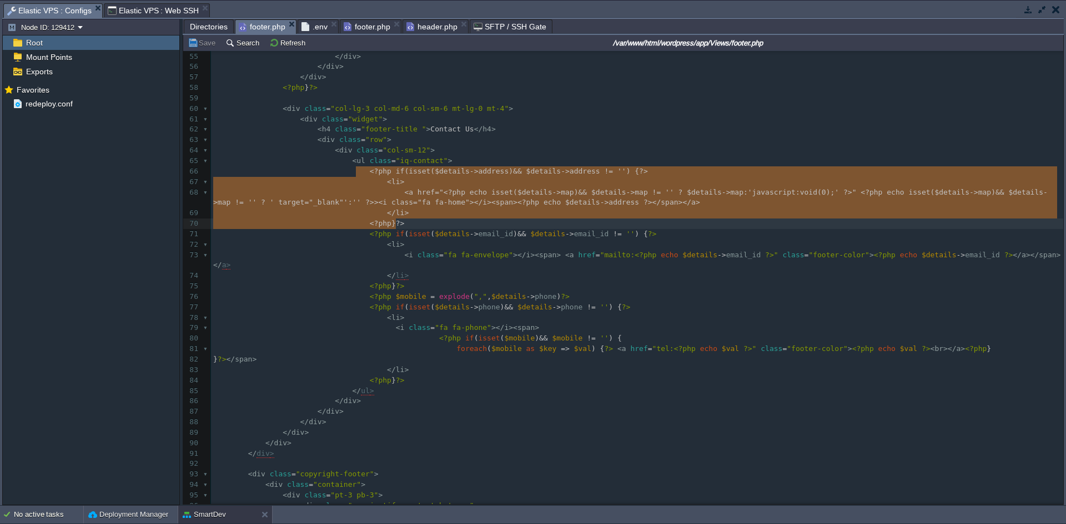
drag, startPoint x: 356, startPoint y: 172, endPoint x: 408, endPoint y: 221, distance: 72.2
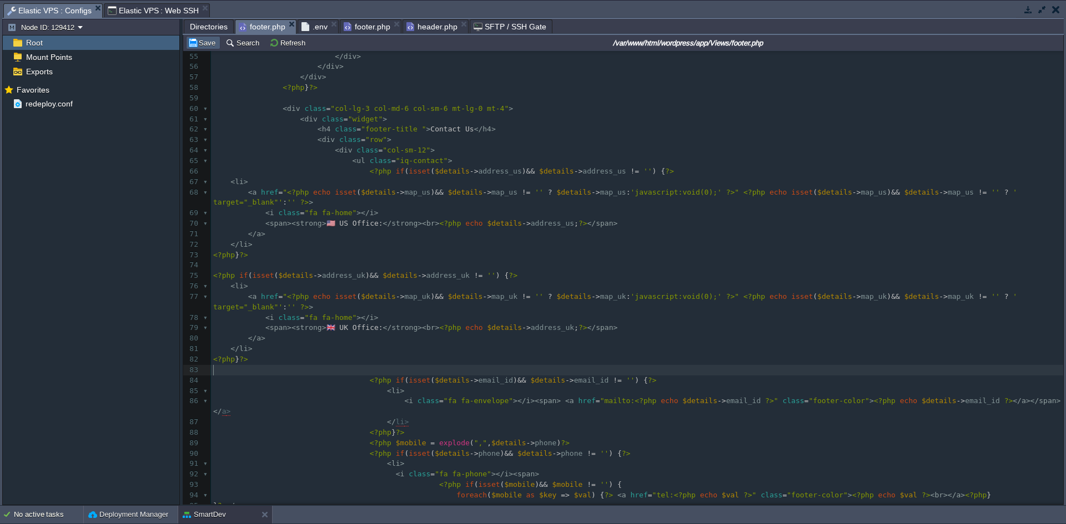
click at [205, 44] on button "Save" at bounding box center [203, 43] width 31 height 10
click at [318, 367] on pre "​" at bounding box center [637, 370] width 852 height 11
click at [327, 329] on div "xxxxxxxxxx </ div > 39 <?php if ( isset ( $blogs )) { ?> 40 < div class = "col-…" at bounding box center [637, 323] width 852 height 879
click at [328, 226] on div "xxxxxxxxxx </ div > 39 <?php if ( isset ( $blogs )) { ?> 40 < div class = "col-…" at bounding box center [637, 323] width 852 height 879
click at [191, 41] on button "Save" at bounding box center [203, 43] width 31 height 10
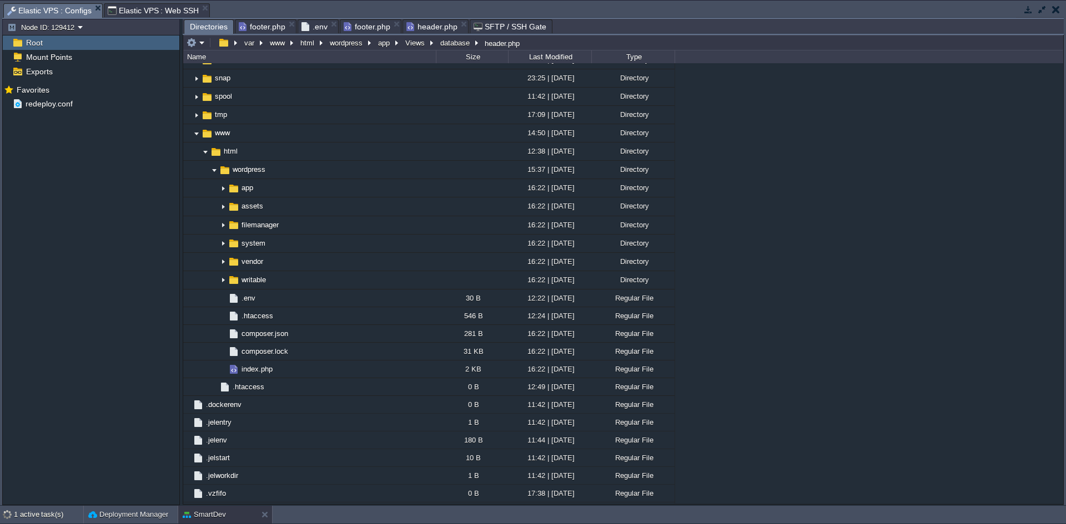
click at [201, 27] on span "Directories" at bounding box center [209, 27] width 38 height 14
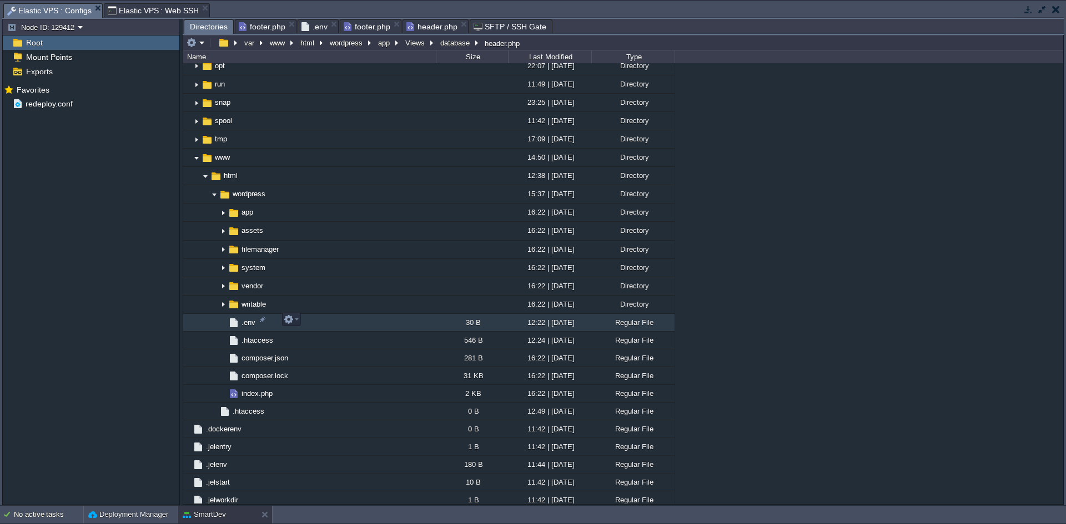
scroll to position [581, 0]
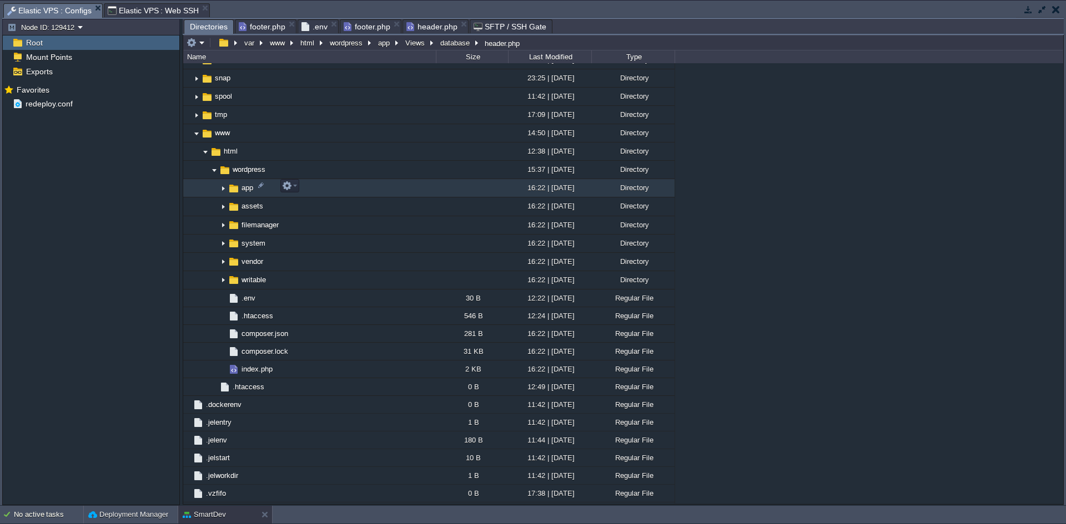
click at [221, 186] on img at bounding box center [223, 188] width 9 height 17
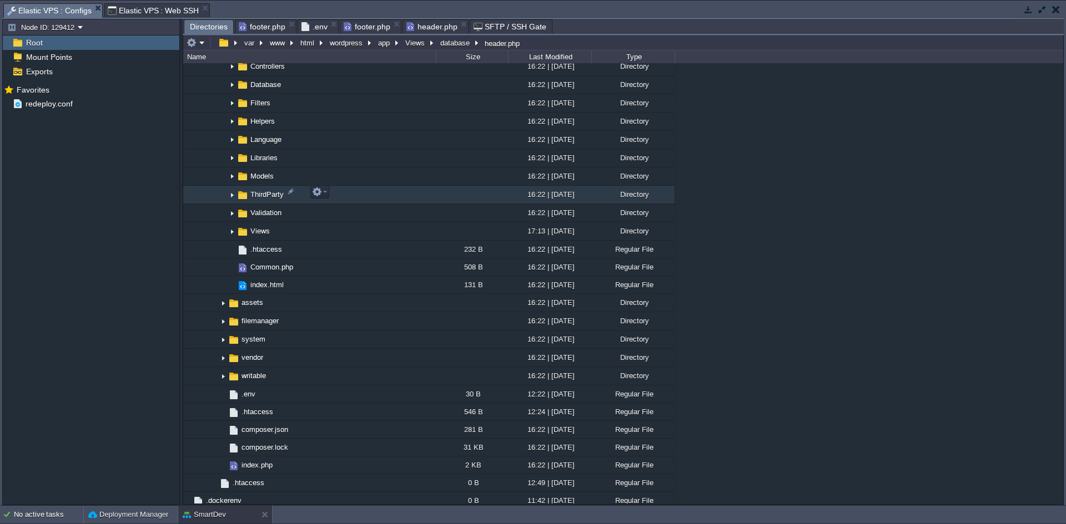
scroll to position [748, 0]
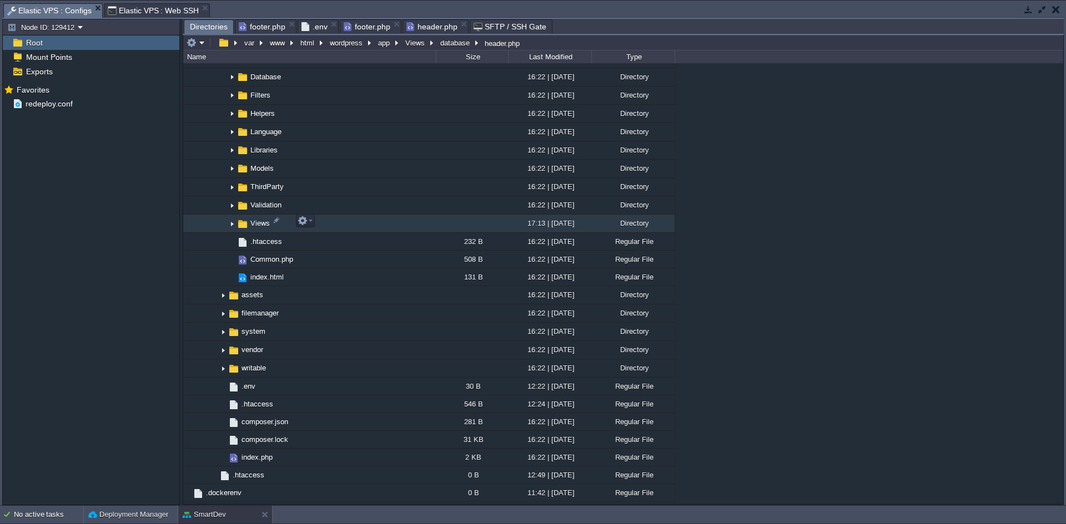
click at [232, 221] on img at bounding box center [232, 223] width 9 height 17
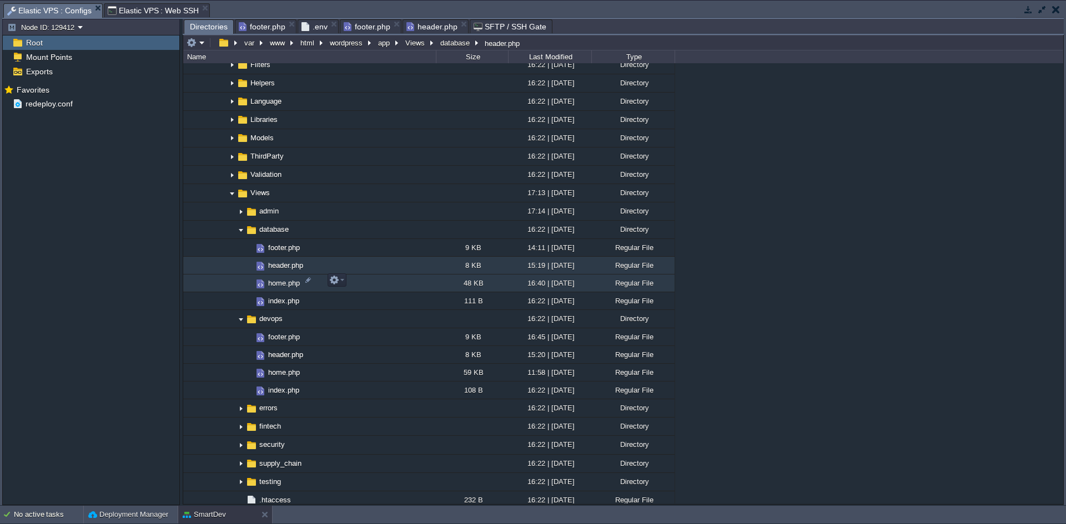
scroll to position [803, 0]
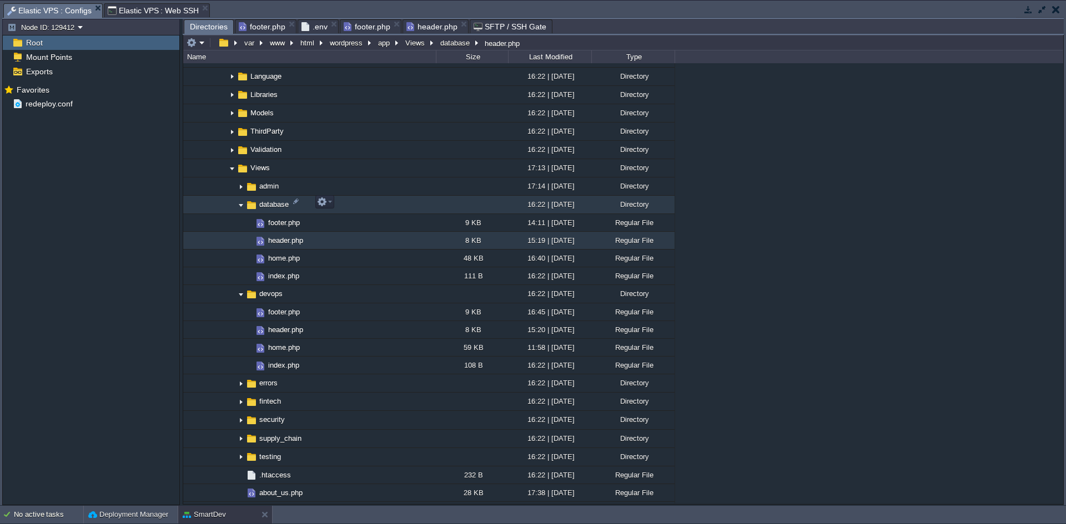
click at [239, 204] on img at bounding box center [240, 204] width 9 height 17
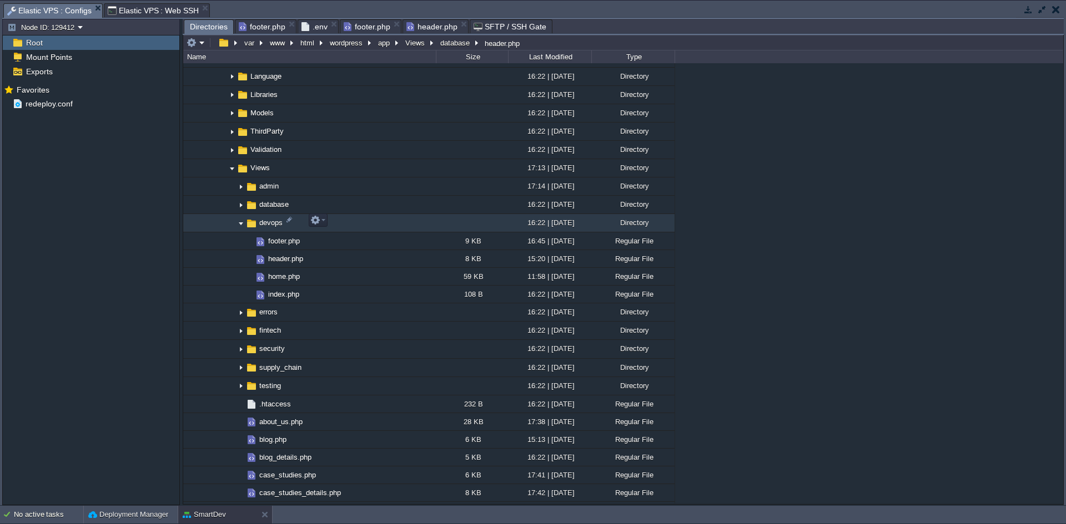
click at [242, 224] on img at bounding box center [240, 223] width 9 height 17
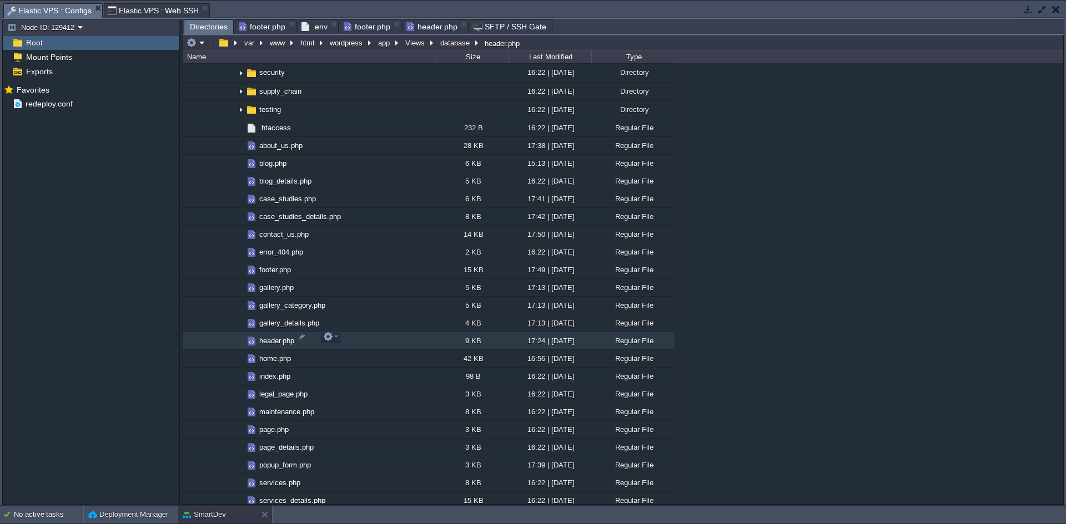
scroll to position [1025, 0]
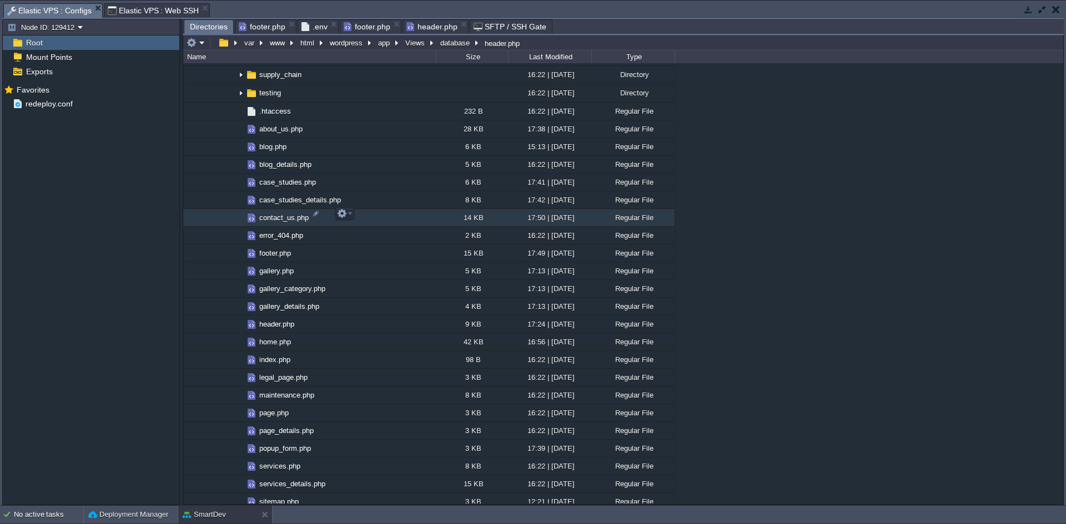
click at [273, 213] on span "contact_us.php" at bounding box center [284, 217] width 53 height 9
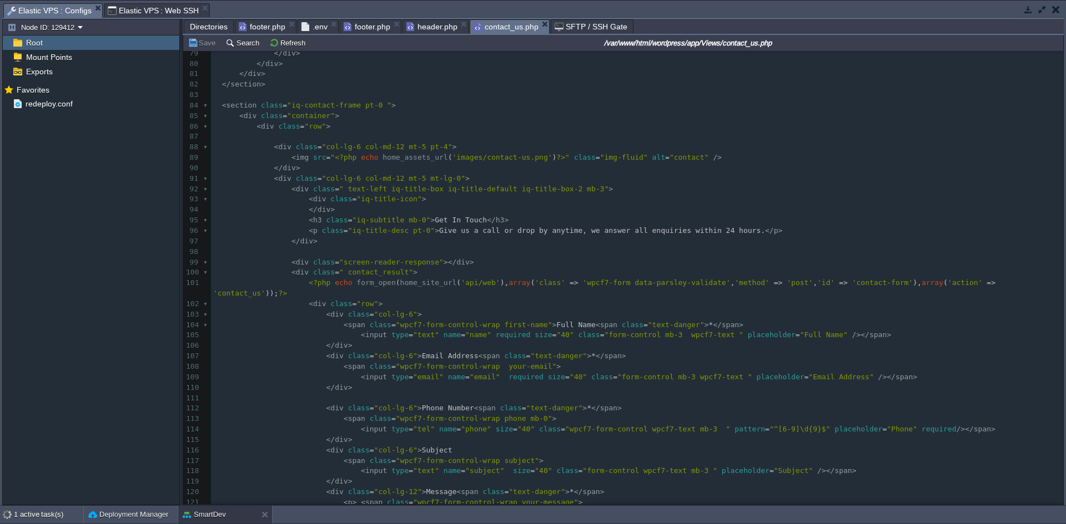
scroll to position [832, 0]
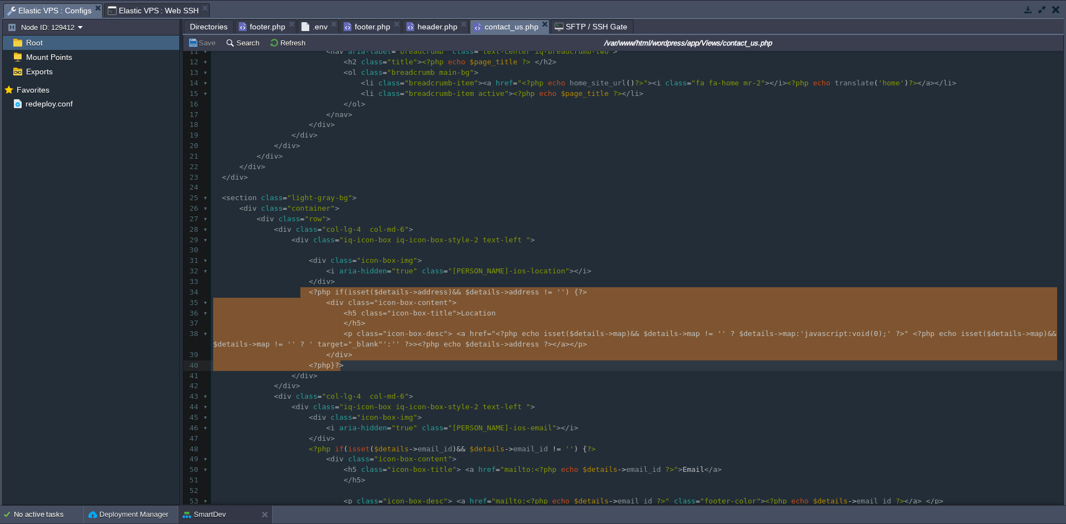
type textarea "<?php if (isset($details->address) && $details->address != '') { ?> <div class=…"
drag, startPoint x: 301, startPoint y: 294, endPoint x: 525, endPoint y: 361, distance: 234.2
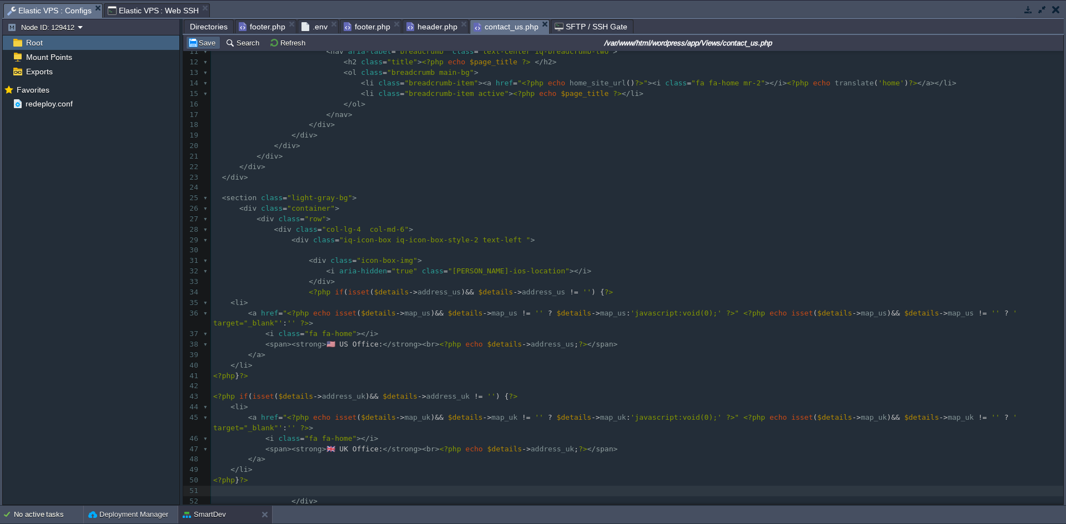
click at [196, 40] on button "Save" at bounding box center [203, 43] width 31 height 10
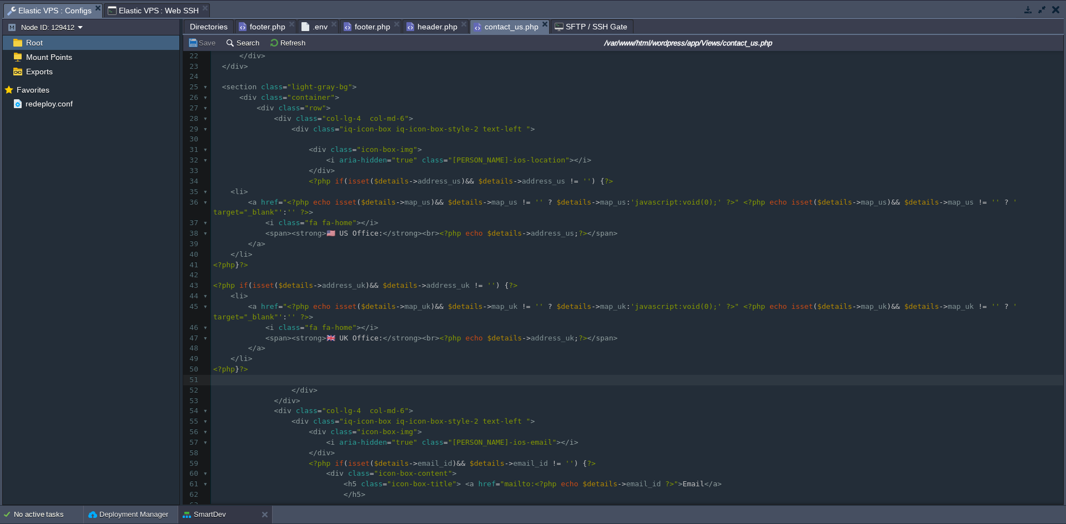
click at [439, 276] on pre "​" at bounding box center [637, 275] width 852 height 11
type textarea "<?php if (isset($details->address) && $details->address != '') { ?> <div class=…"
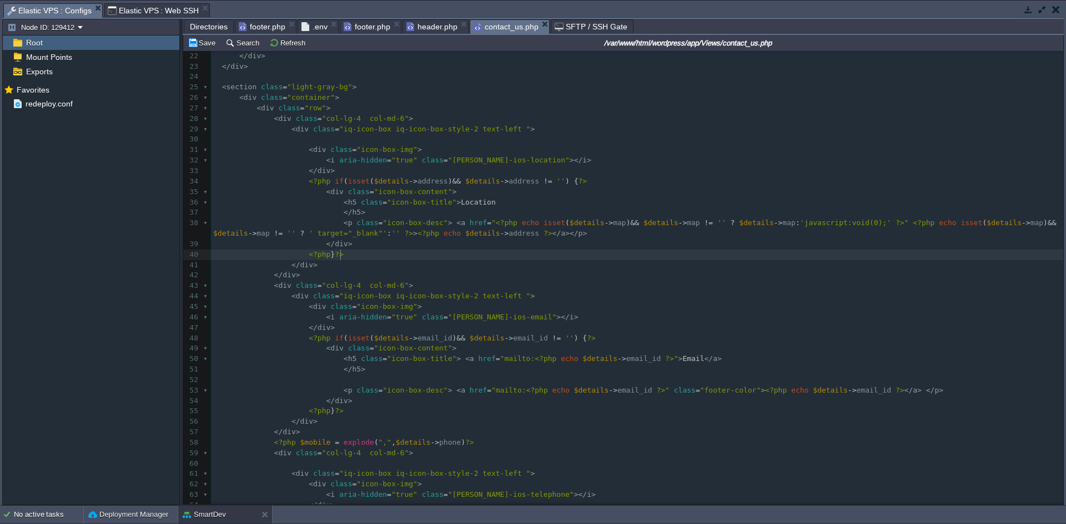
click at [406, 261] on pre "</ div >" at bounding box center [637, 265] width 852 height 11
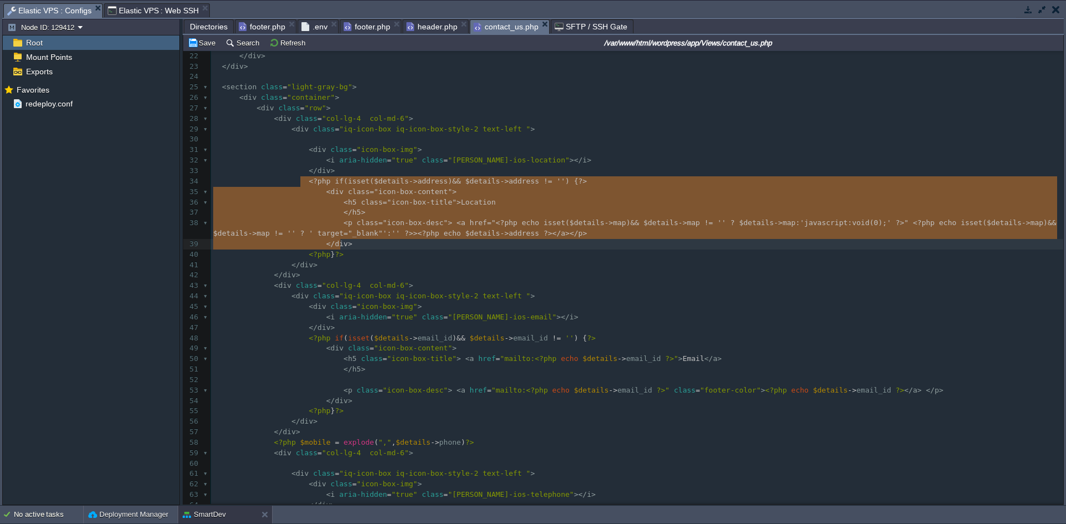
type textarea "<?php if (isset($details->address) && $details->address != '') { ?> <div class=…"
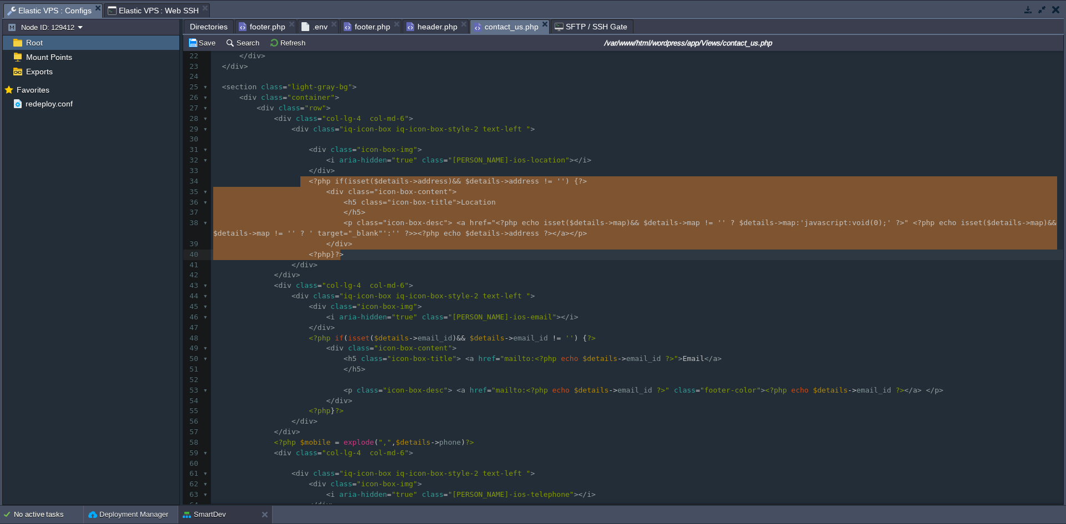
drag, startPoint x: 300, startPoint y: 181, endPoint x: 372, endPoint y: 251, distance: 100.9
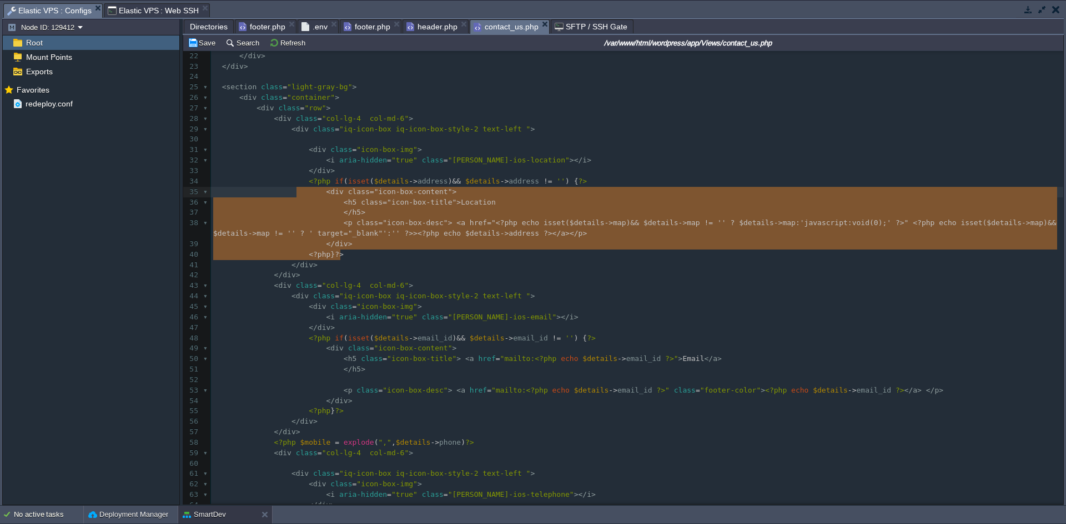
type textarea "<?php if (isset($details->address) && $details->address != '') { ?> <div class=…"
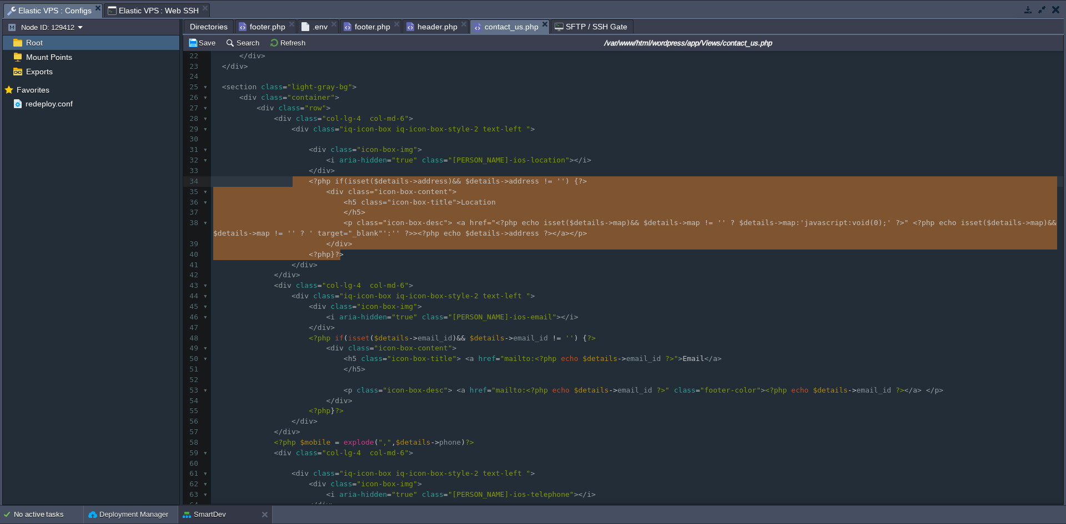
drag, startPoint x: 360, startPoint y: 260, endPoint x: 294, endPoint y: 186, distance: 98.7
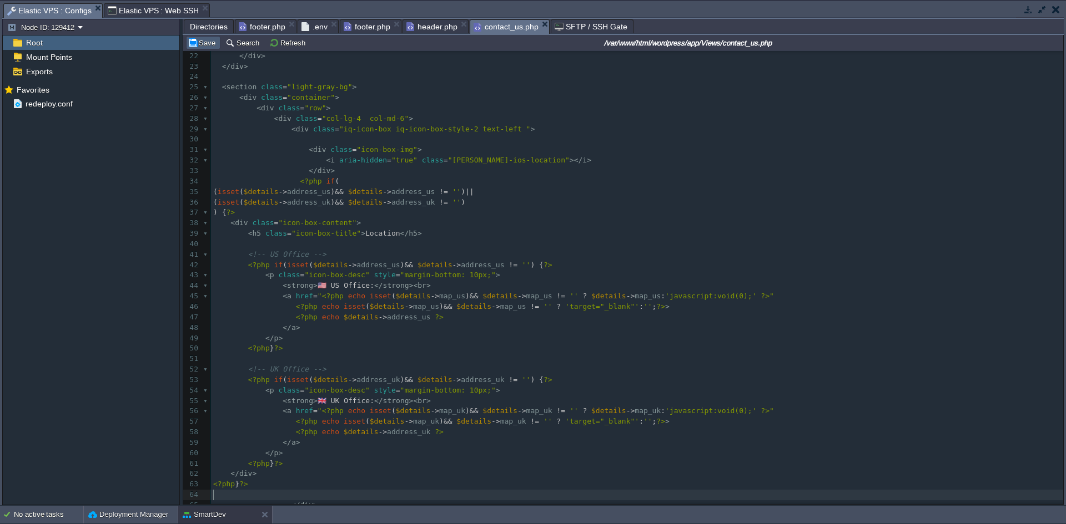
click at [193, 42] on button "Save" at bounding box center [203, 43] width 31 height 10
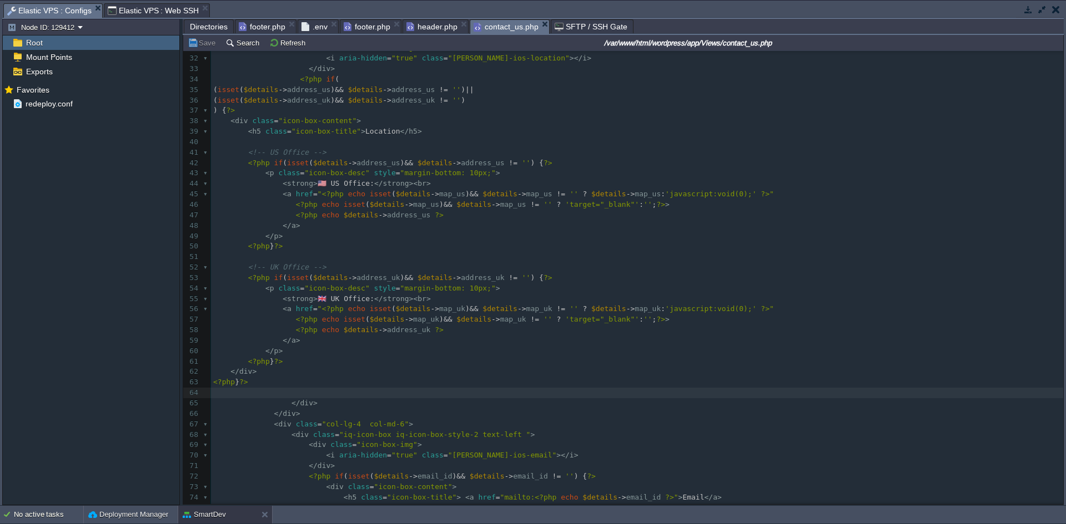
scroll to position [332, 0]
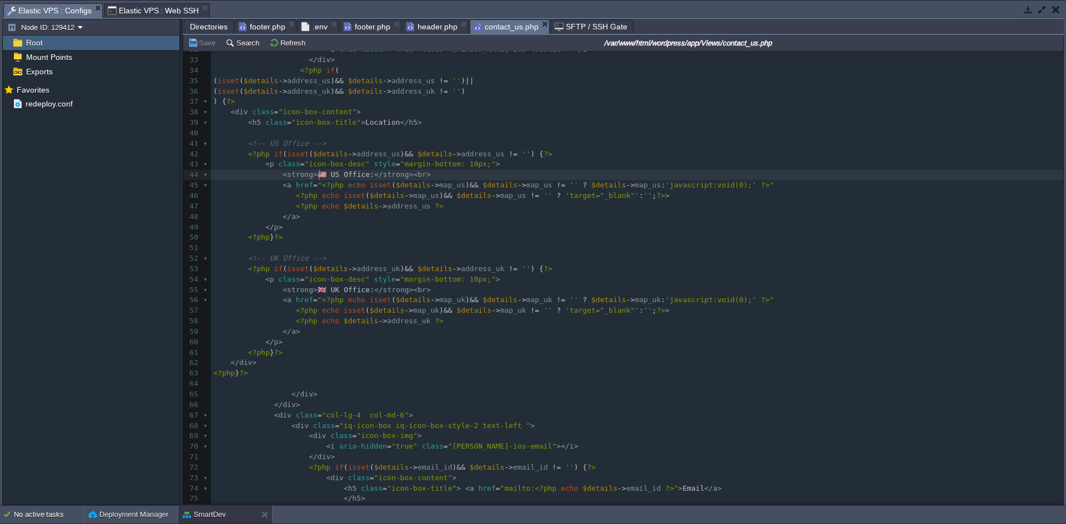
click at [319, 177] on span "🇺🇸 US Office:" at bounding box center [345, 174] width 57 height 8
click at [321, 292] on div "xxxxxxxxxx 22 </ div > 23 </ div > 24 ​ 25 < section class = "light-gray-bg" > …" at bounding box center [637, 274] width 852 height 669
click at [205, 46] on button "Save" at bounding box center [203, 43] width 31 height 10
click at [196, 24] on span "Directories" at bounding box center [209, 26] width 38 height 13
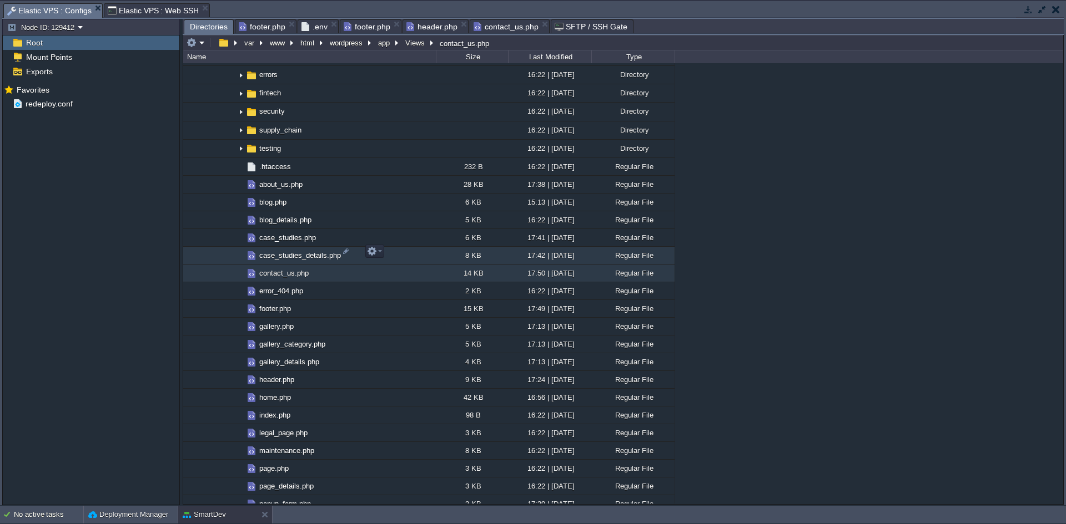
scroll to position [859, 0]
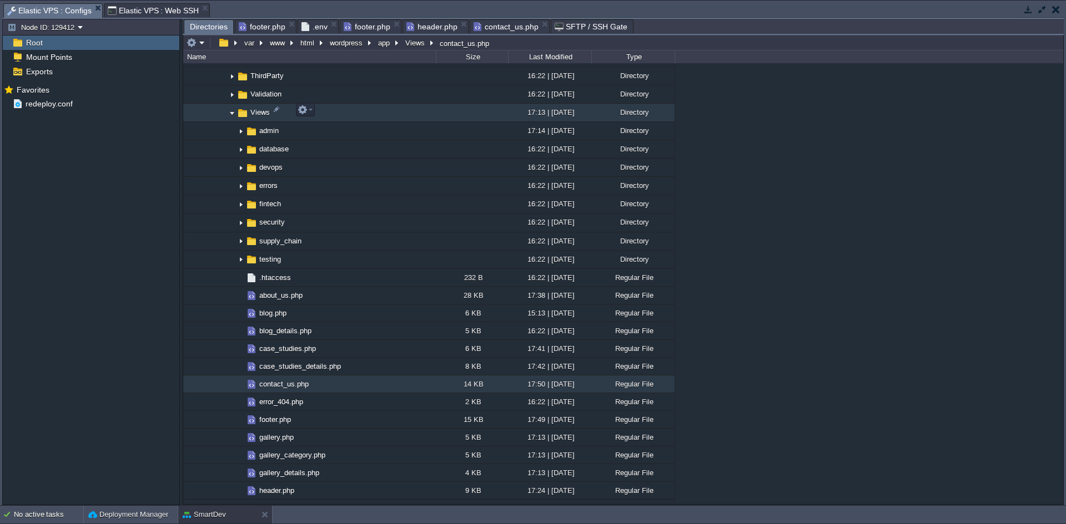
click at [232, 112] on img at bounding box center [232, 112] width 9 height 17
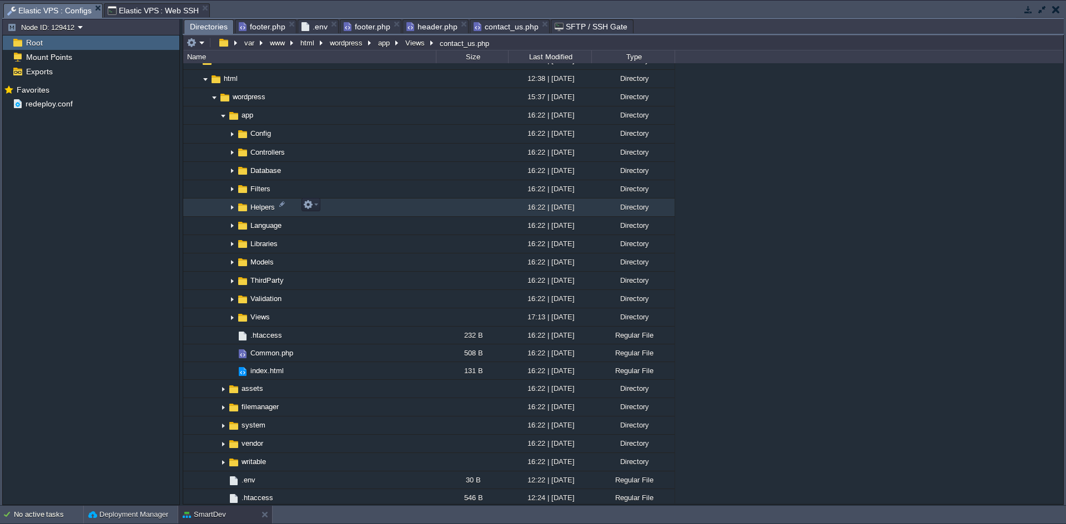
scroll to position [637, 0]
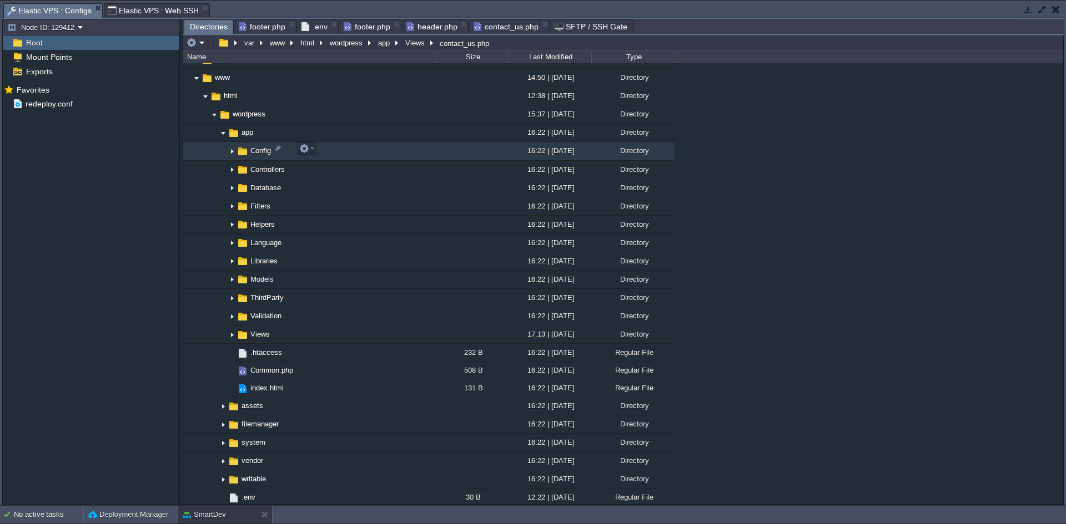
click at [232, 148] on img at bounding box center [232, 151] width 9 height 17
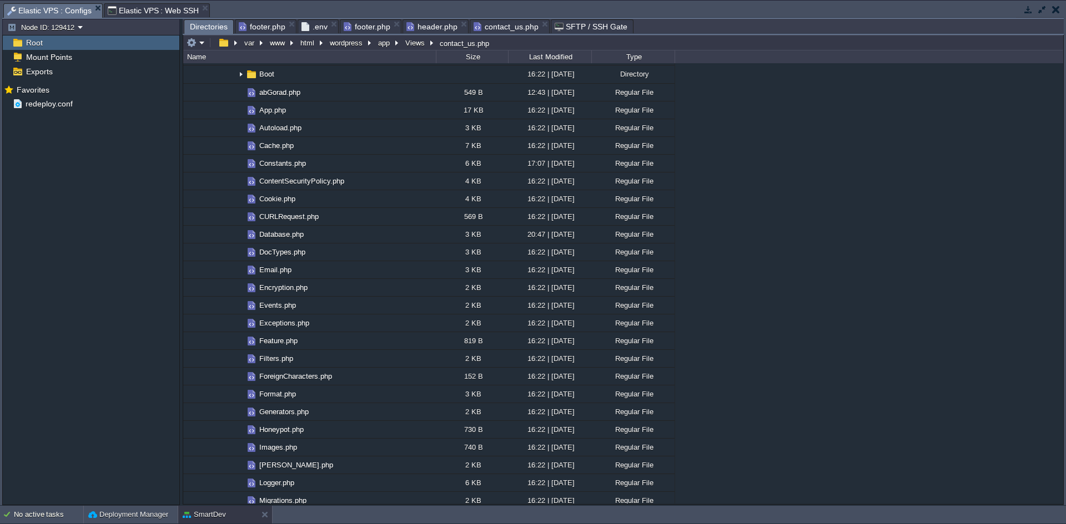
scroll to position [581, 0]
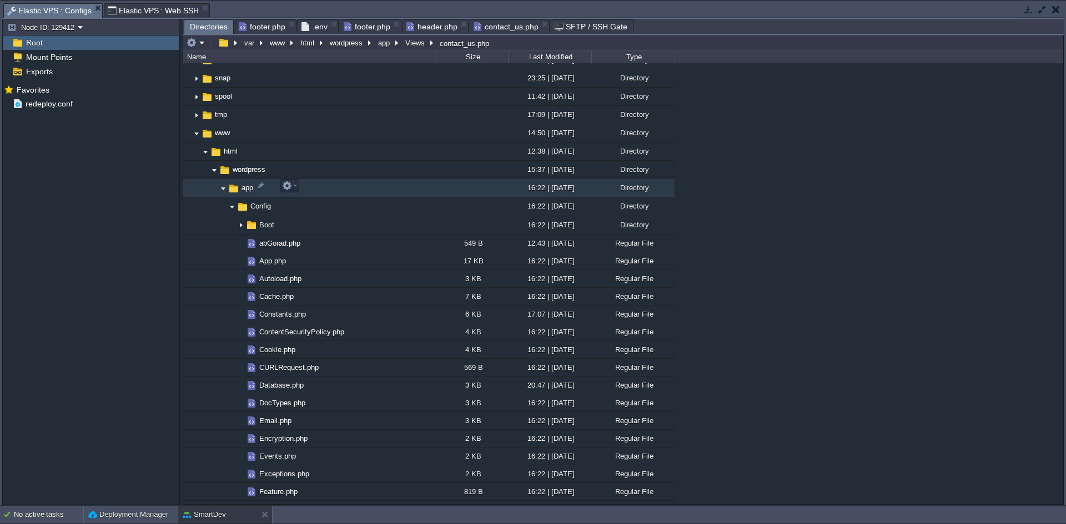
click at [221, 190] on img at bounding box center [223, 188] width 9 height 17
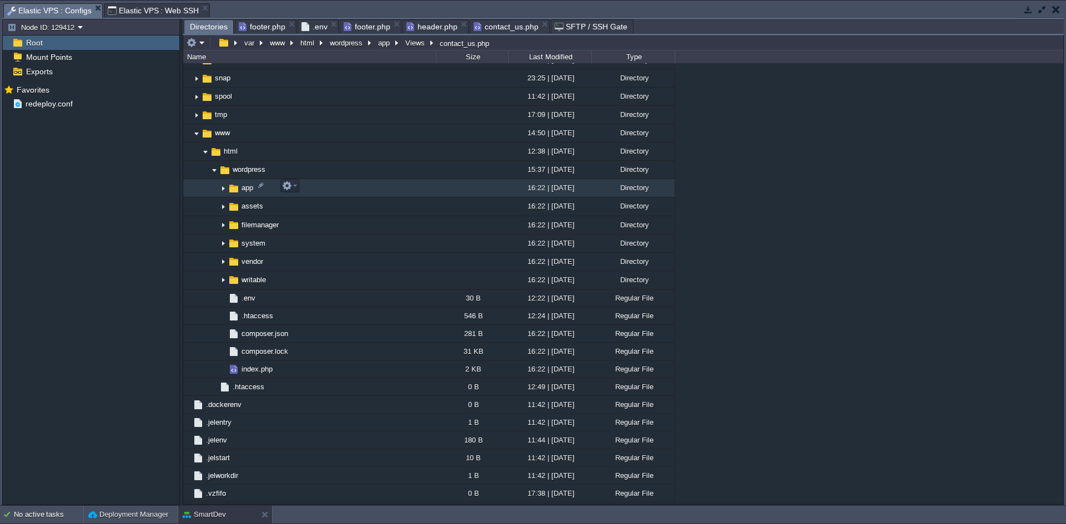
click at [222, 188] on img at bounding box center [223, 188] width 9 height 17
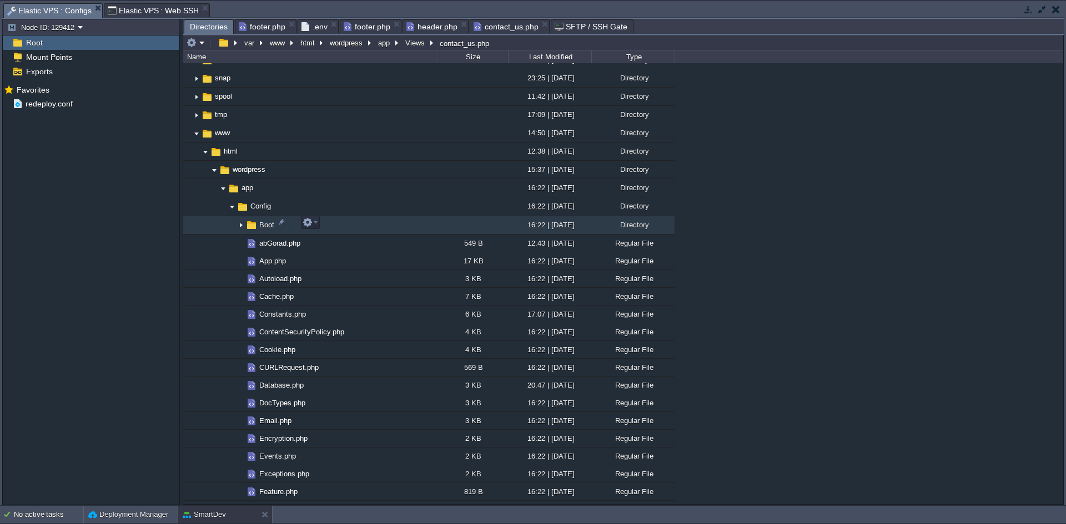
click at [241, 225] on img at bounding box center [240, 225] width 9 height 17
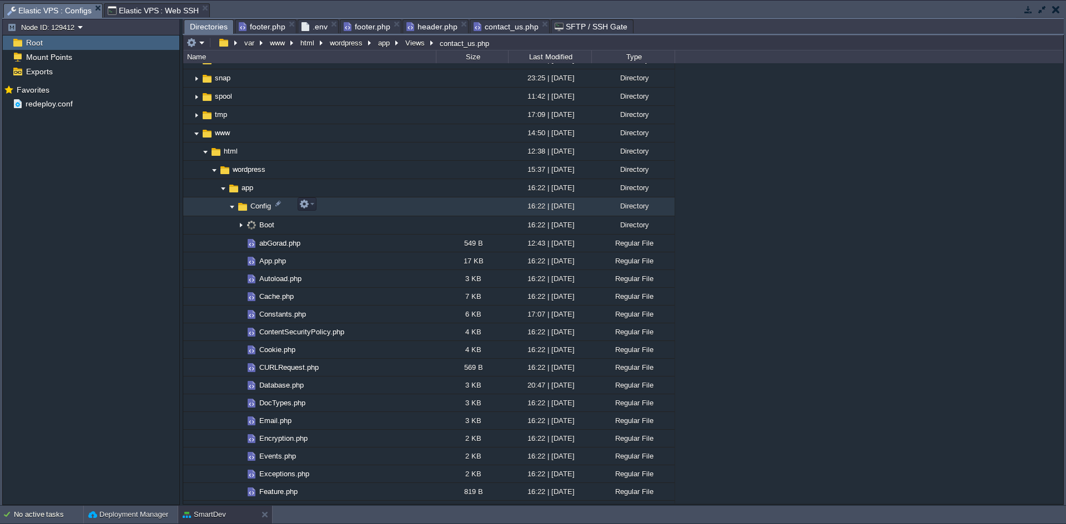
click at [229, 205] on img at bounding box center [232, 207] width 9 height 17
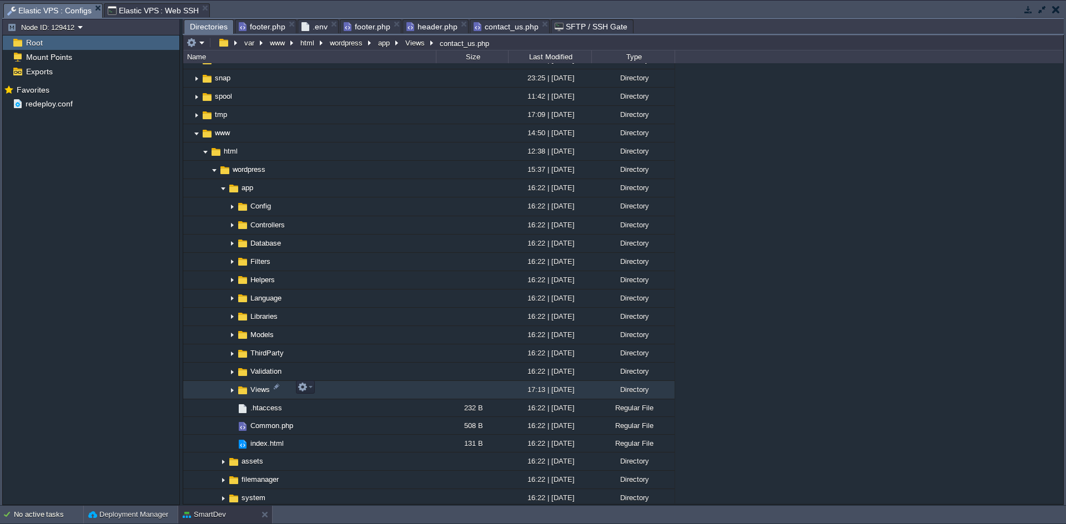
click at [230, 389] on img at bounding box center [232, 390] width 9 height 17
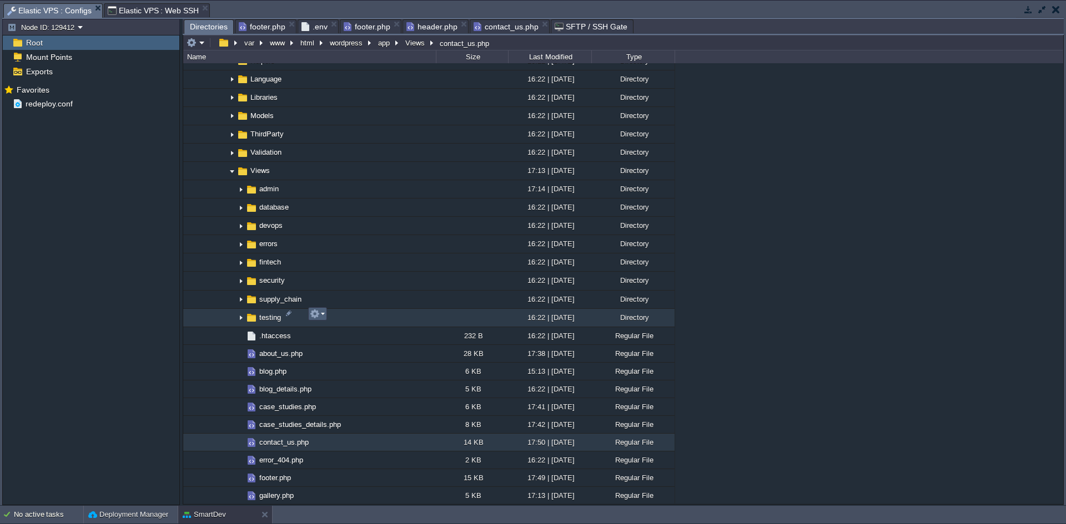
scroll to position [803, 0]
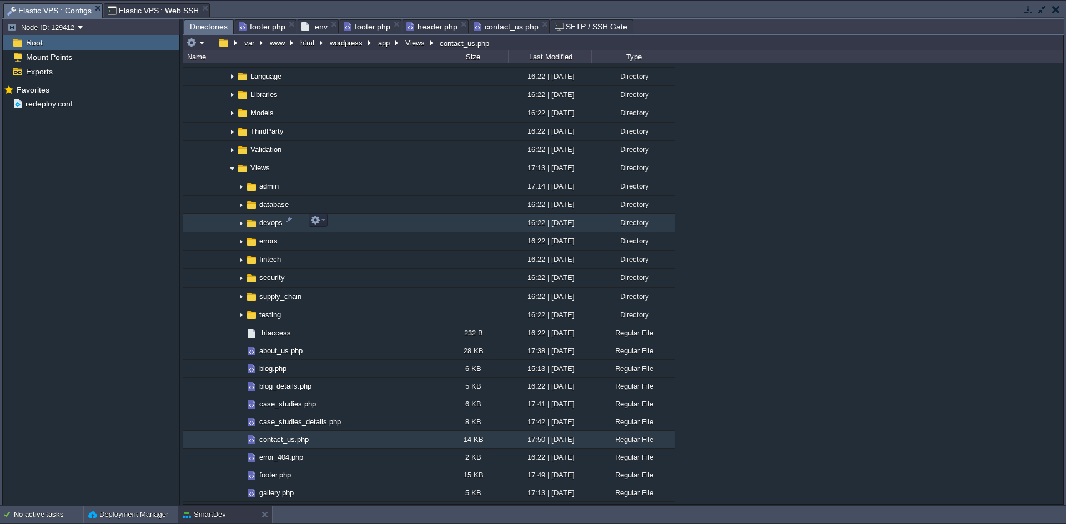
click at [241, 221] on img at bounding box center [240, 223] width 9 height 17
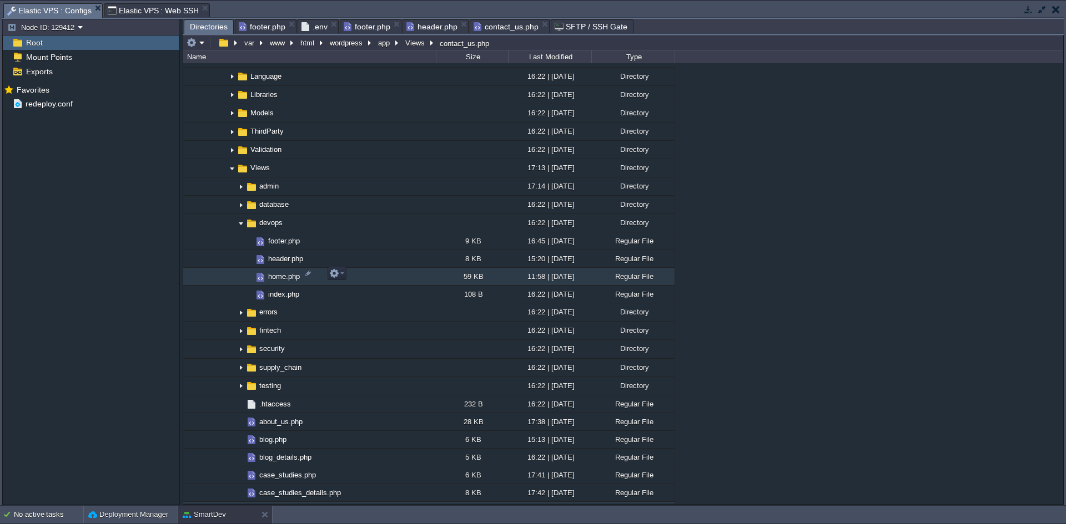
click at [283, 274] on span "home.php" at bounding box center [283, 276] width 35 height 9
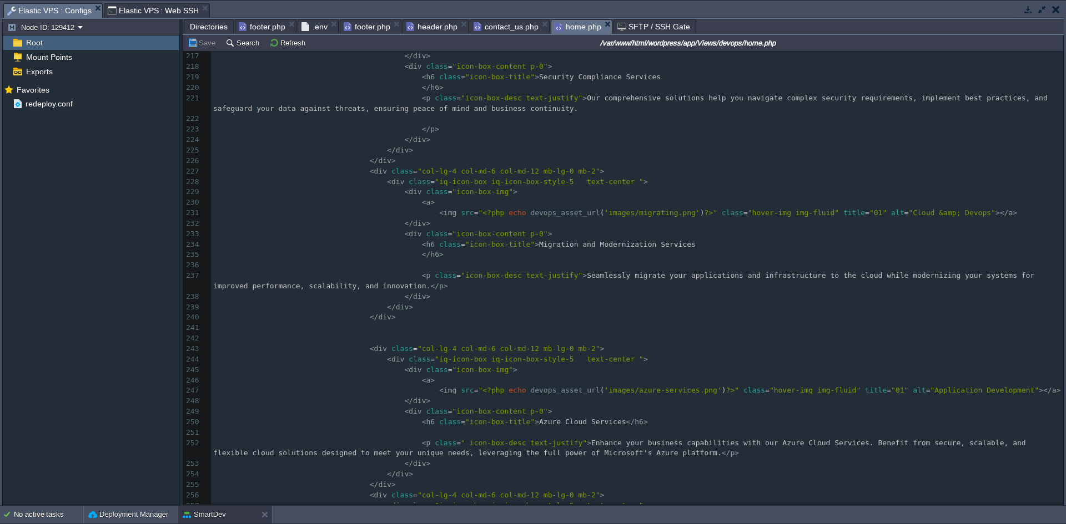
scroll to position [2683, 0]
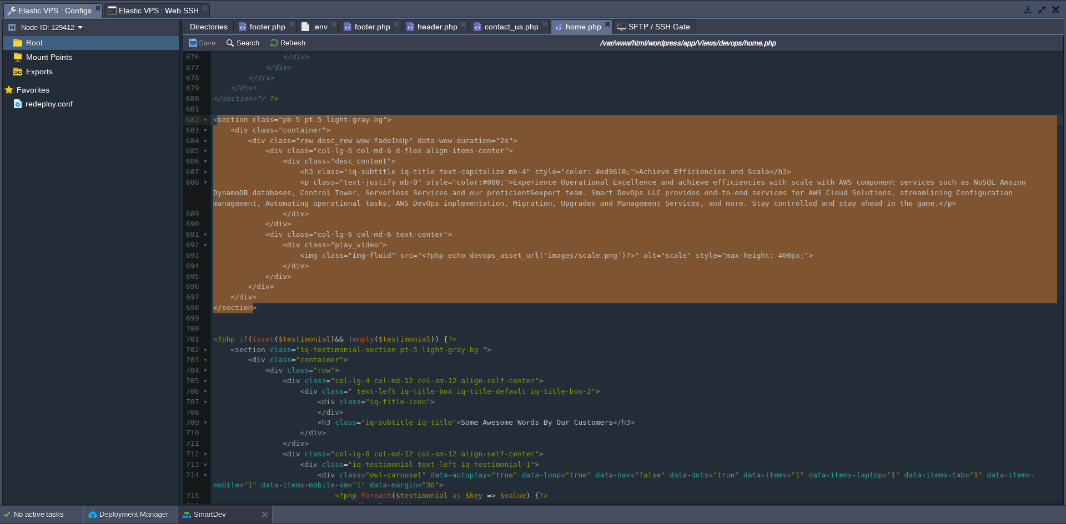
drag, startPoint x: 280, startPoint y: 309, endPoint x: 216, endPoint y: 123, distance: 197.3
type textarea "section class="pb-5 pt-5 light-gray-bg"> <div class="container"> <div class="ro…"
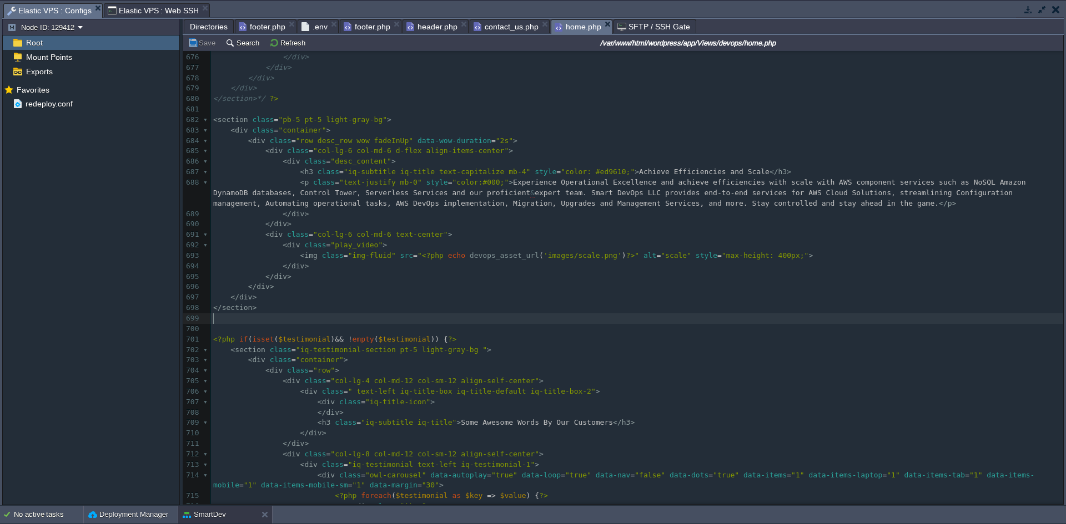
click at [759, 317] on pre "​" at bounding box center [637, 319] width 852 height 11
type textarea "-"
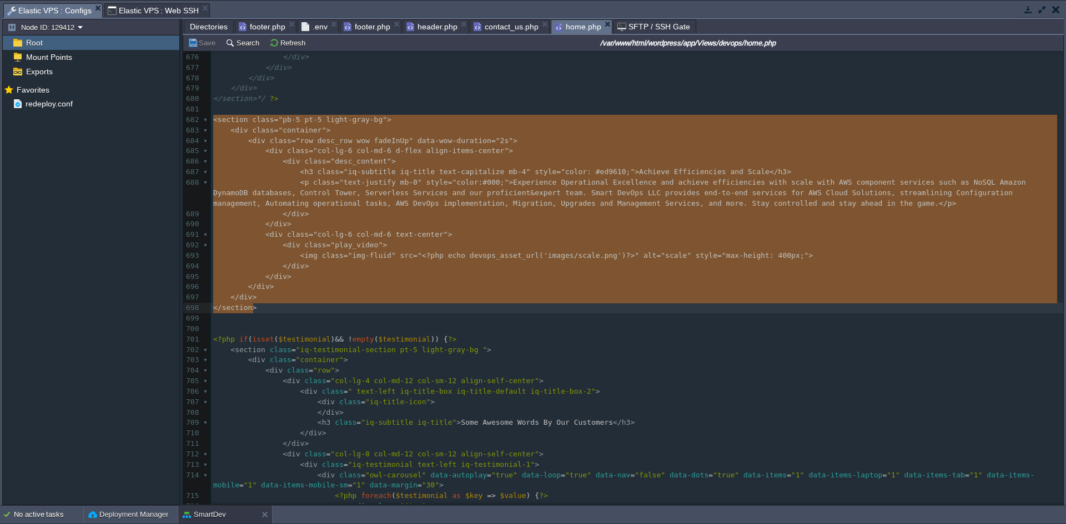
drag, startPoint x: 213, startPoint y: 119, endPoint x: 290, endPoint y: 305, distance: 201.6
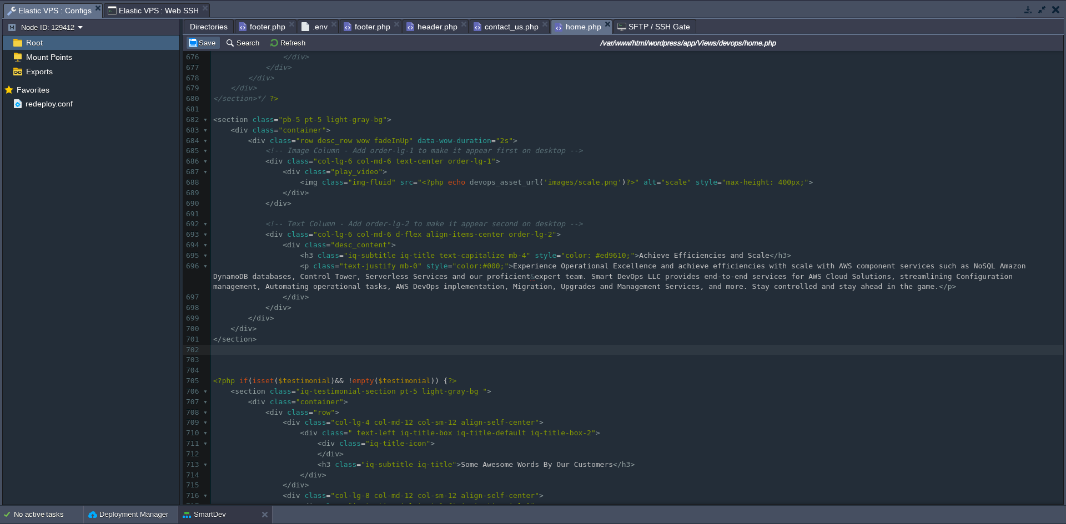
click at [200, 38] on td "Save" at bounding box center [203, 42] width 34 height 13
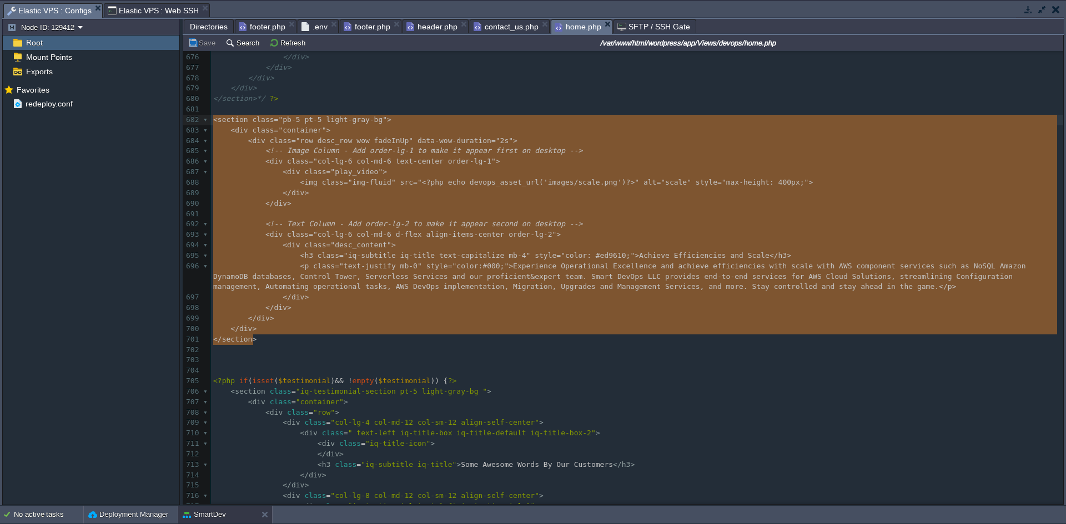
drag, startPoint x: 261, startPoint y: 343, endPoint x: 205, endPoint y: 122, distance: 227.9
type textarea "-"
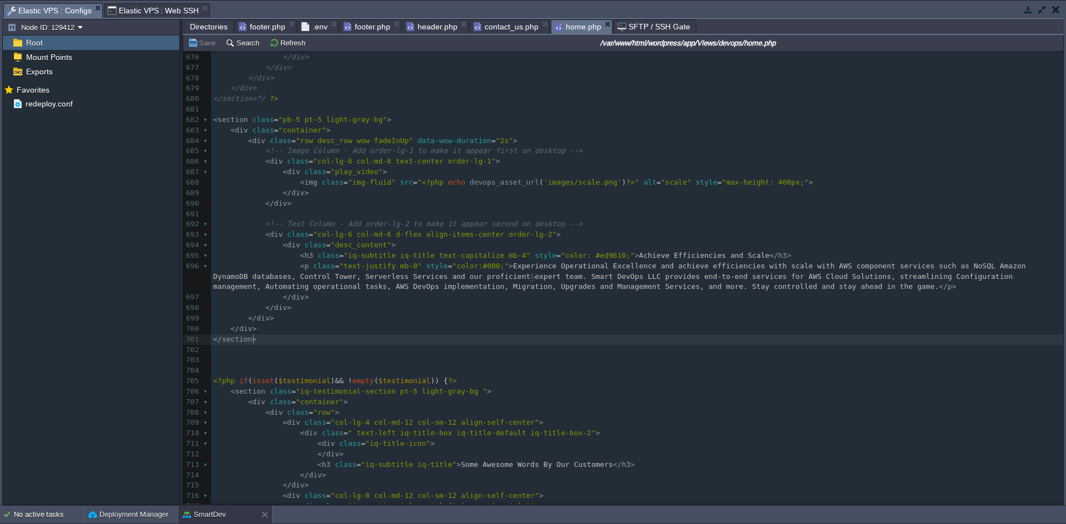
click at [261, 346] on pre "​" at bounding box center [637, 350] width 852 height 11
type textarea ">"
click at [261, 346] on pre "​" at bounding box center [637, 350] width 852 height 11
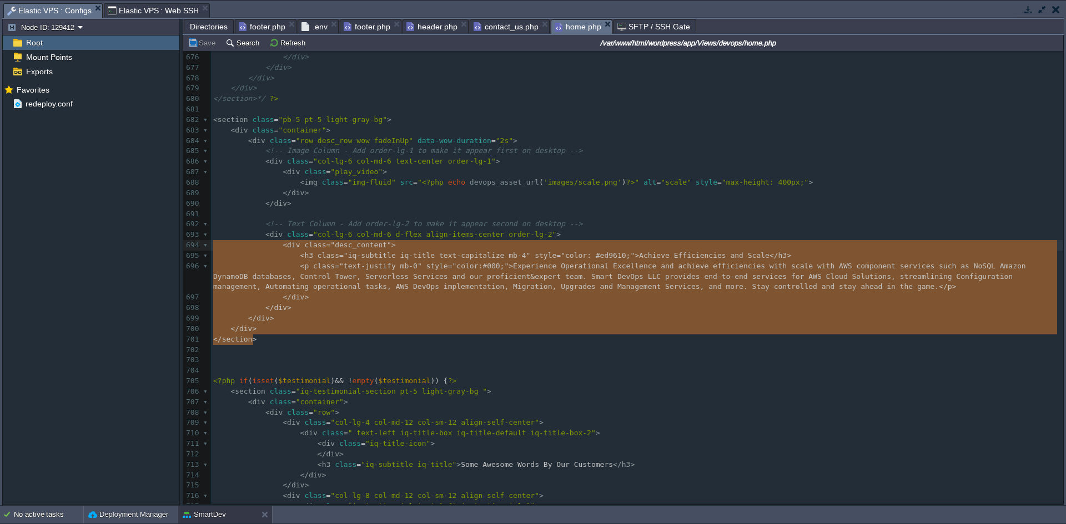
type textarea "-"
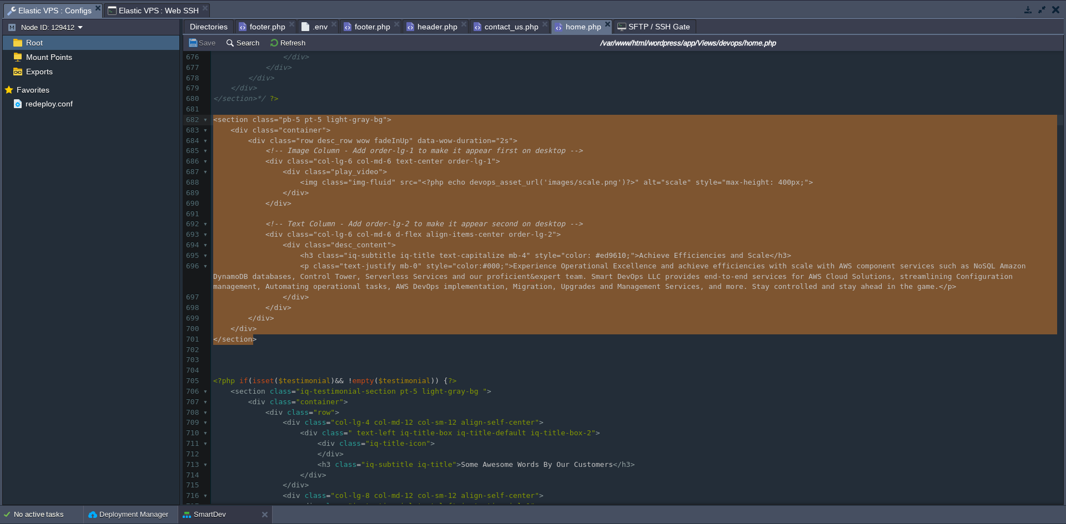
drag, startPoint x: 264, startPoint y: 344, endPoint x: 211, endPoint y: 126, distance: 224.4
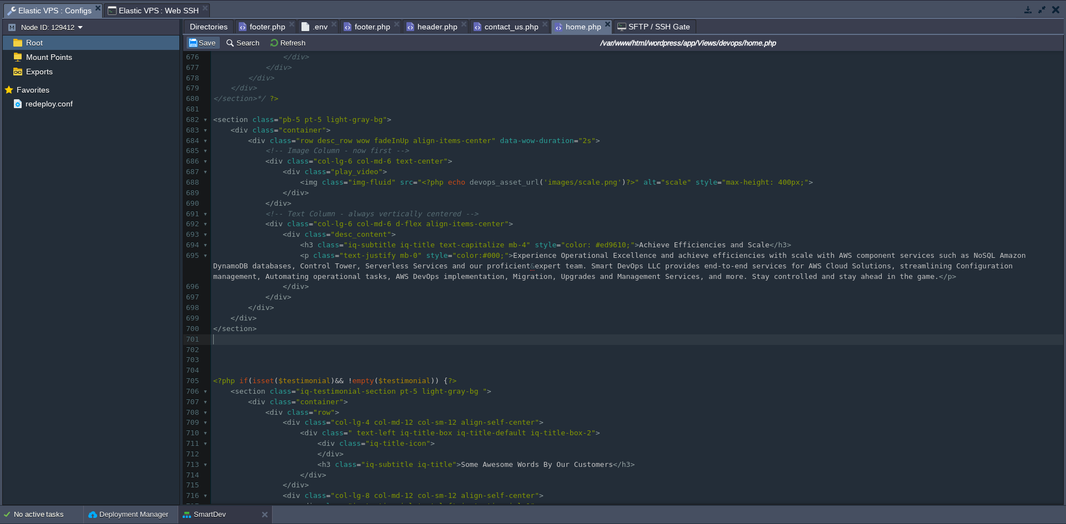
click at [205, 43] on button "Save" at bounding box center [203, 43] width 31 height 10
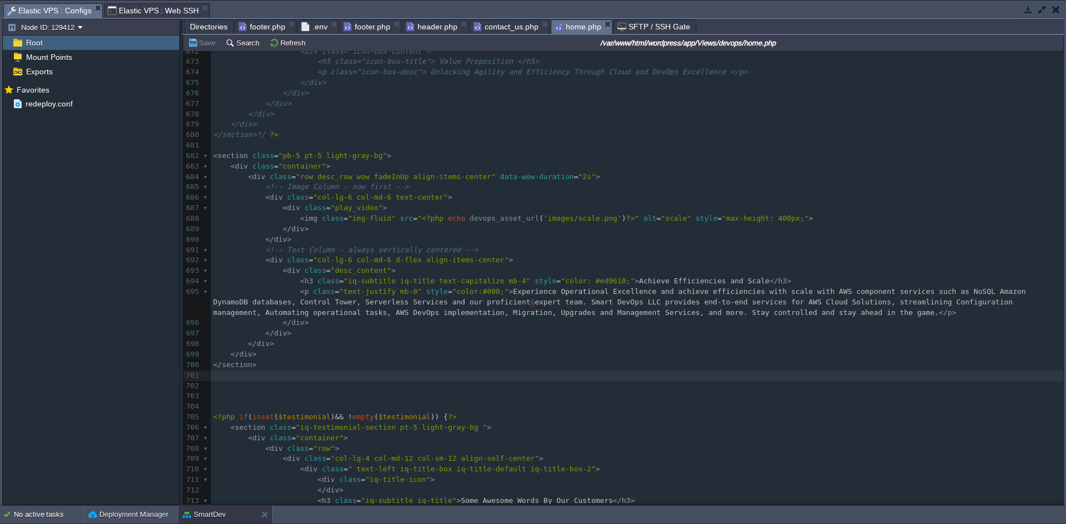
scroll to position [7382, 0]
